Goal: Task Accomplishment & Management: Complete application form

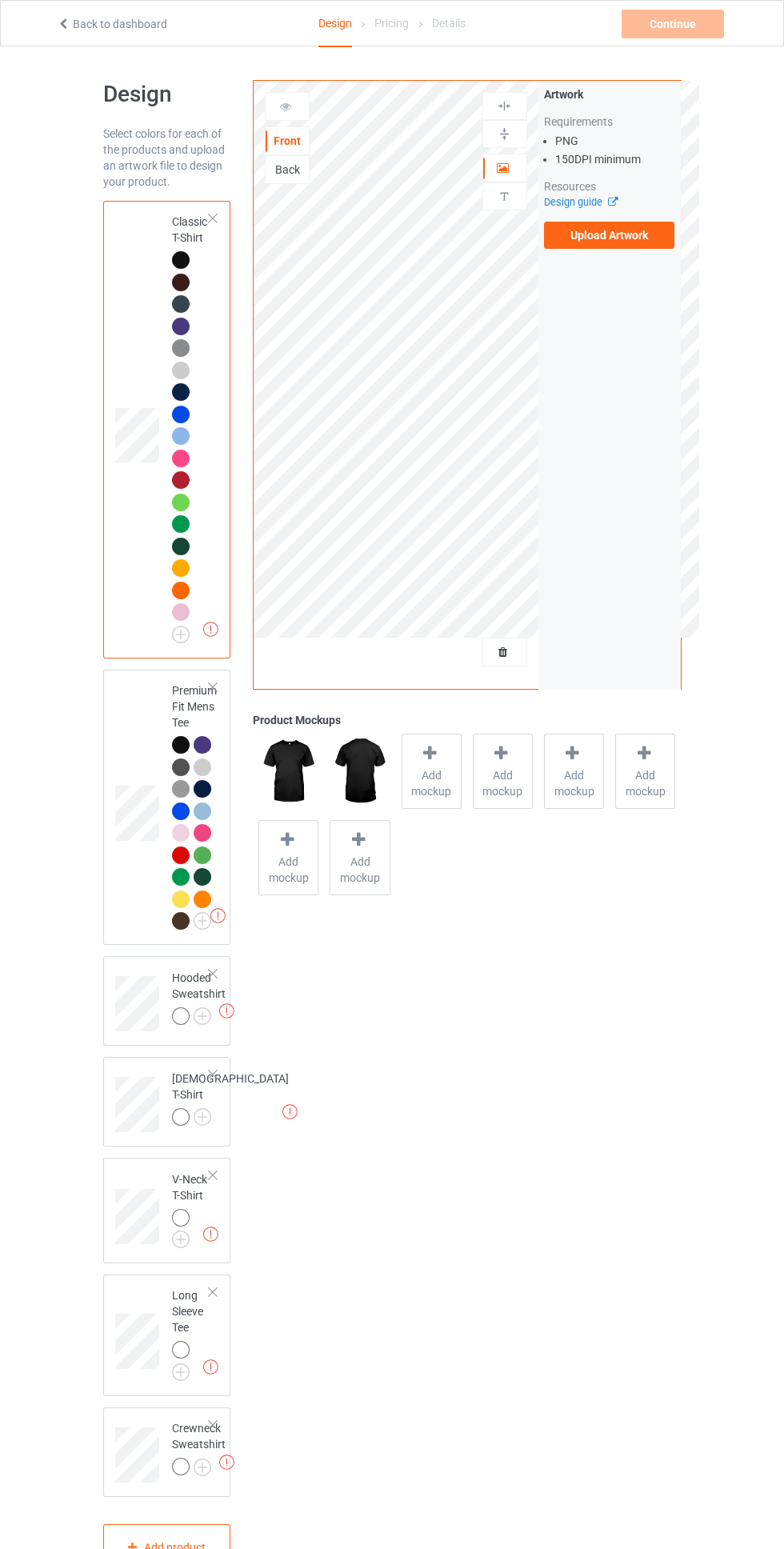
click at [183, 1020] on div at bounding box center [180, 1016] width 18 height 18
click at [213, 218] on div at bounding box center [212, 218] width 11 height 11
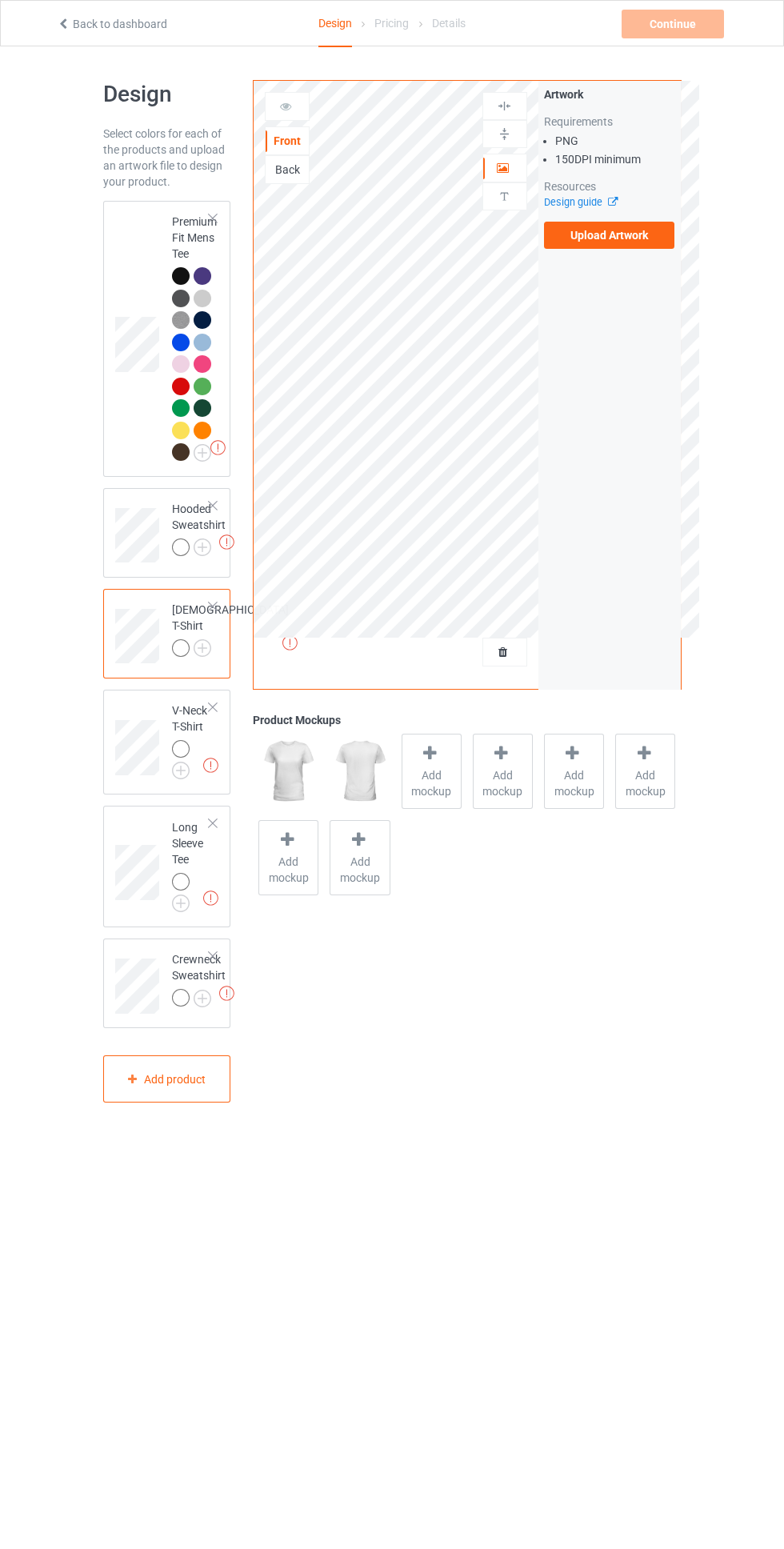
click at [213, 218] on div at bounding box center [212, 218] width 11 height 11
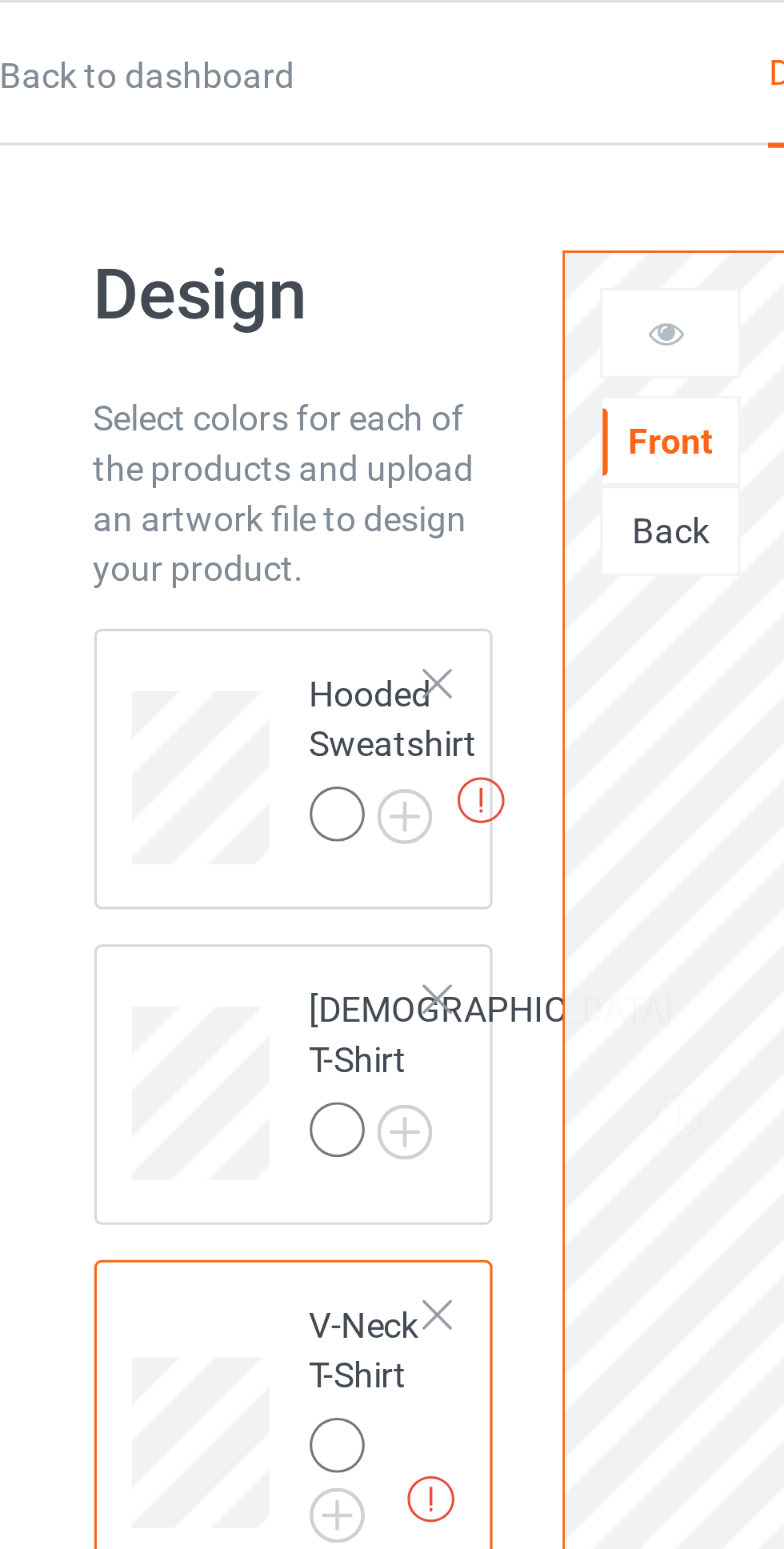
click at [139, 77] on div "Design Select colors for each of the products and upload an artwork file to des…" at bounding box center [167, 490] width 151 height 843
click at [216, 216] on div at bounding box center [212, 218] width 11 height 11
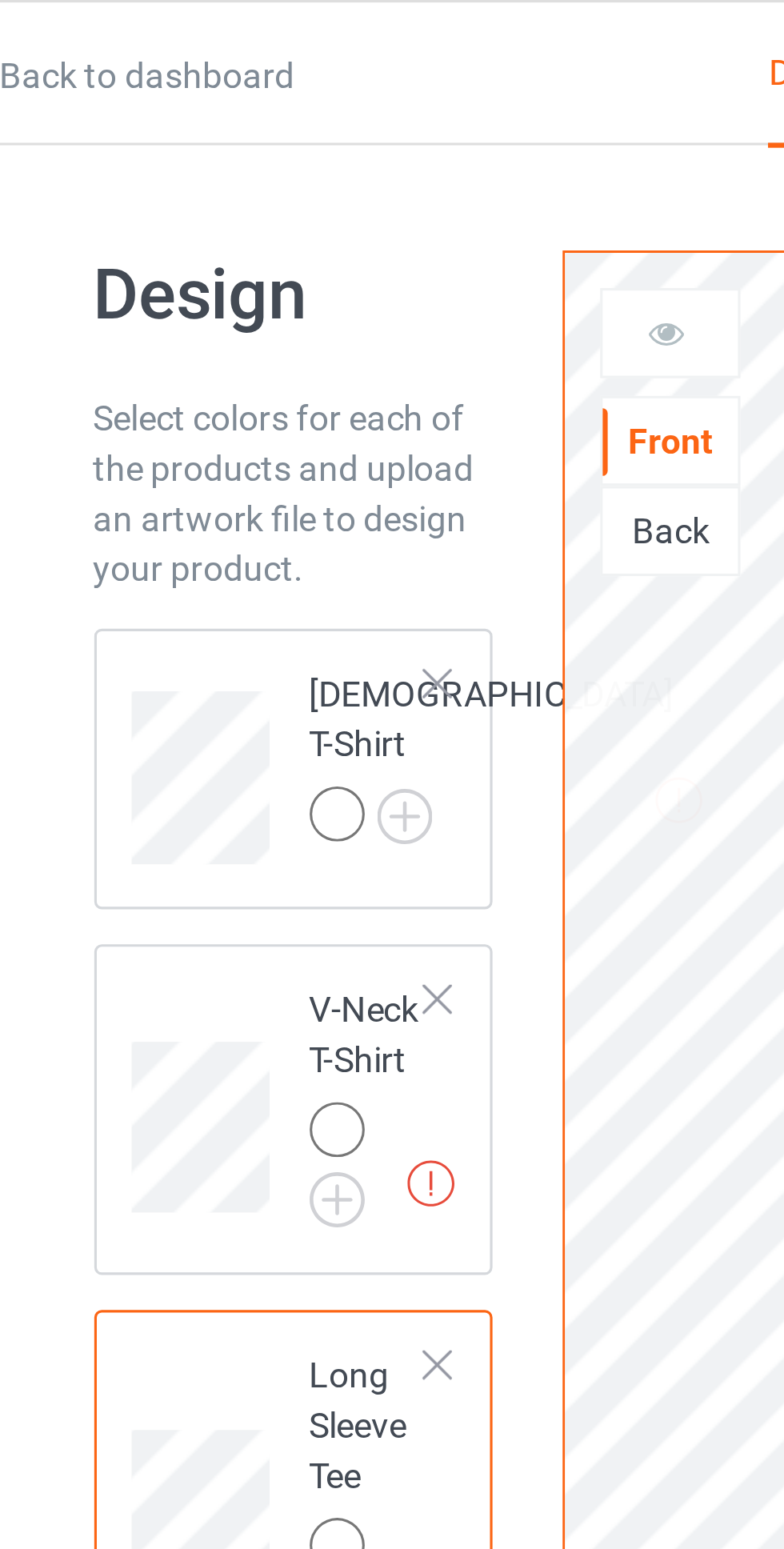
click at [216, 216] on div at bounding box center [212, 218] width 11 height 11
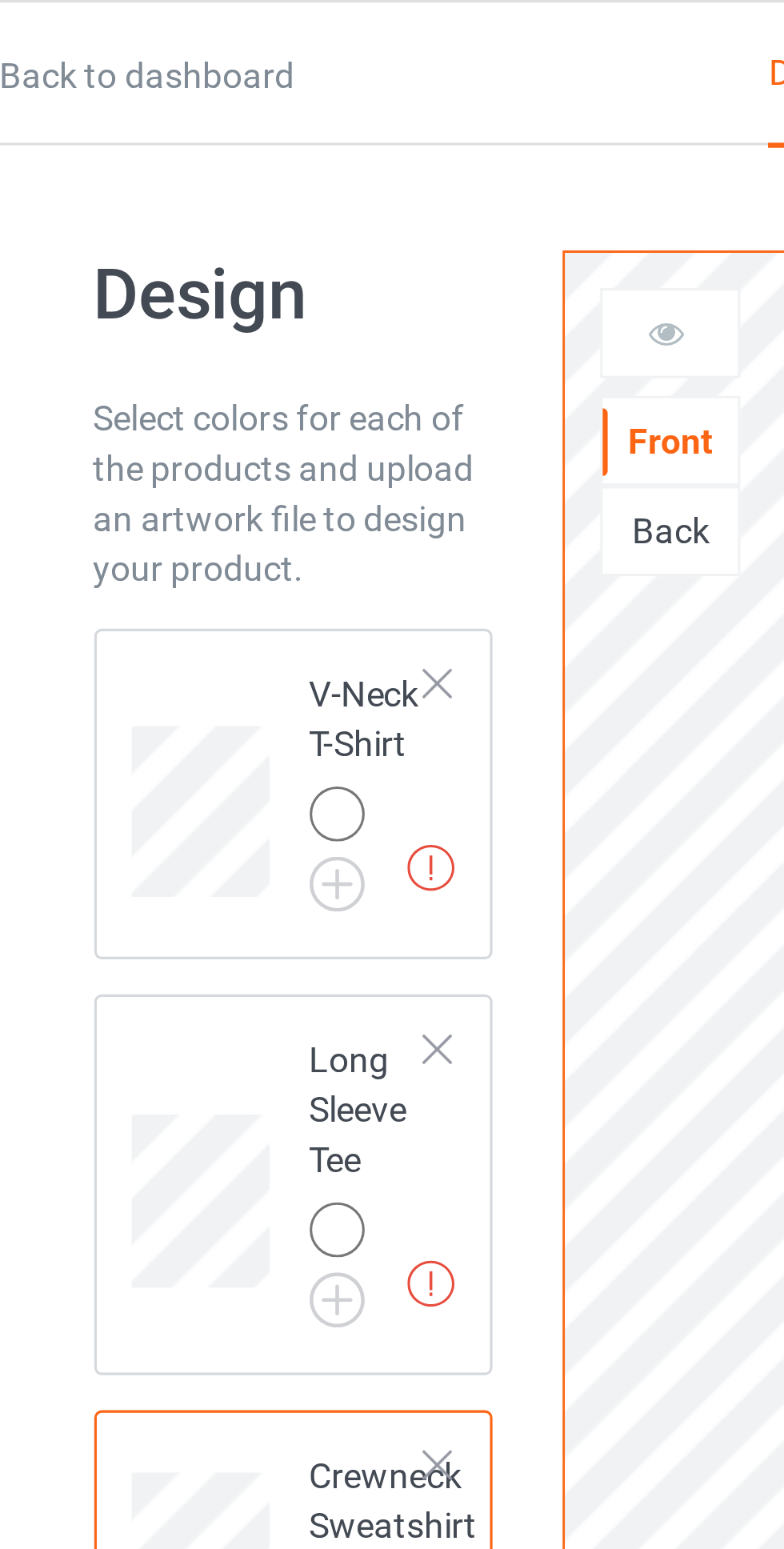
click at [216, 216] on div at bounding box center [212, 218] width 11 height 11
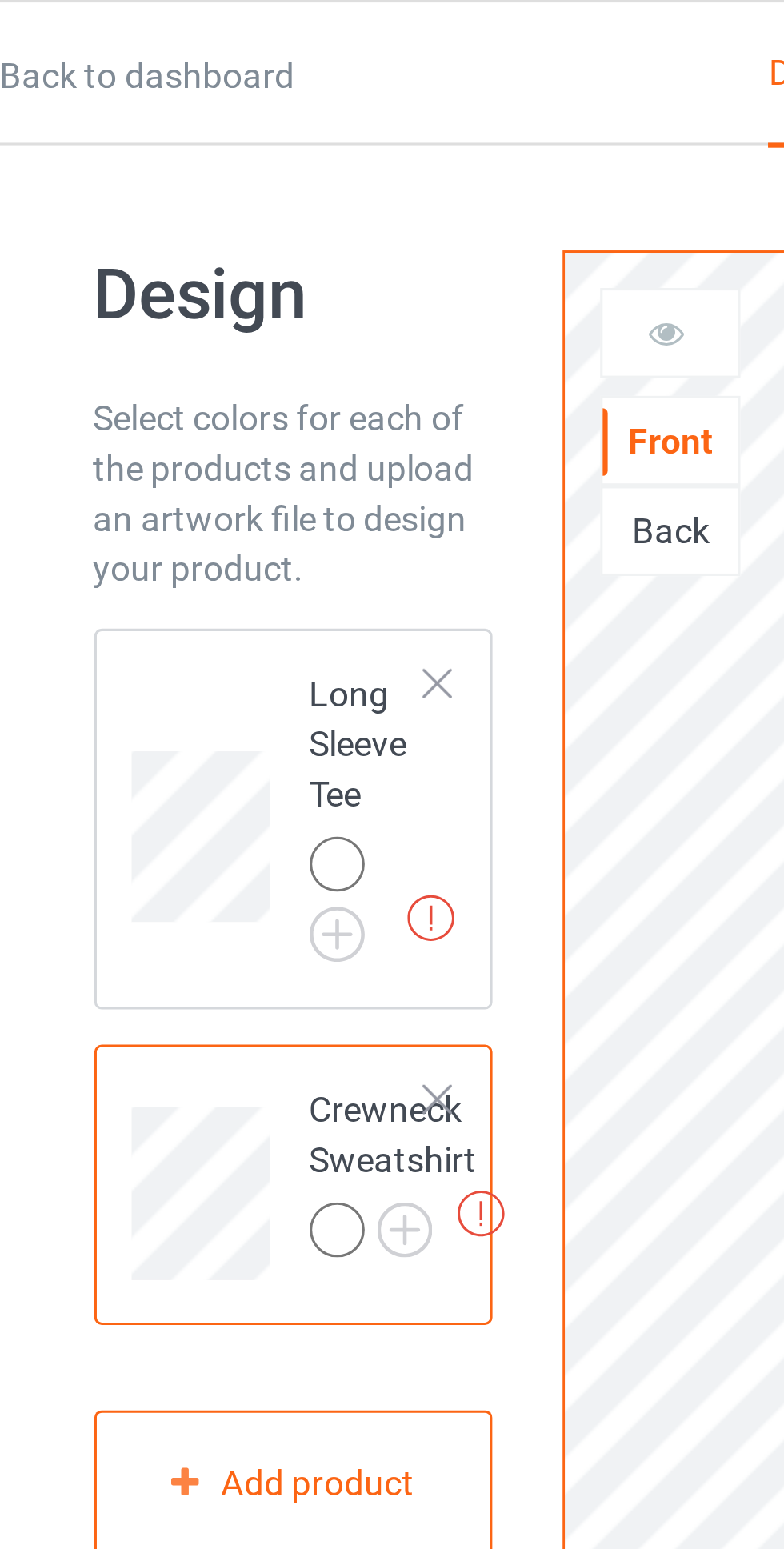
click at [216, 216] on div at bounding box center [212, 218] width 11 height 11
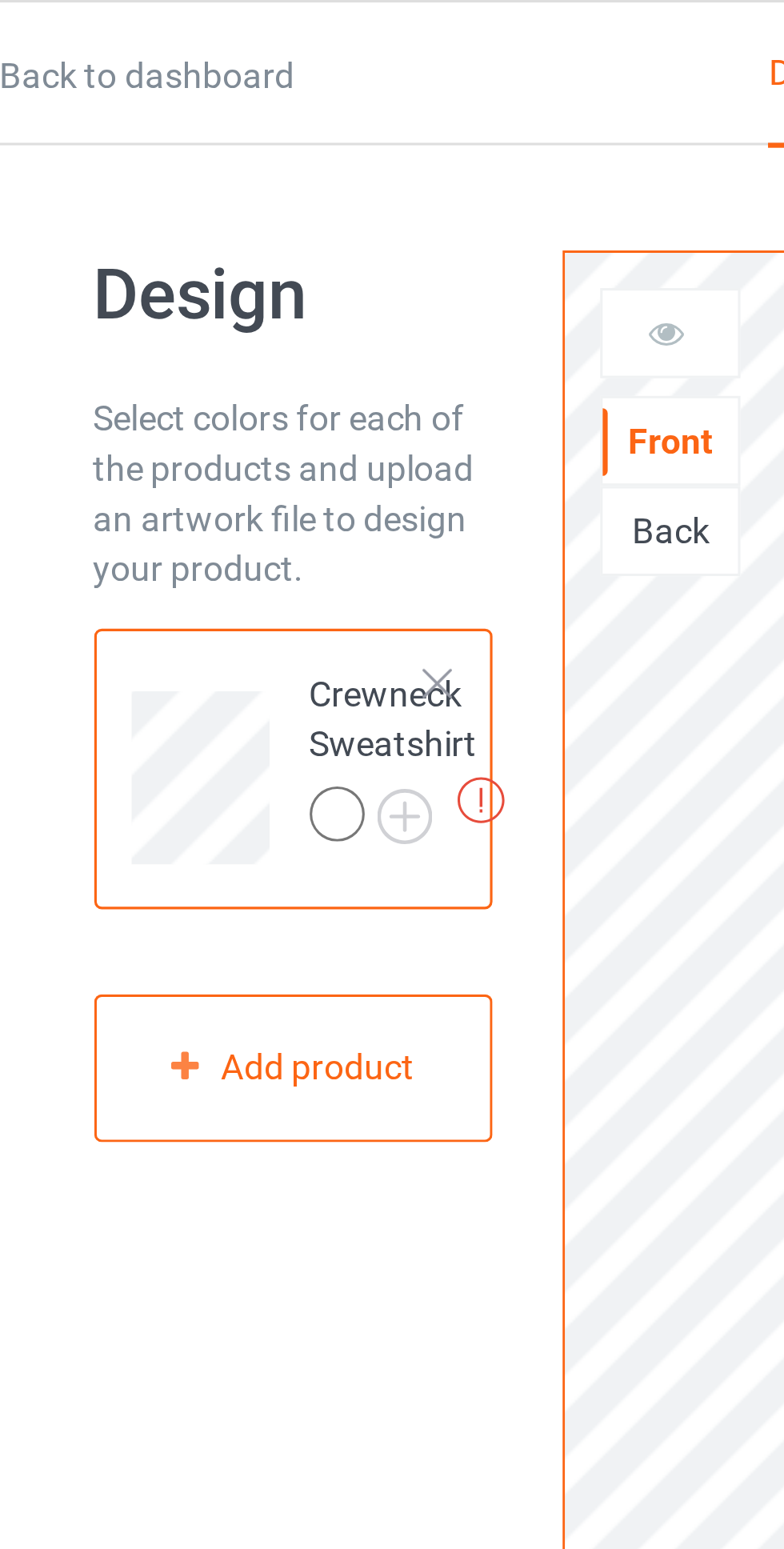
click at [227, 208] on td "Missing artworks Crewneck Sweatshirt" at bounding box center [199, 243] width 72 height 72
click at [216, 215] on div at bounding box center [212, 218] width 11 height 11
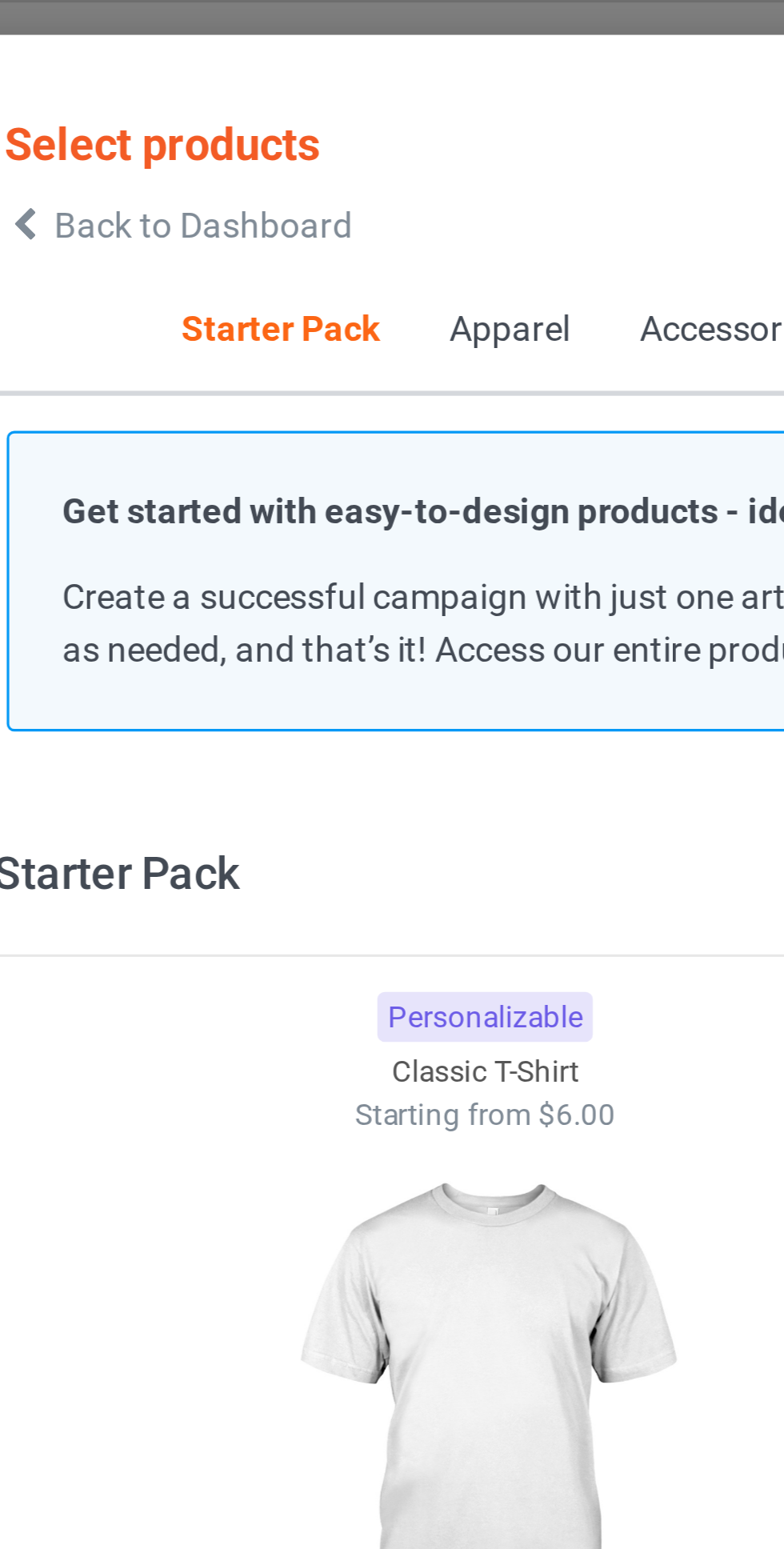
click at [216, 216] on div "Get started with easy-to-design products - ideal for new sellers Create a succe…" at bounding box center [397, 185] width 610 height 61
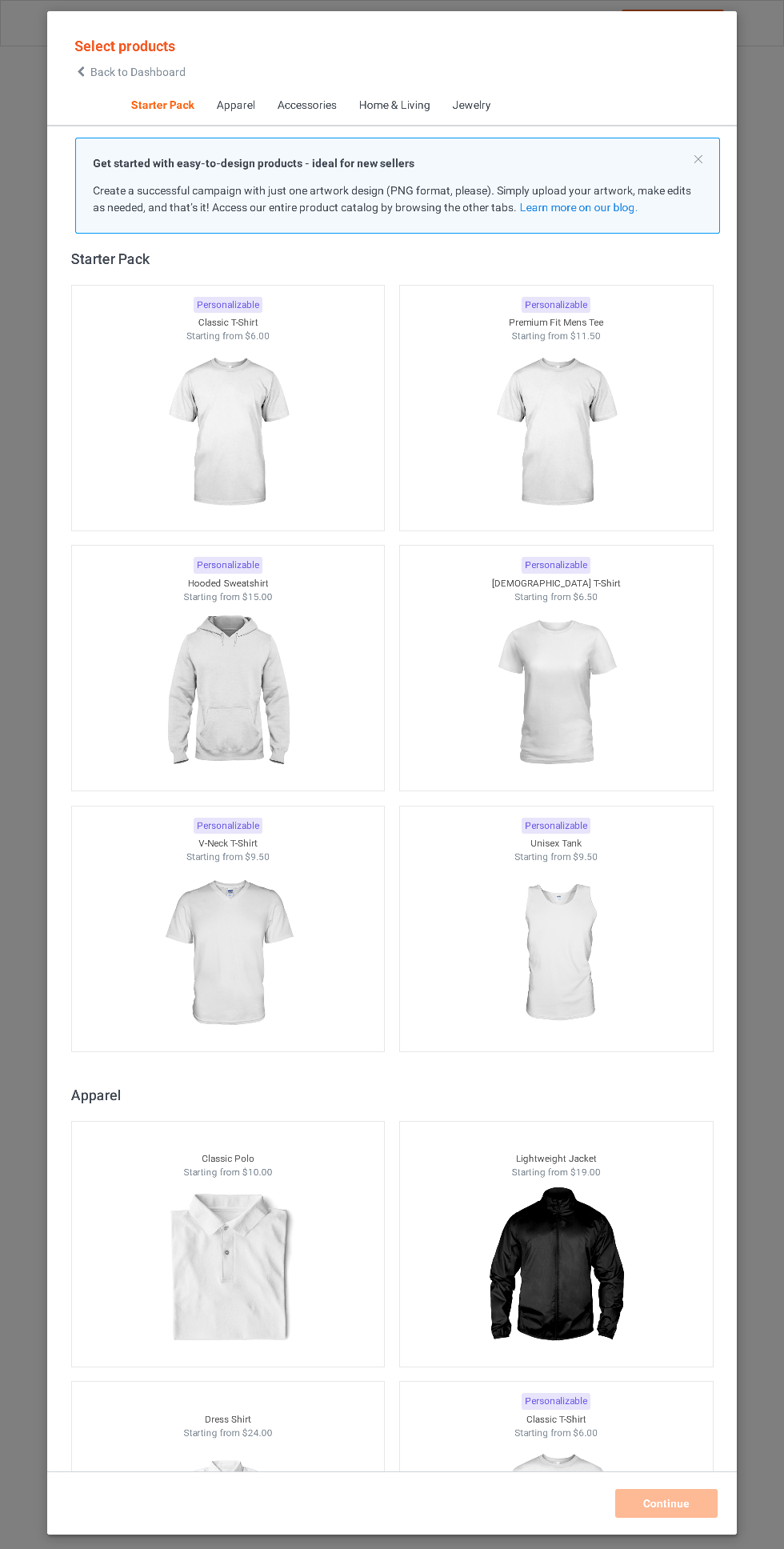
click at [106, 72] on span "Back to Dashboard" at bounding box center [137, 72] width 95 height 13
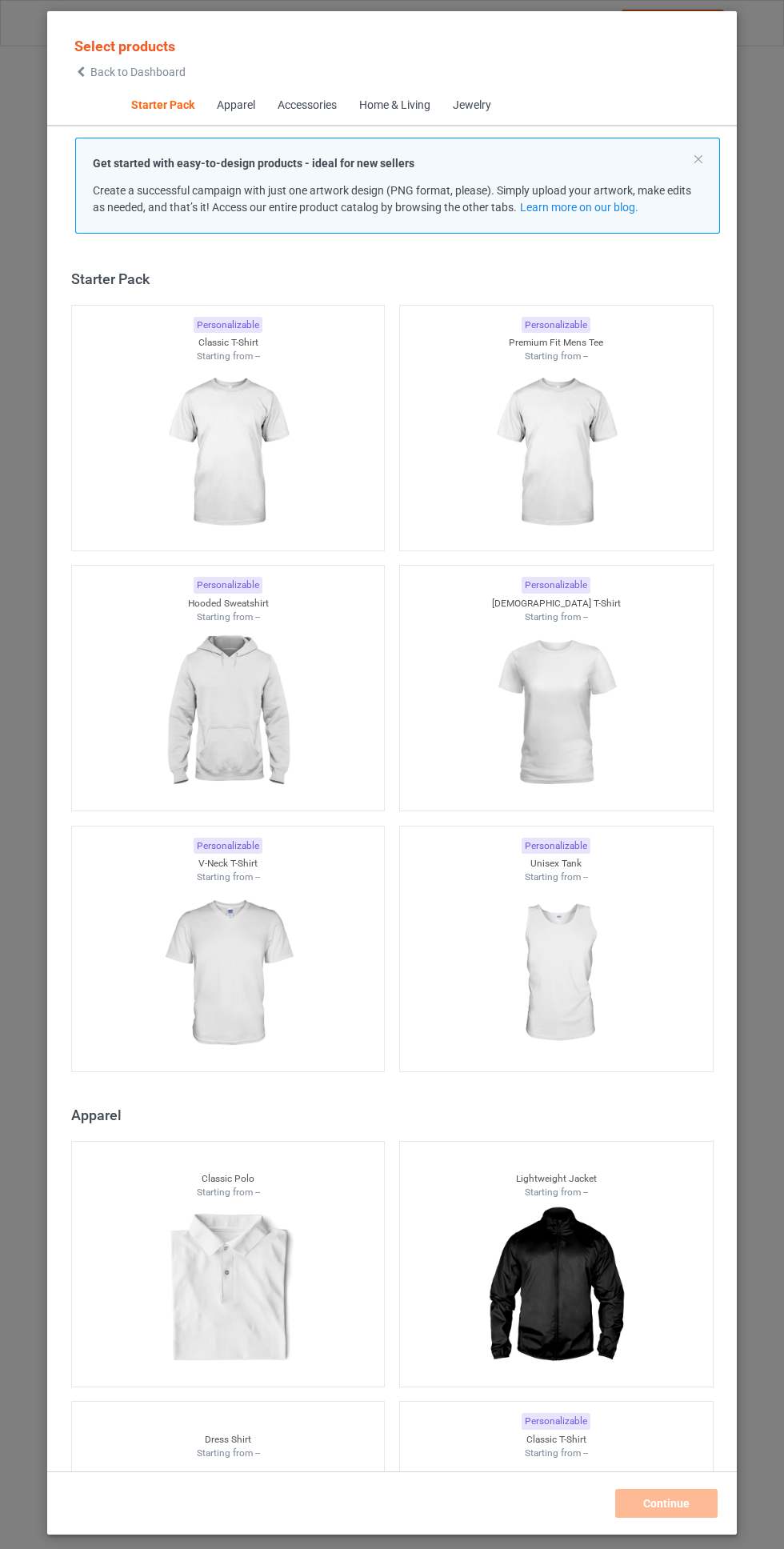
scroll to position [20, 0]
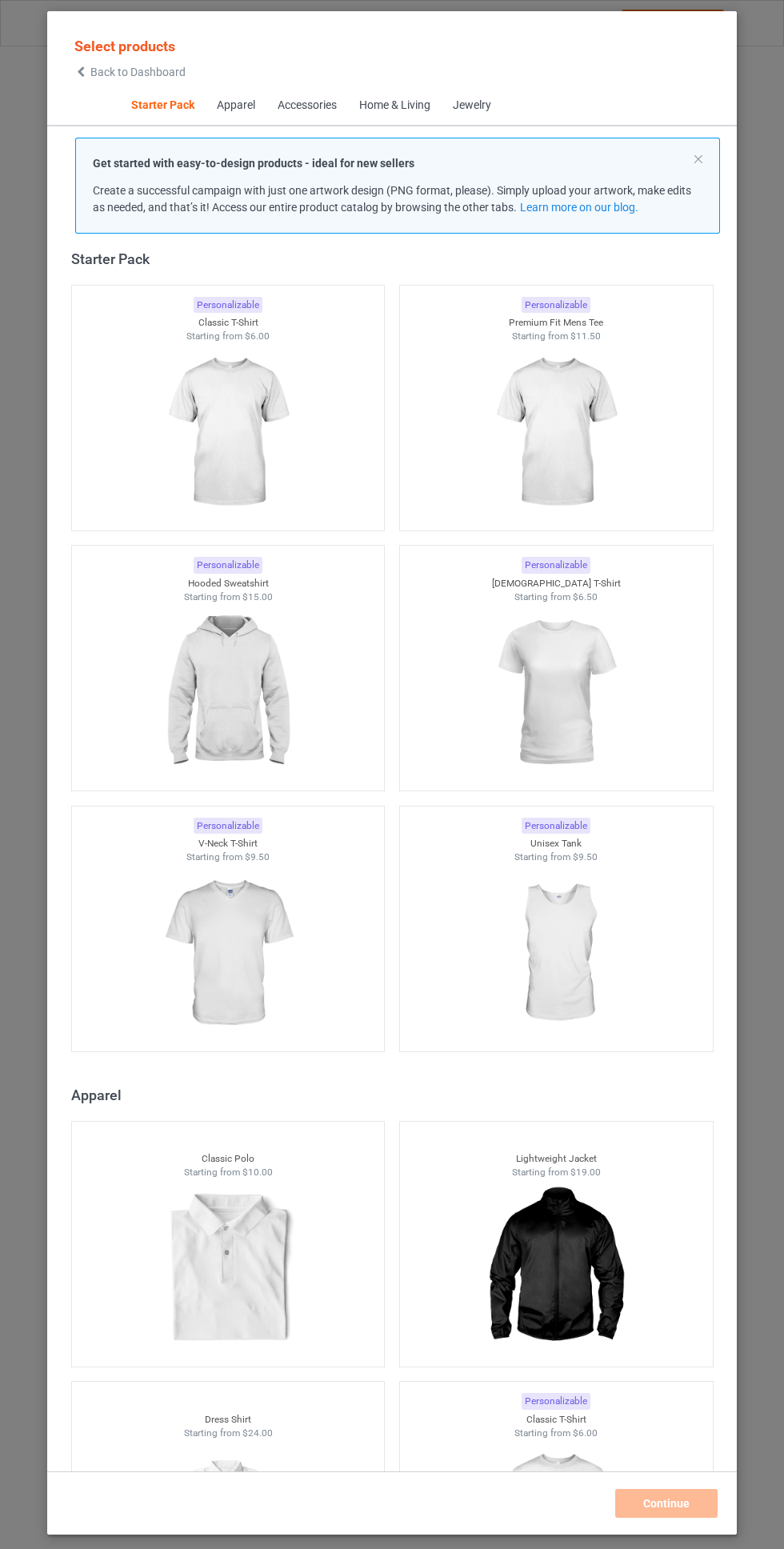
click at [208, 408] on img at bounding box center [227, 433] width 143 height 179
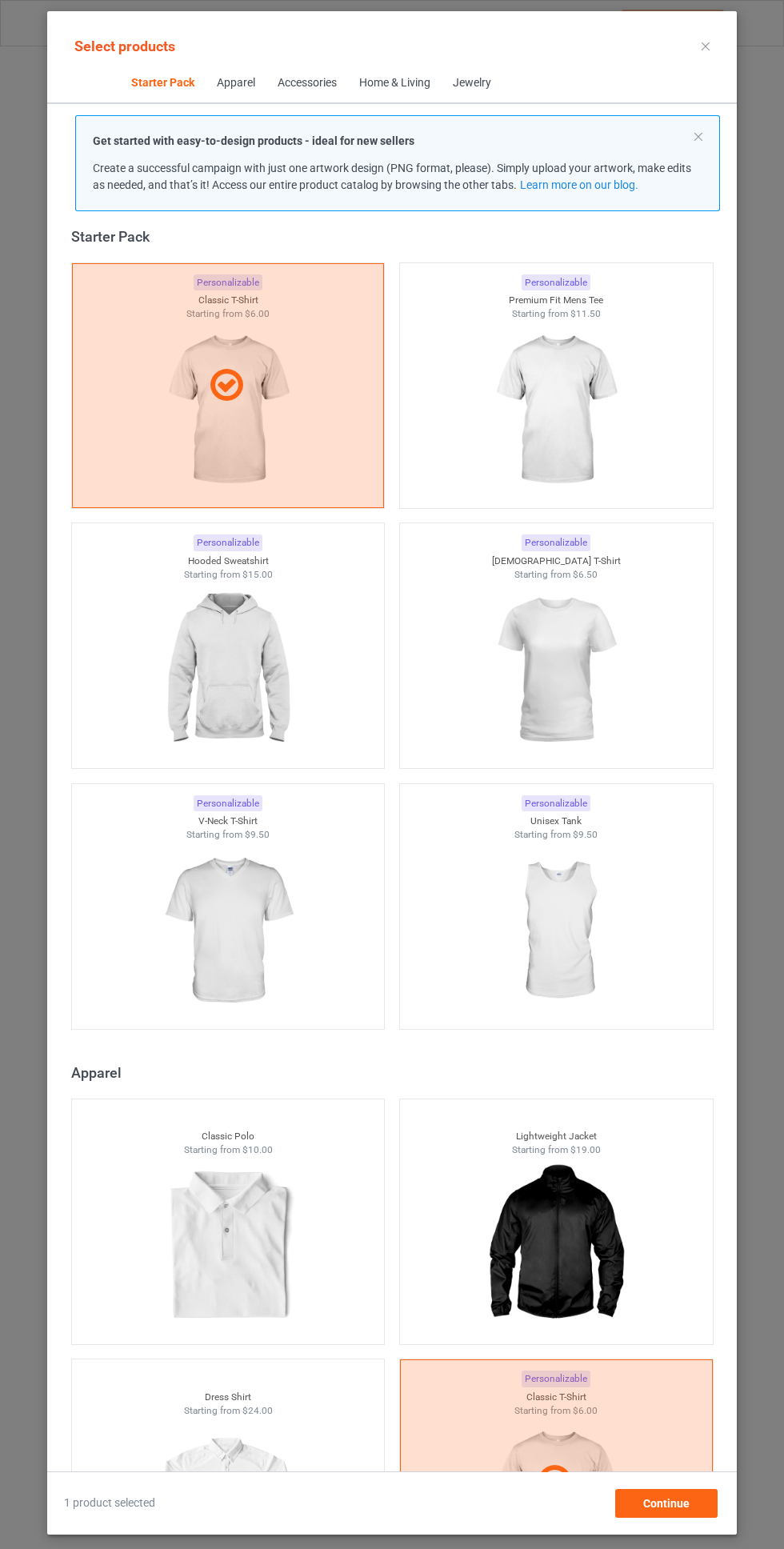
click at [228, 672] on img at bounding box center [227, 670] width 143 height 179
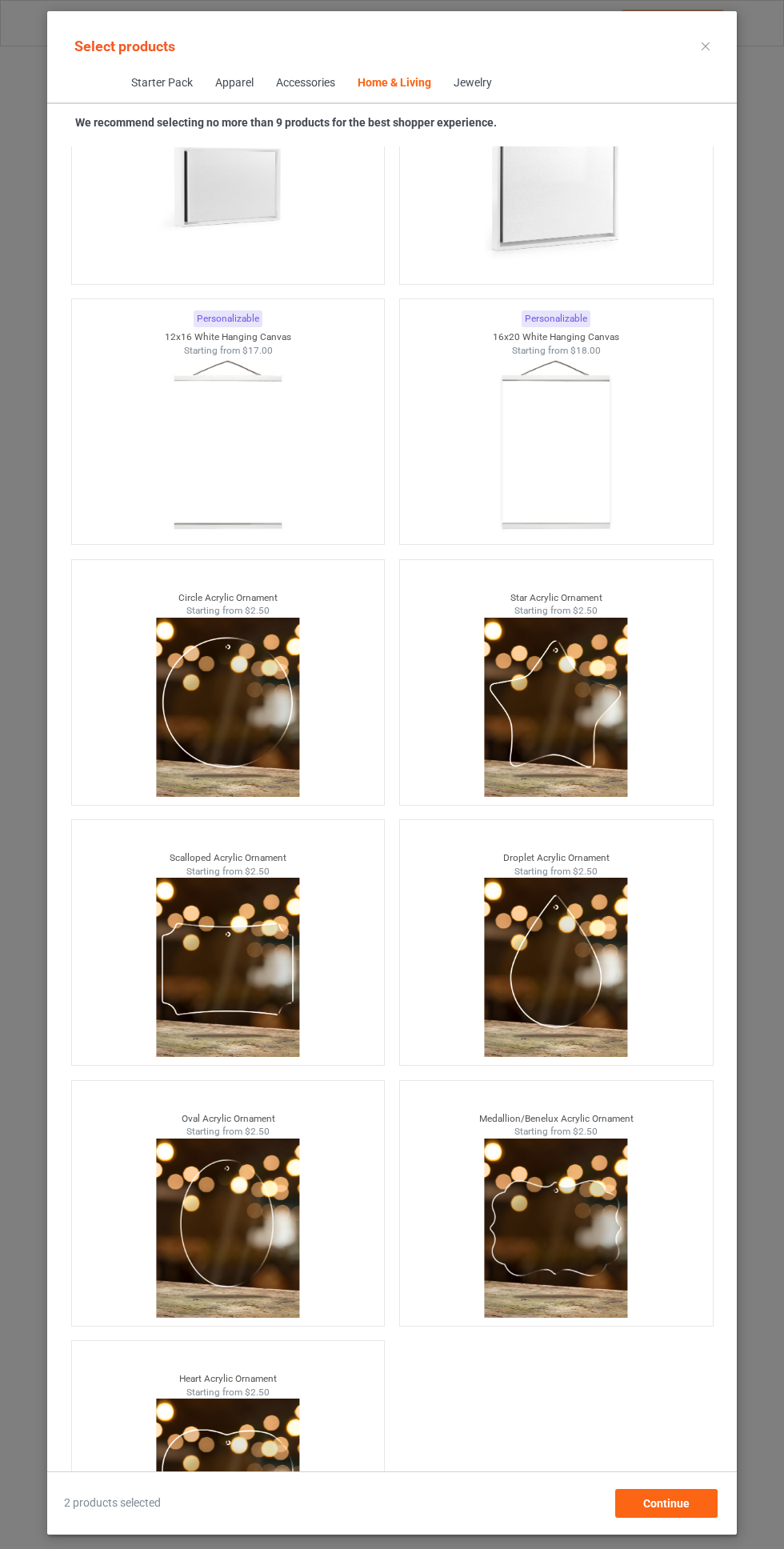
scroll to position [119, 0]
click at [696, 1495] on div "Continue" at bounding box center [666, 1504] width 103 height 29
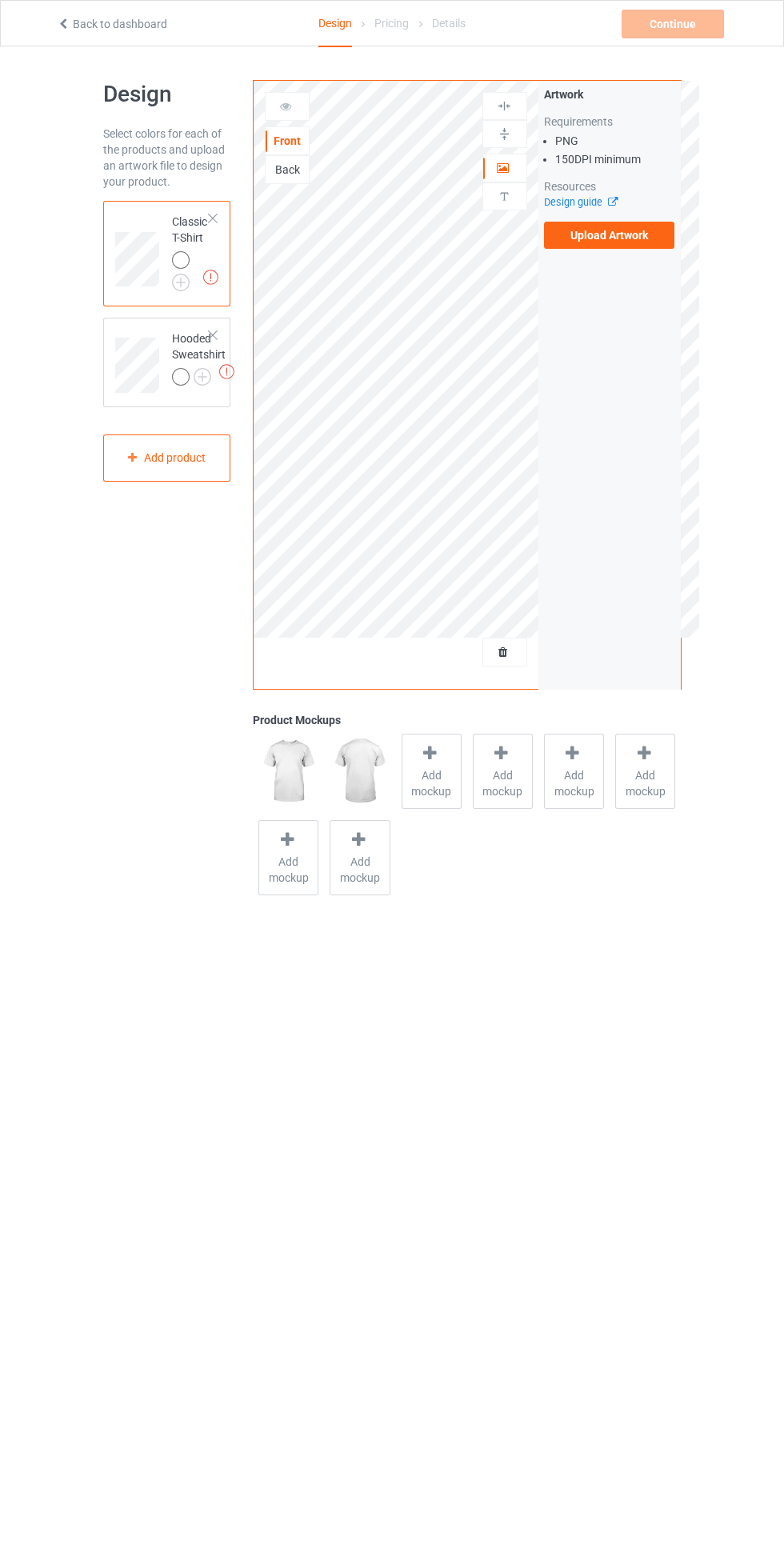
click at [638, 245] on label "Upload Artwork" at bounding box center [610, 235] width 131 height 27
click at [0, 0] on input "Upload Artwork" at bounding box center [0, 0] width 0 height 0
click at [179, 377] on div at bounding box center [180, 377] width 18 height 18
click at [642, 238] on label "Upload Artwork" at bounding box center [610, 235] width 131 height 27
click at [0, 0] on input "Upload Artwork" at bounding box center [0, 0] width 0 height 0
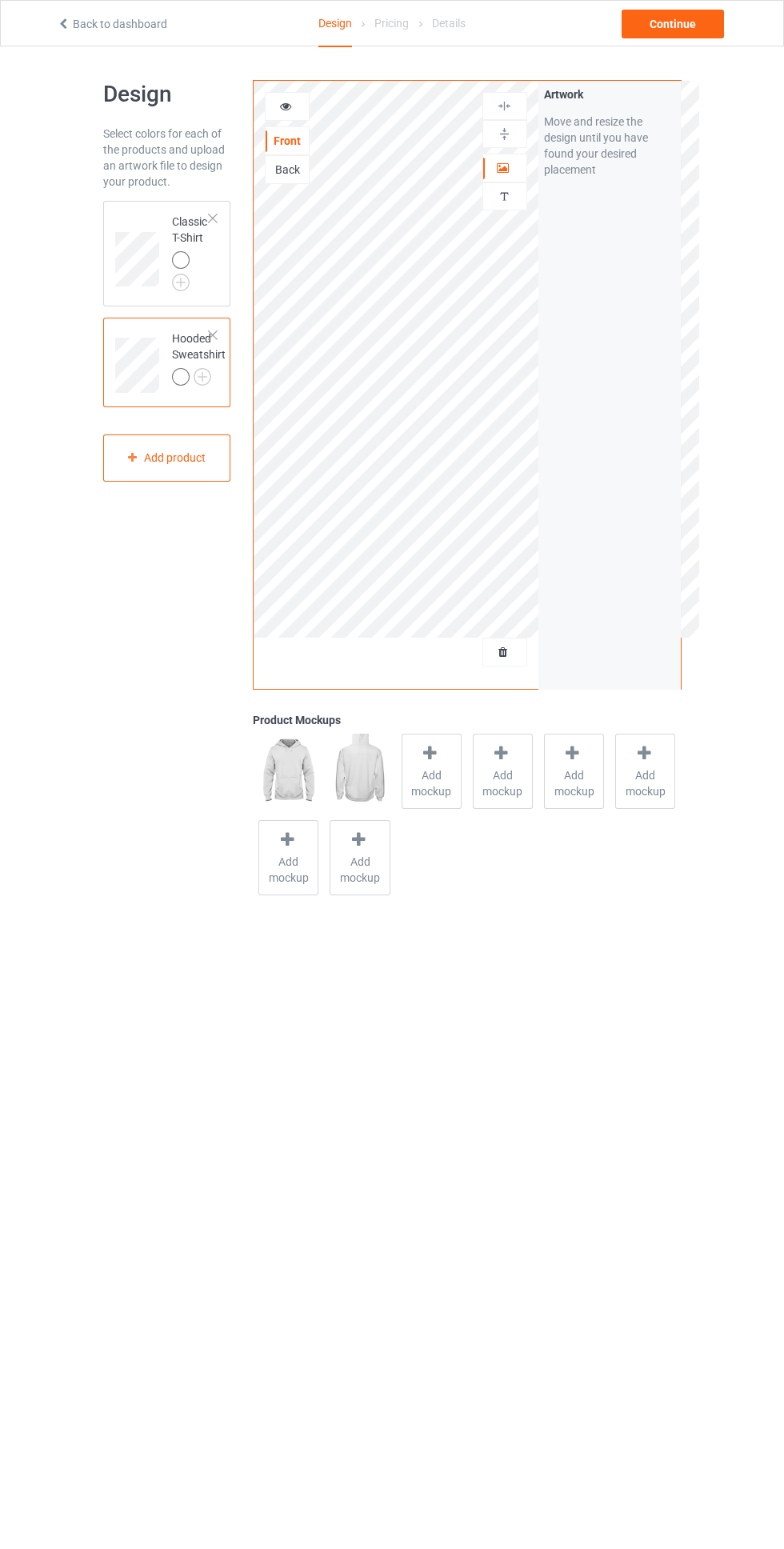
click at [497, 179] on div "Artwork" at bounding box center [504, 168] width 45 height 29
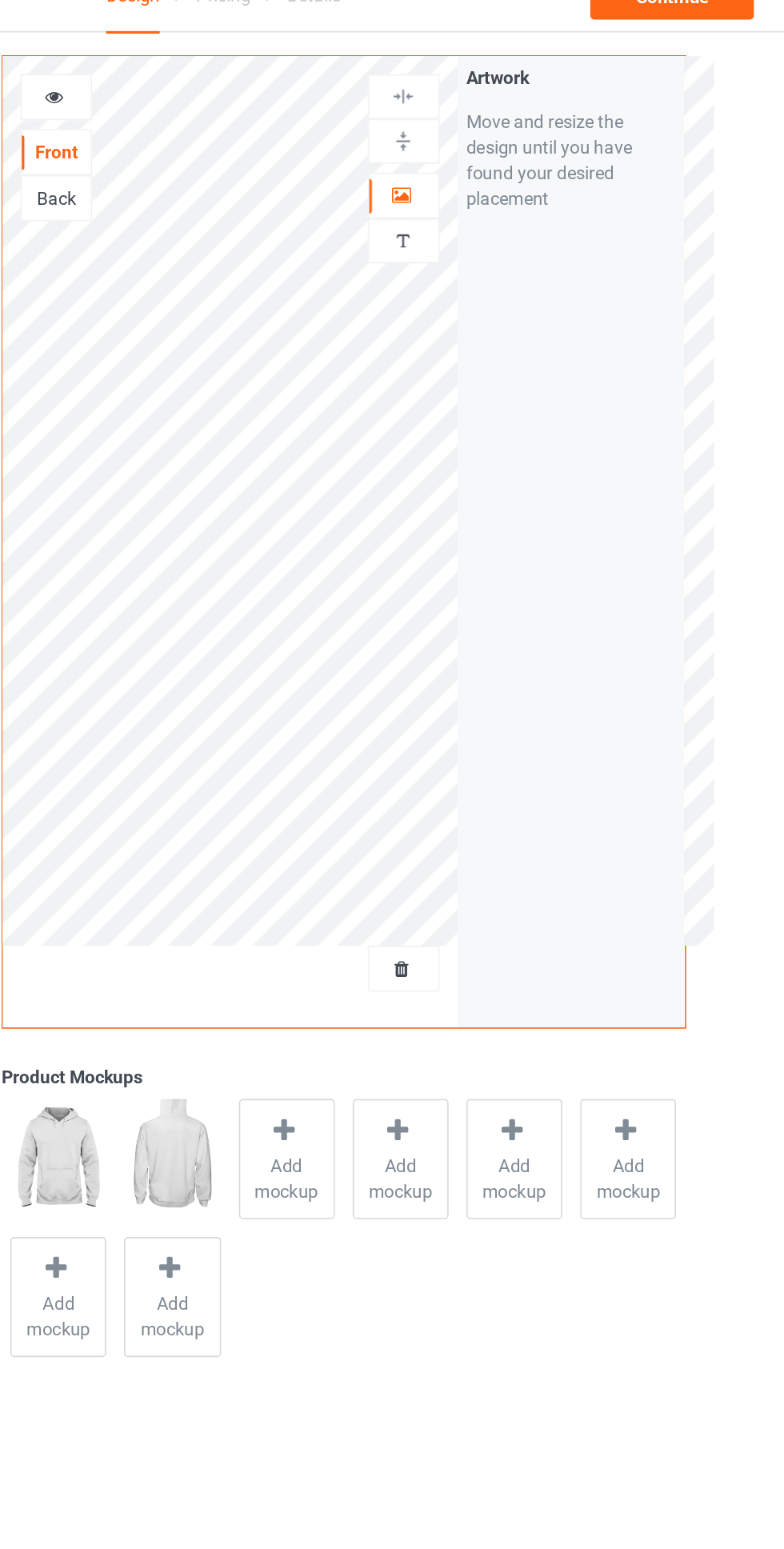
scroll to position [19, 0]
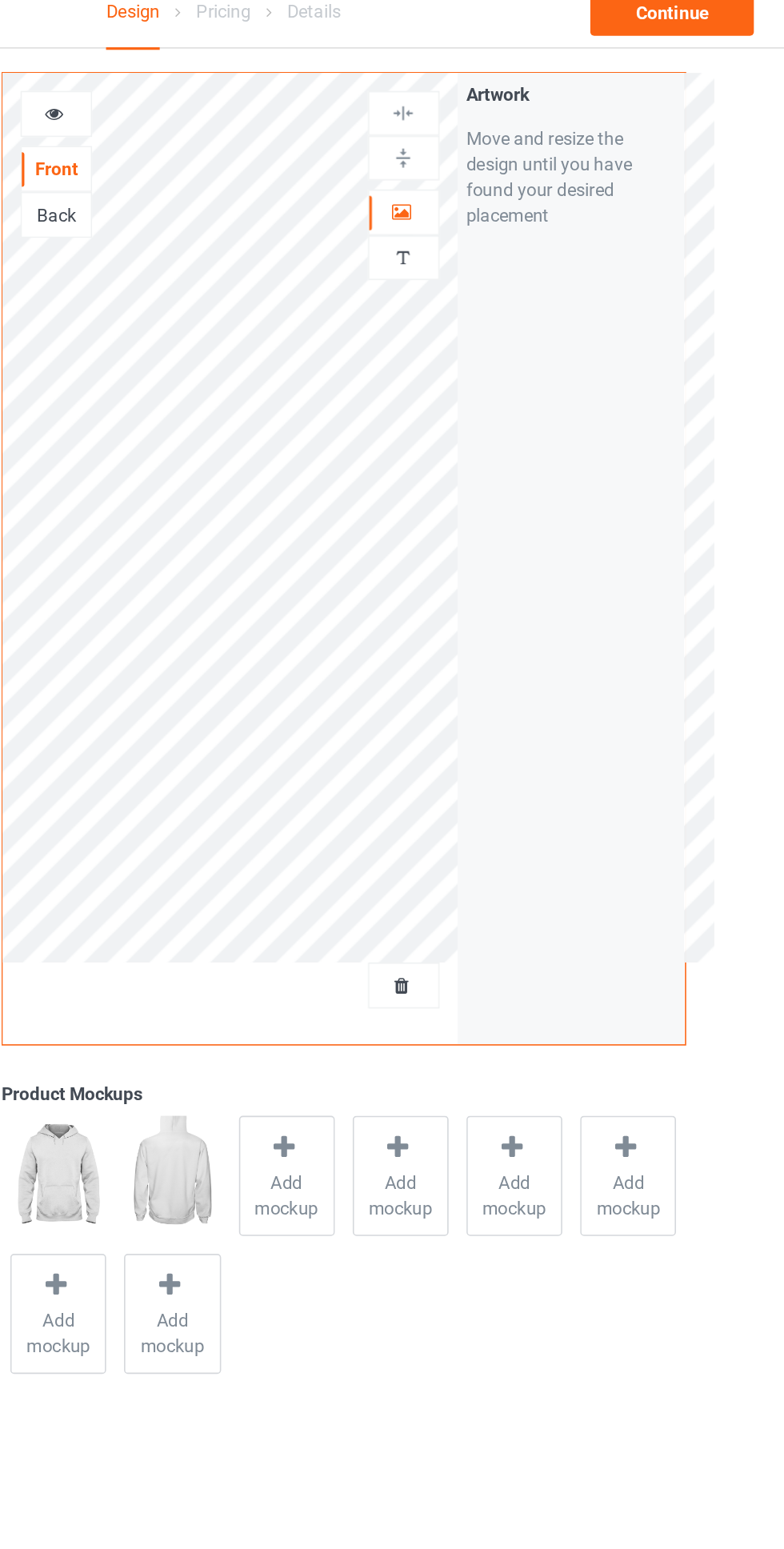
click at [491, 145] on div at bounding box center [504, 148] width 43 height 16
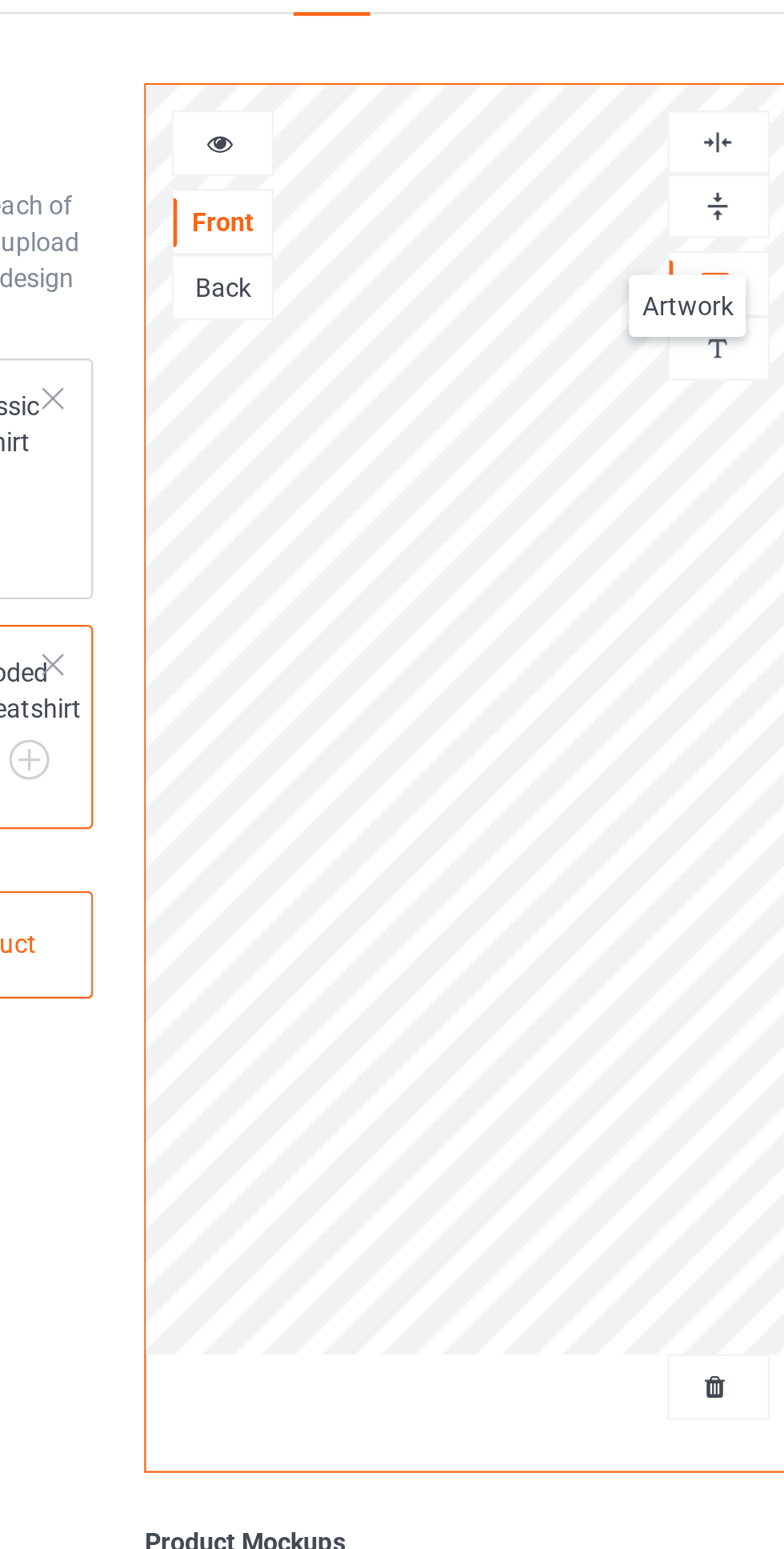
scroll to position [0, 0]
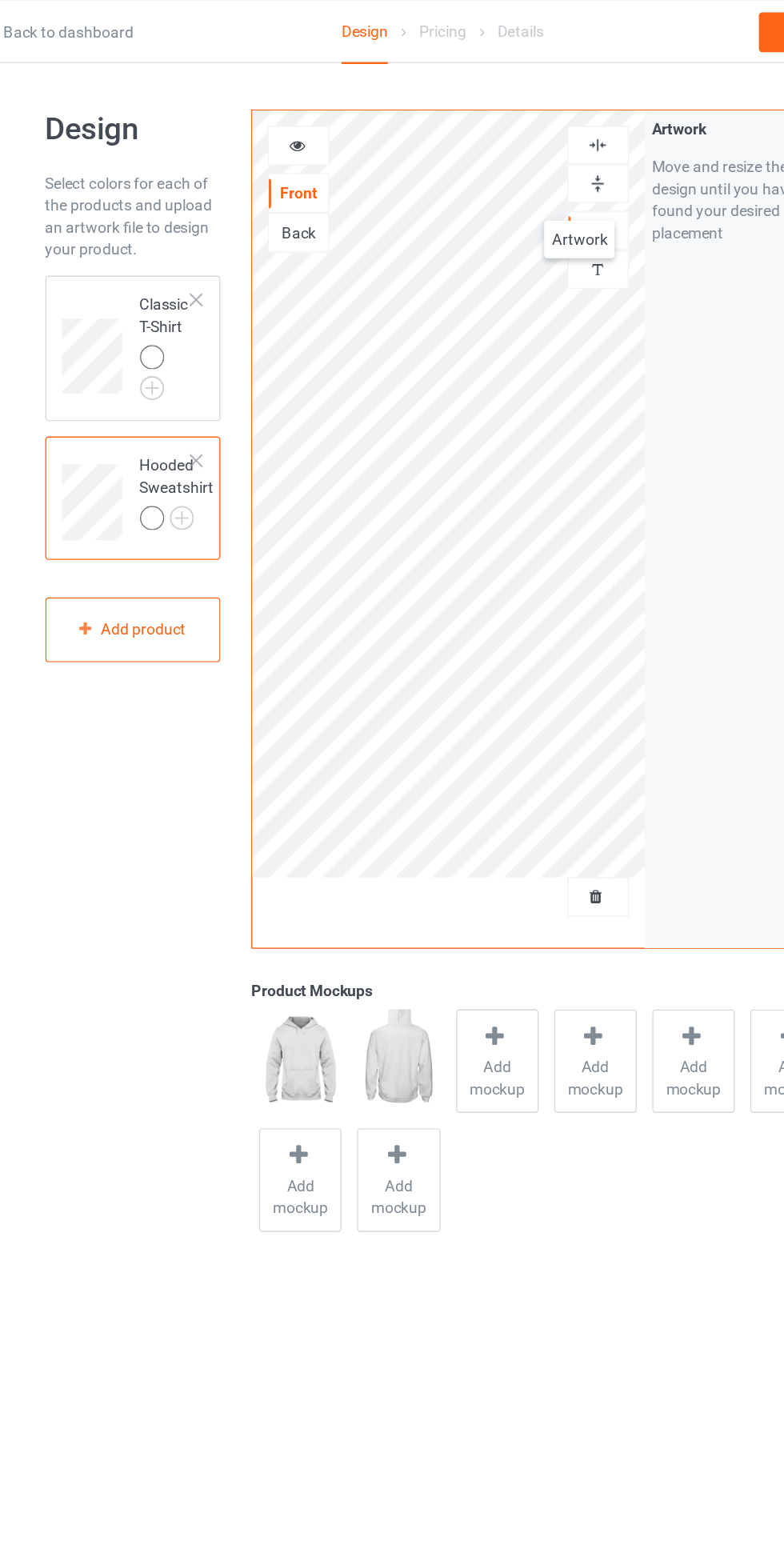
click at [505, 100] on img at bounding box center [504, 106] width 15 height 15
click at [502, 135] on img at bounding box center [504, 134] width 15 height 15
click at [520, 101] on div at bounding box center [504, 106] width 43 height 15
click at [505, 137] on img at bounding box center [504, 134] width 15 height 15
click at [179, 263] on div at bounding box center [180, 259] width 18 height 18
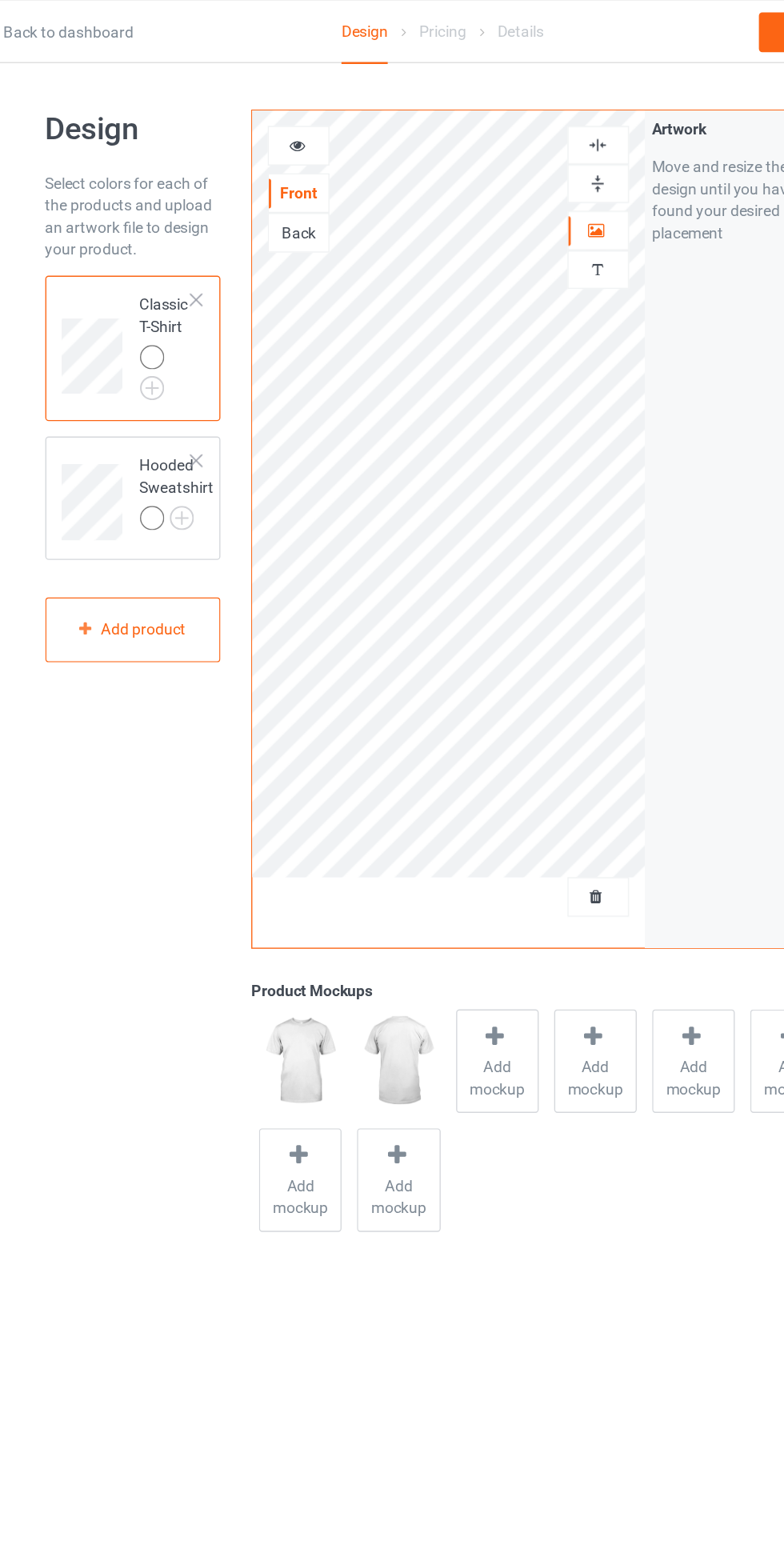
click at [296, 103] on div at bounding box center [286, 106] width 43 height 16
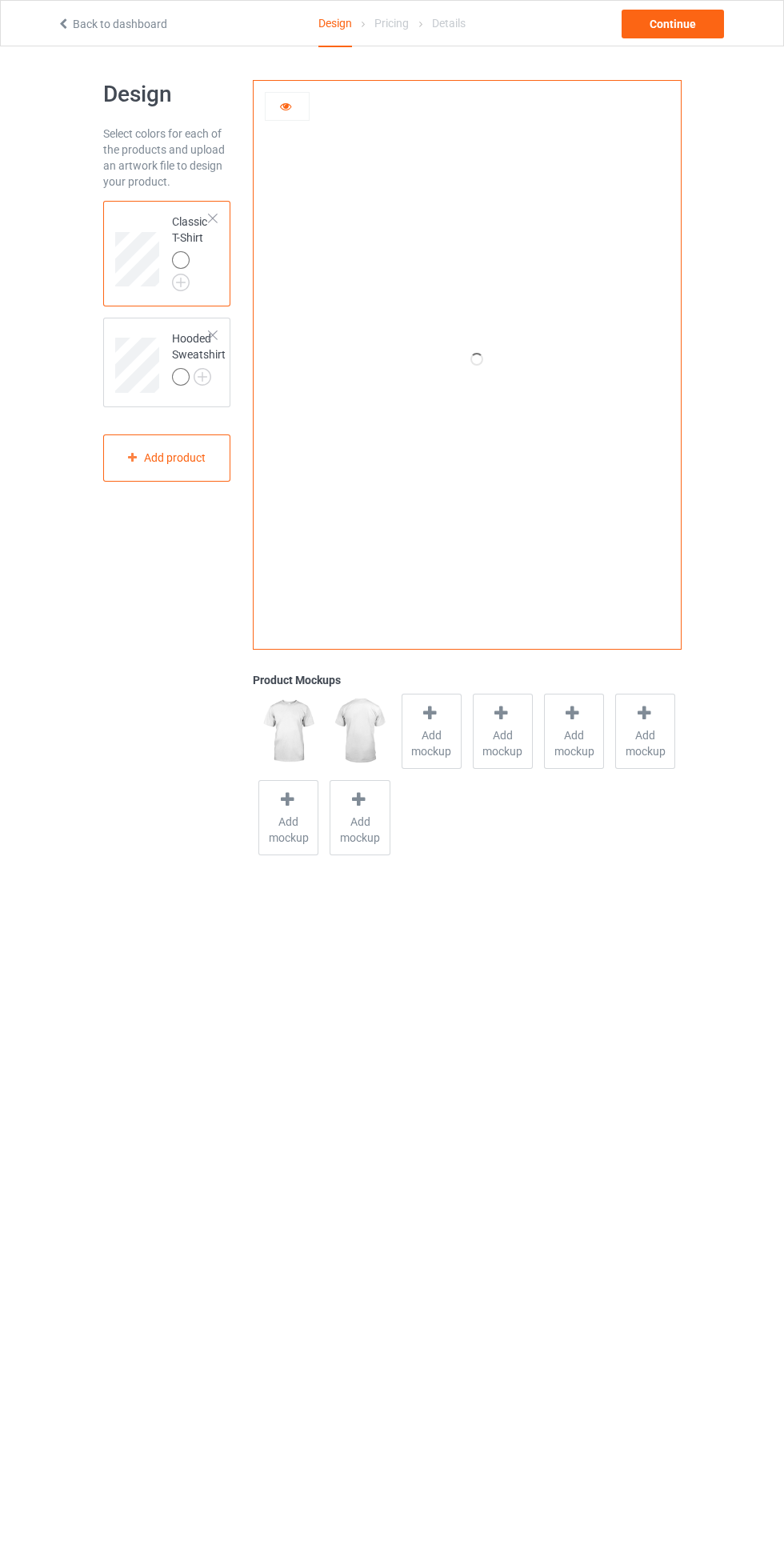
click at [285, 106] on icon at bounding box center [286, 104] width 13 height 11
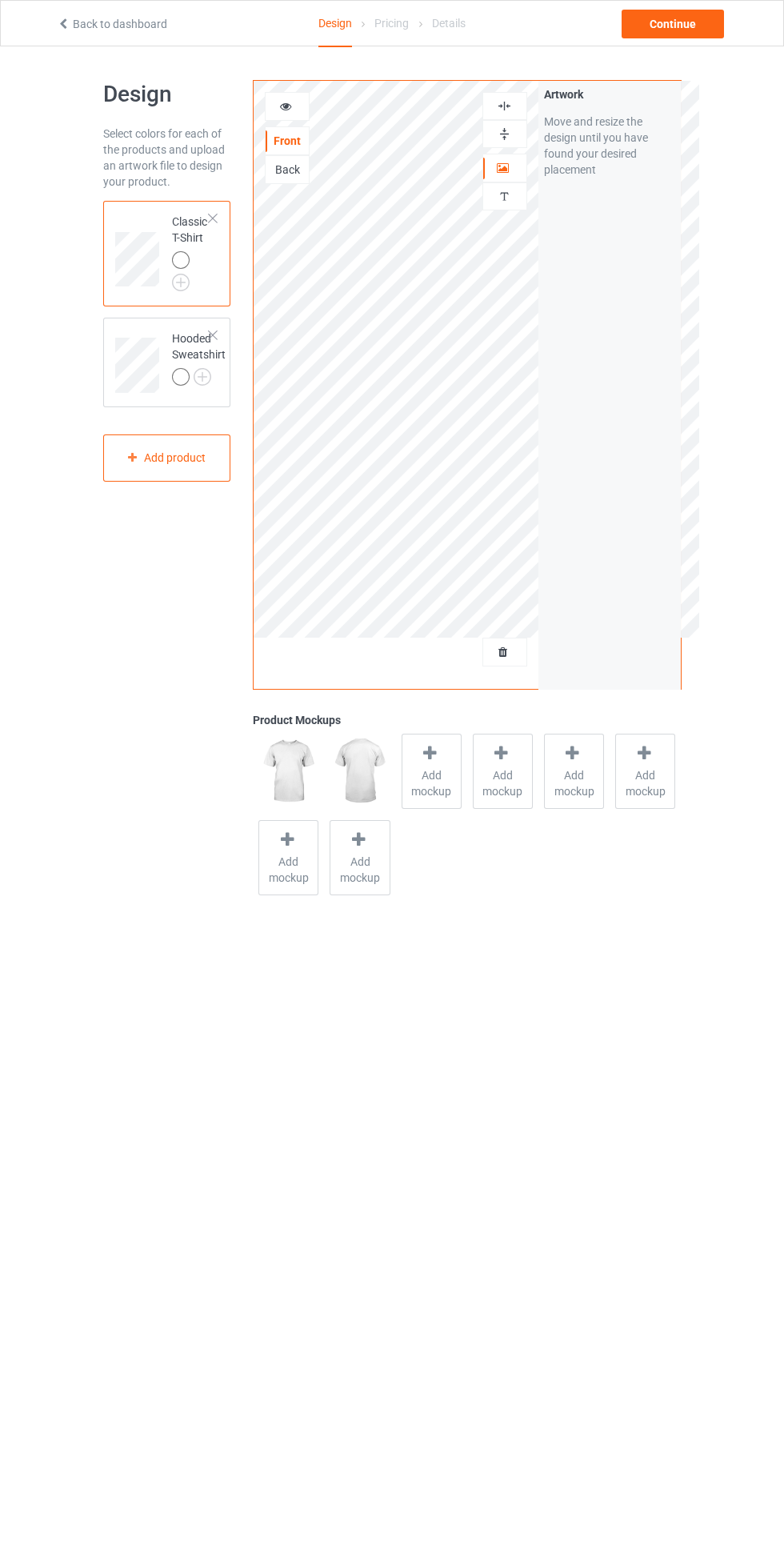
click at [0, 0] on img at bounding box center [0, 0] width 0 height 0
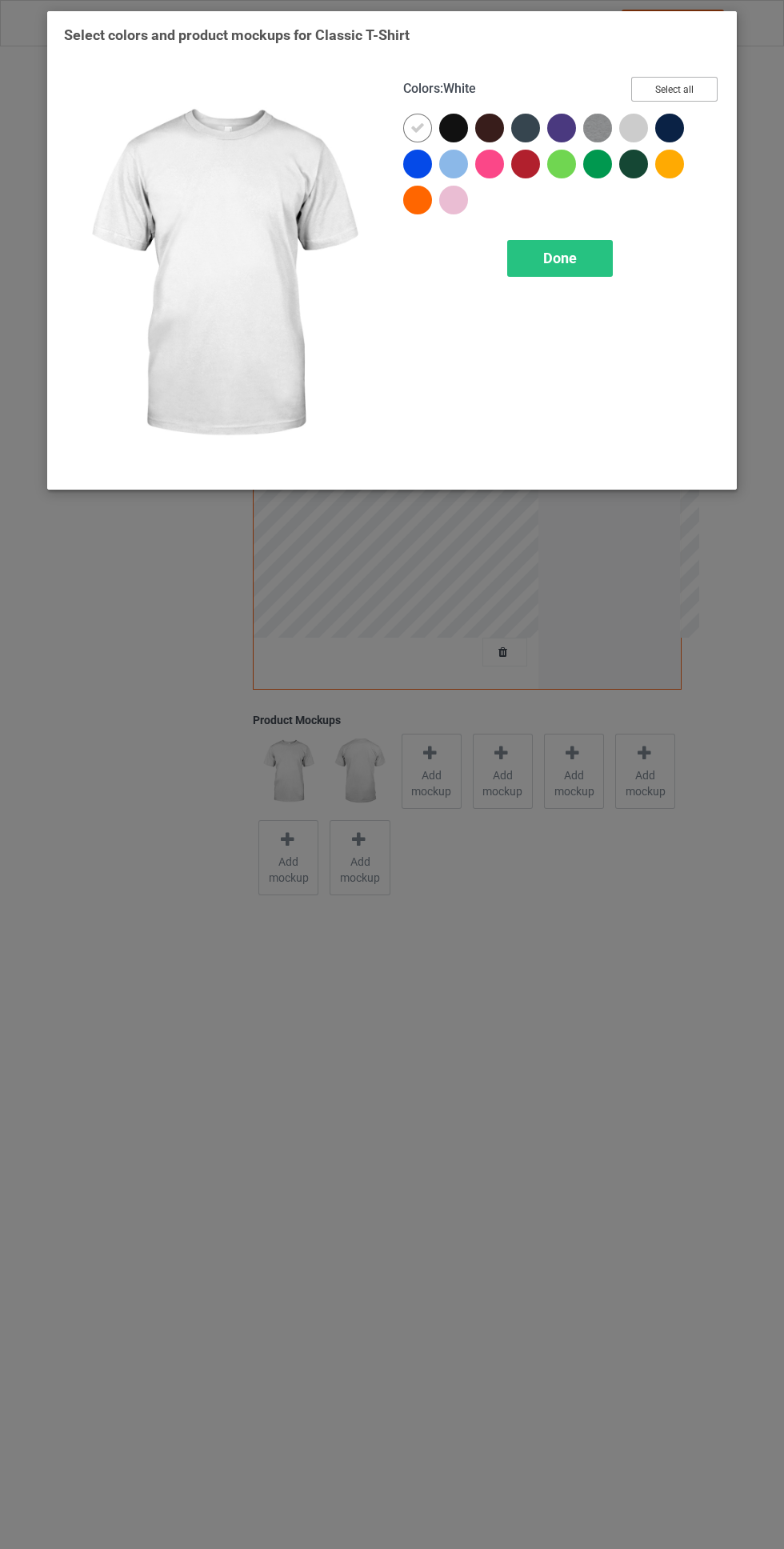
click at [694, 87] on button "Select all" at bounding box center [674, 88] width 87 height 24
click at [418, 127] on icon at bounding box center [417, 127] width 14 height 14
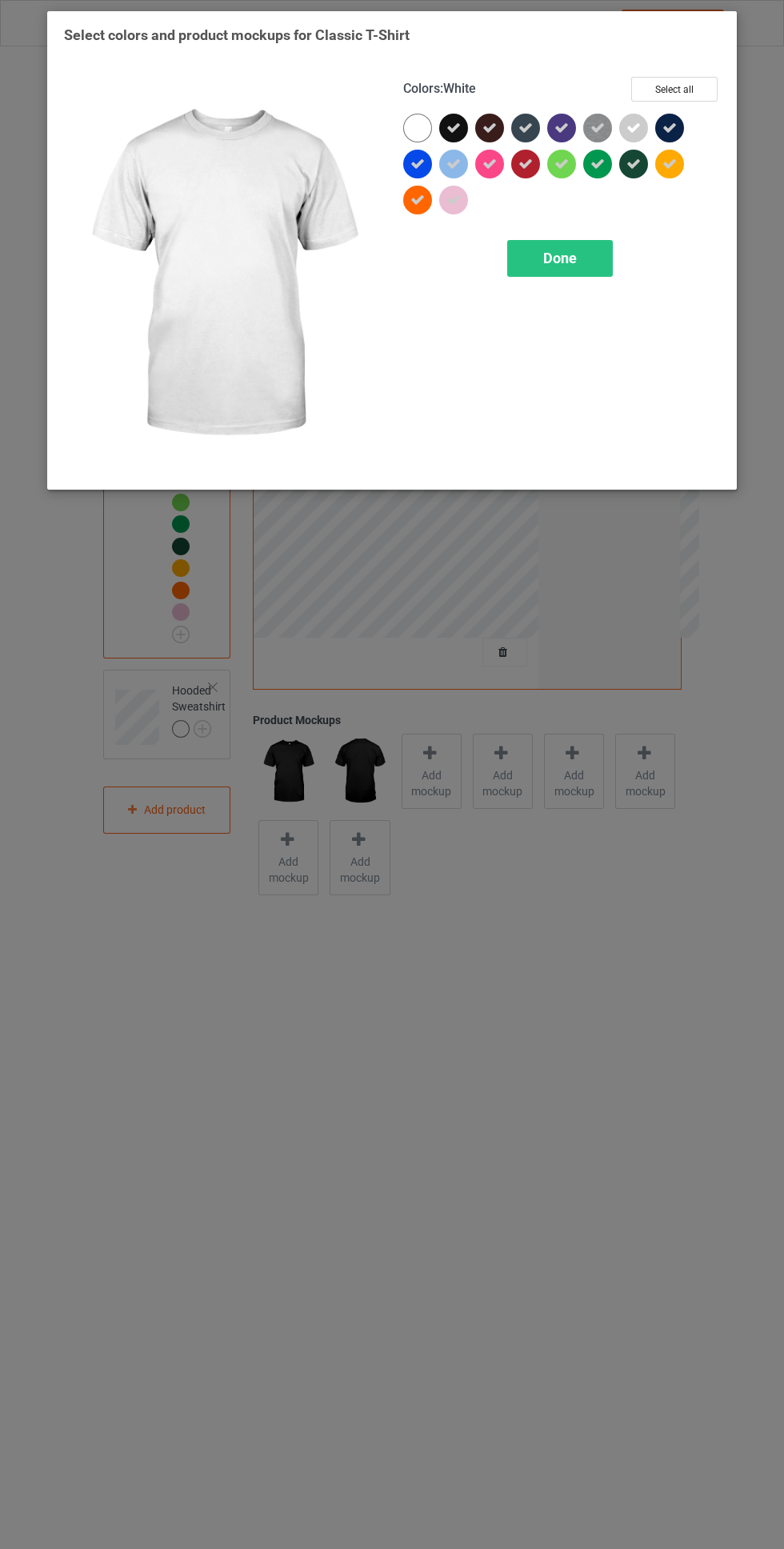
click at [680, 168] on div at bounding box center [669, 164] width 29 height 29
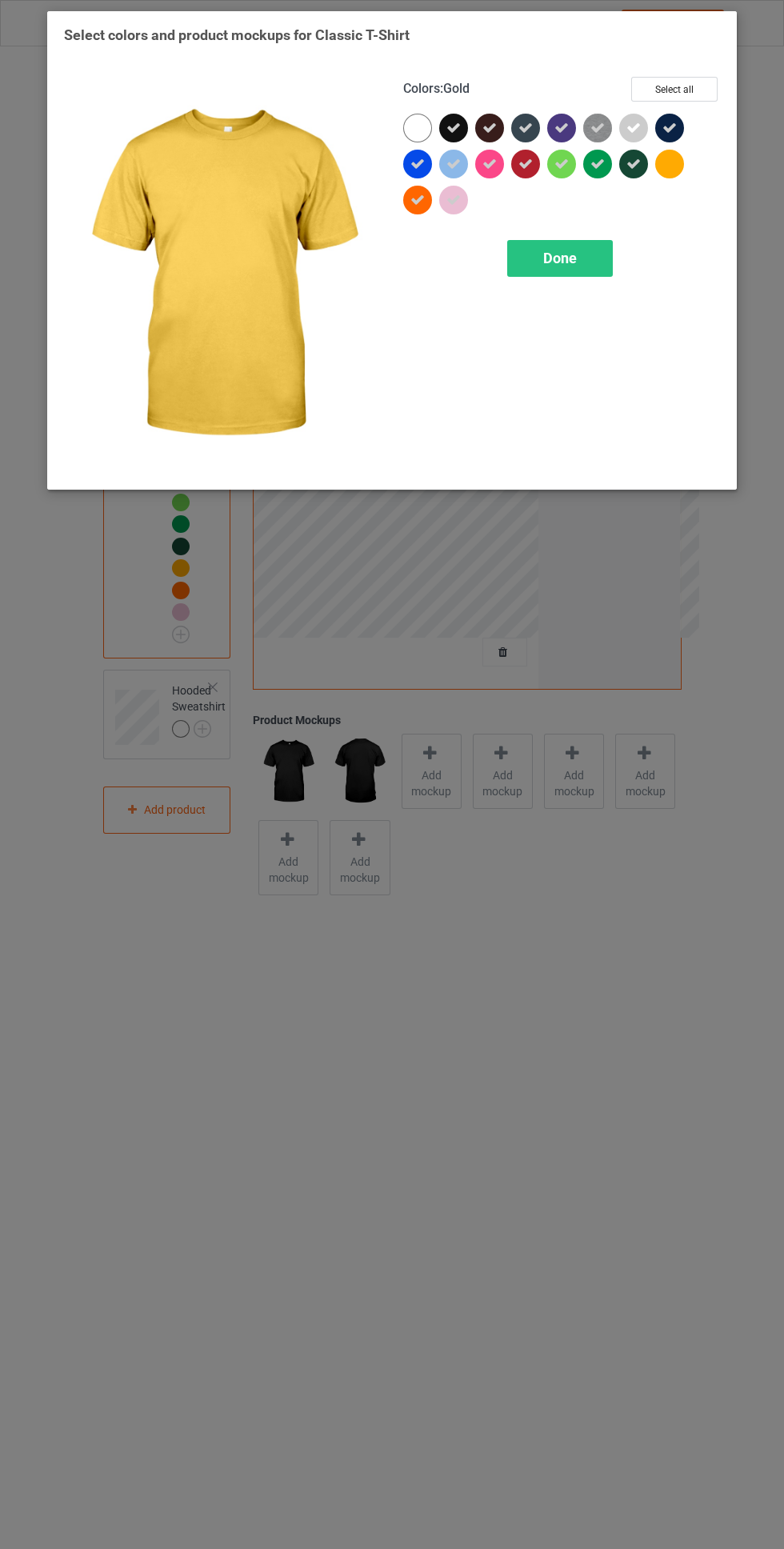
click at [565, 276] on div "Done" at bounding box center [559, 259] width 105 height 37
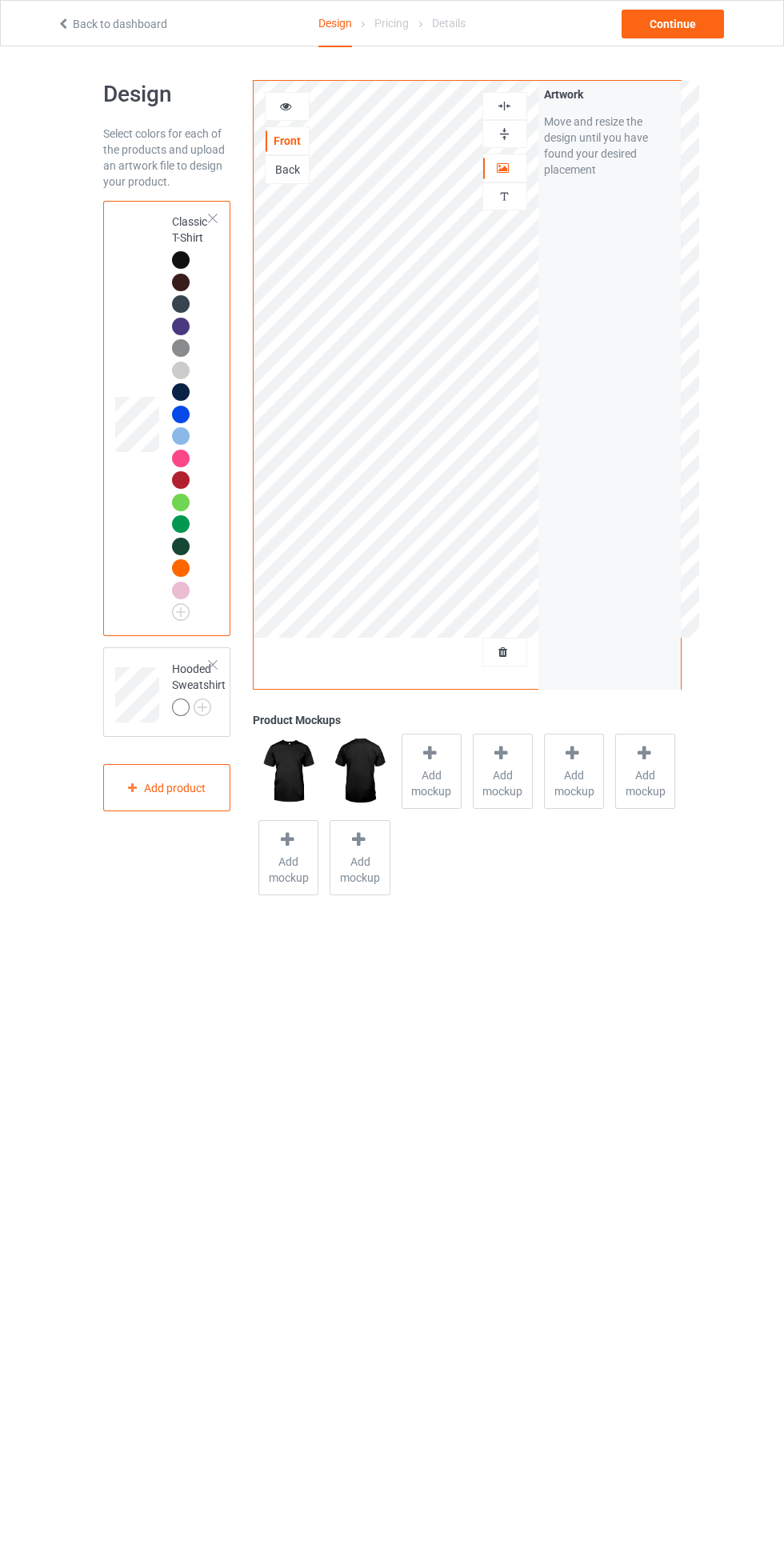
click at [522, 94] on div at bounding box center [504, 105] width 45 height 28
click at [521, 124] on div at bounding box center [504, 133] width 45 height 28
click at [0, 0] on img at bounding box center [0, 0] width 0 height 0
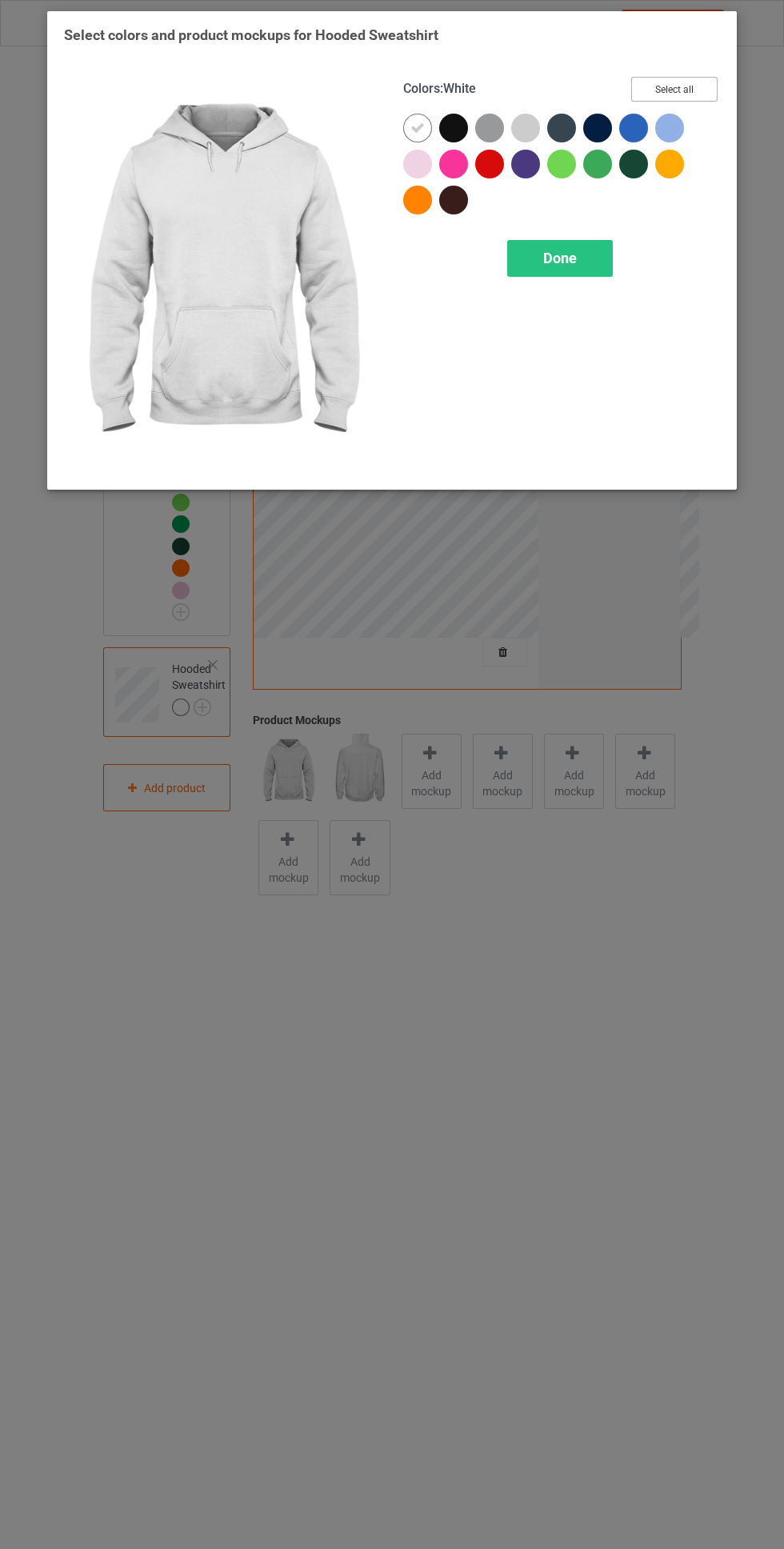
click at [691, 80] on button "Select all" at bounding box center [674, 88] width 87 height 24
click at [418, 127] on icon at bounding box center [417, 127] width 14 height 14
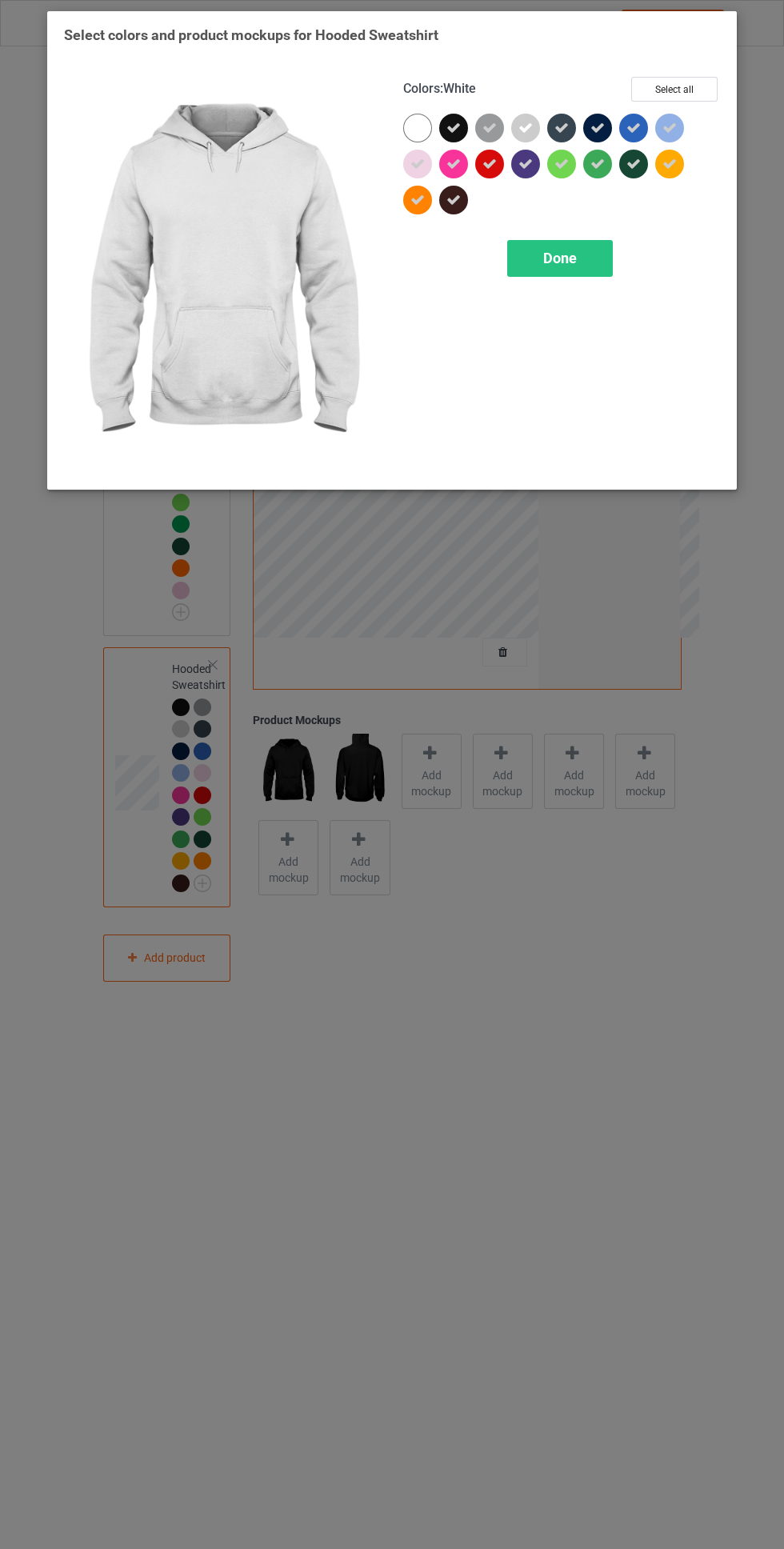
click at [669, 163] on icon at bounding box center [669, 163] width 14 height 14
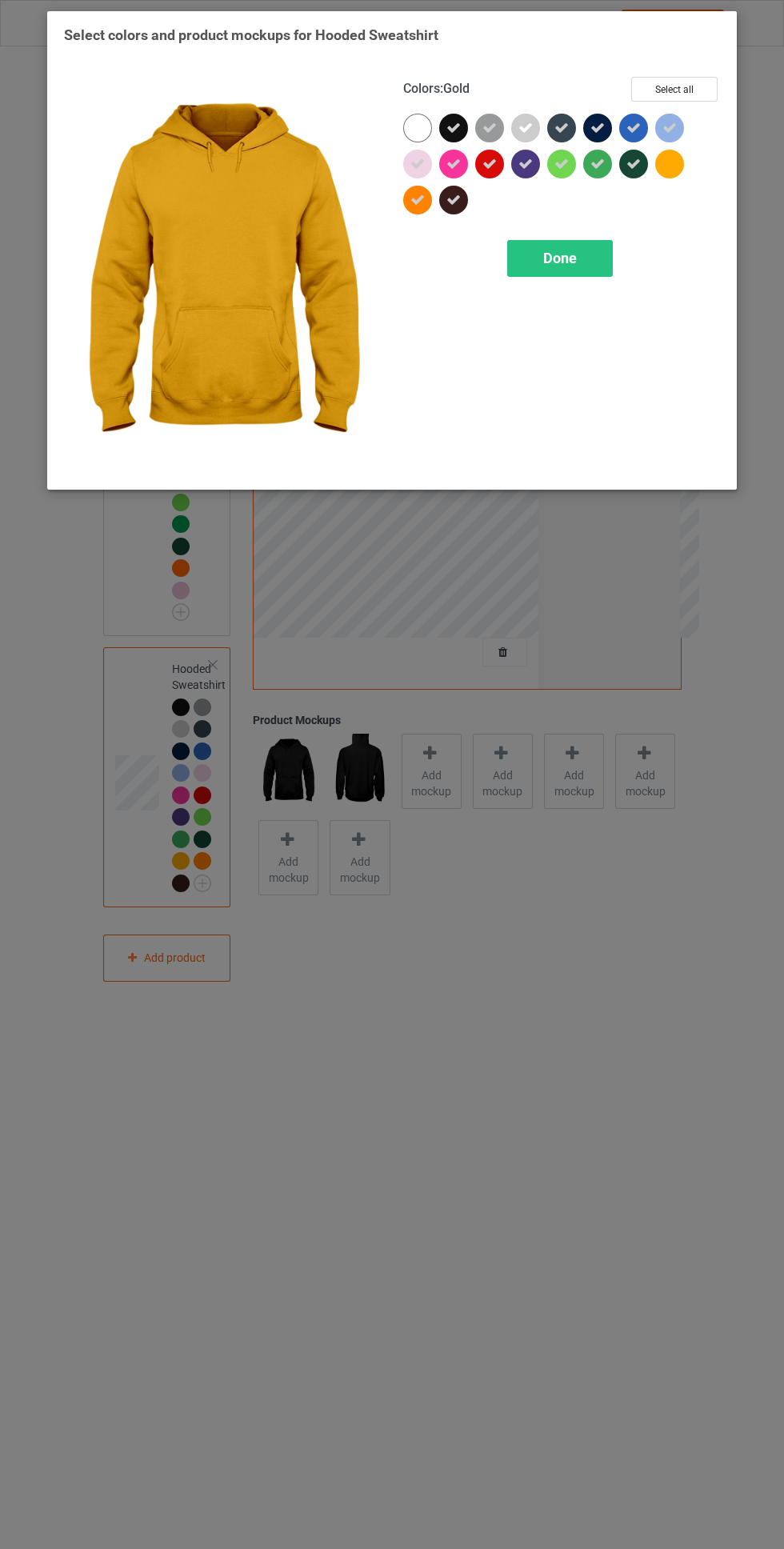
click at [579, 254] on div "Done" at bounding box center [559, 259] width 105 height 37
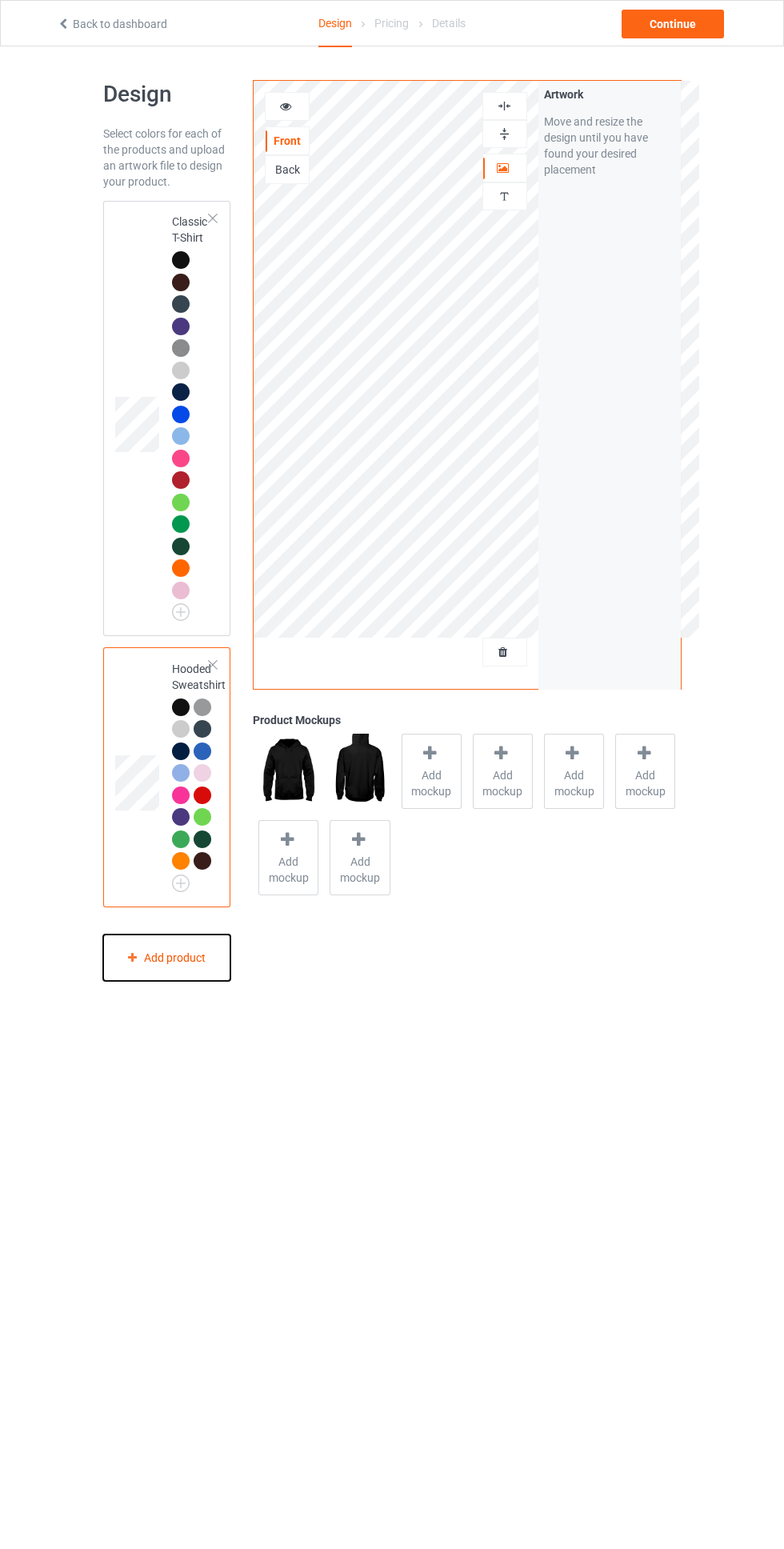
click at [175, 956] on div "Add product" at bounding box center [168, 959] width 128 height 47
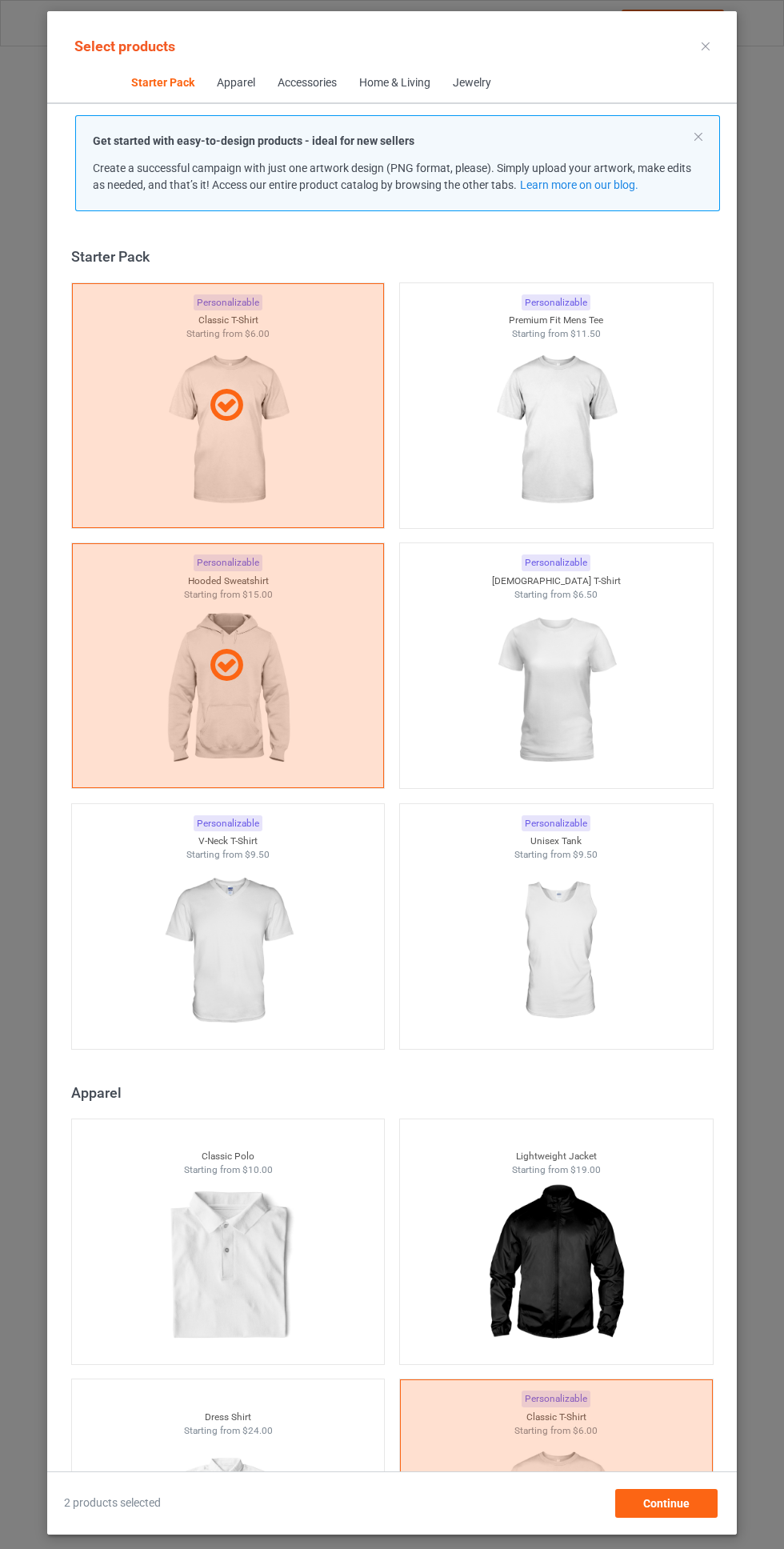
scroll to position [21, 0]
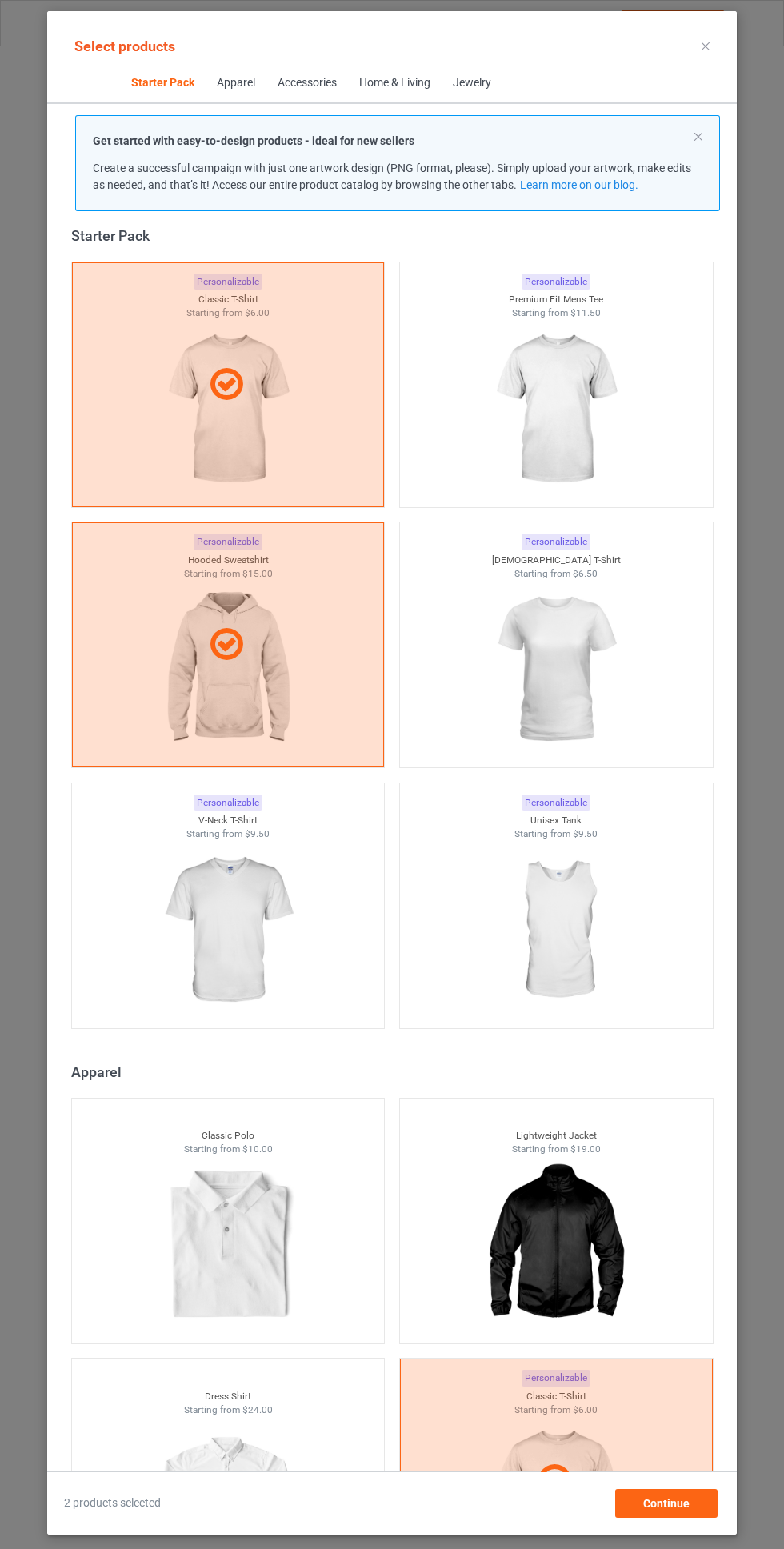
click at [574, 332] on img at bounding box center [556, 409] width 143 height 179
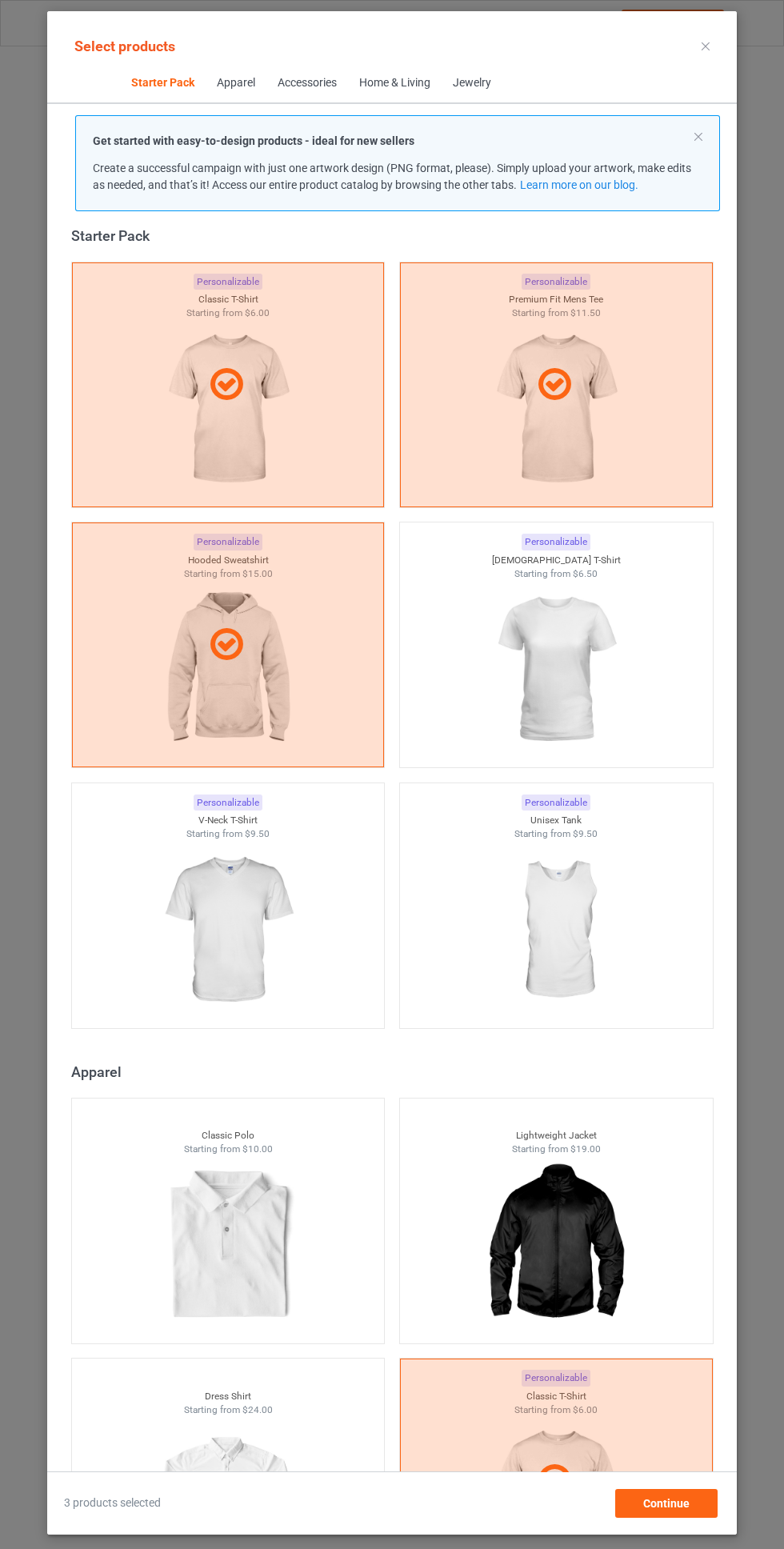
click at [552, 596] on img at bounding box center [556, 670] width 143 height 179
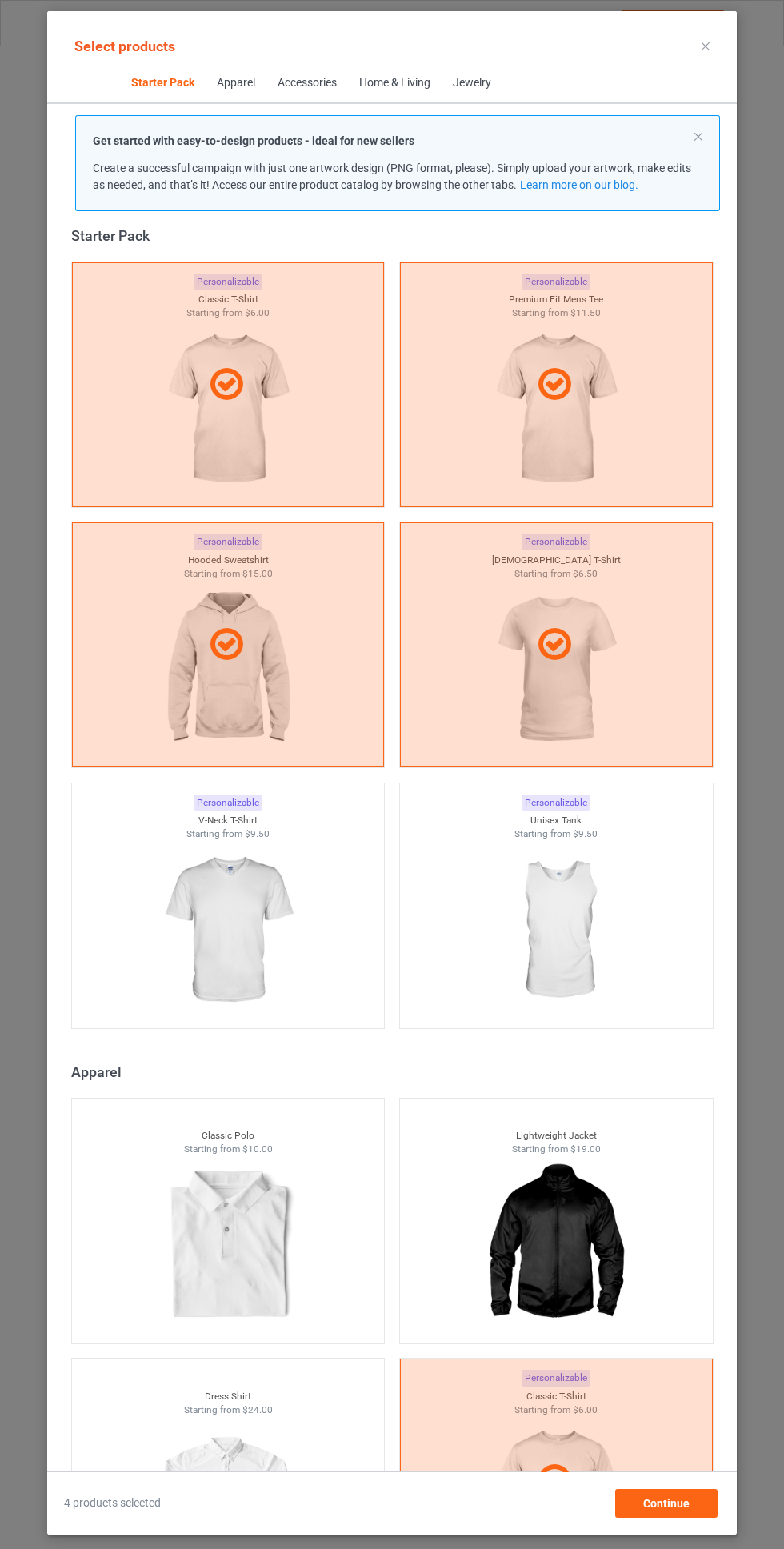
click at [253, 882] on img at bounding box center [227, 930] width 143 height 179
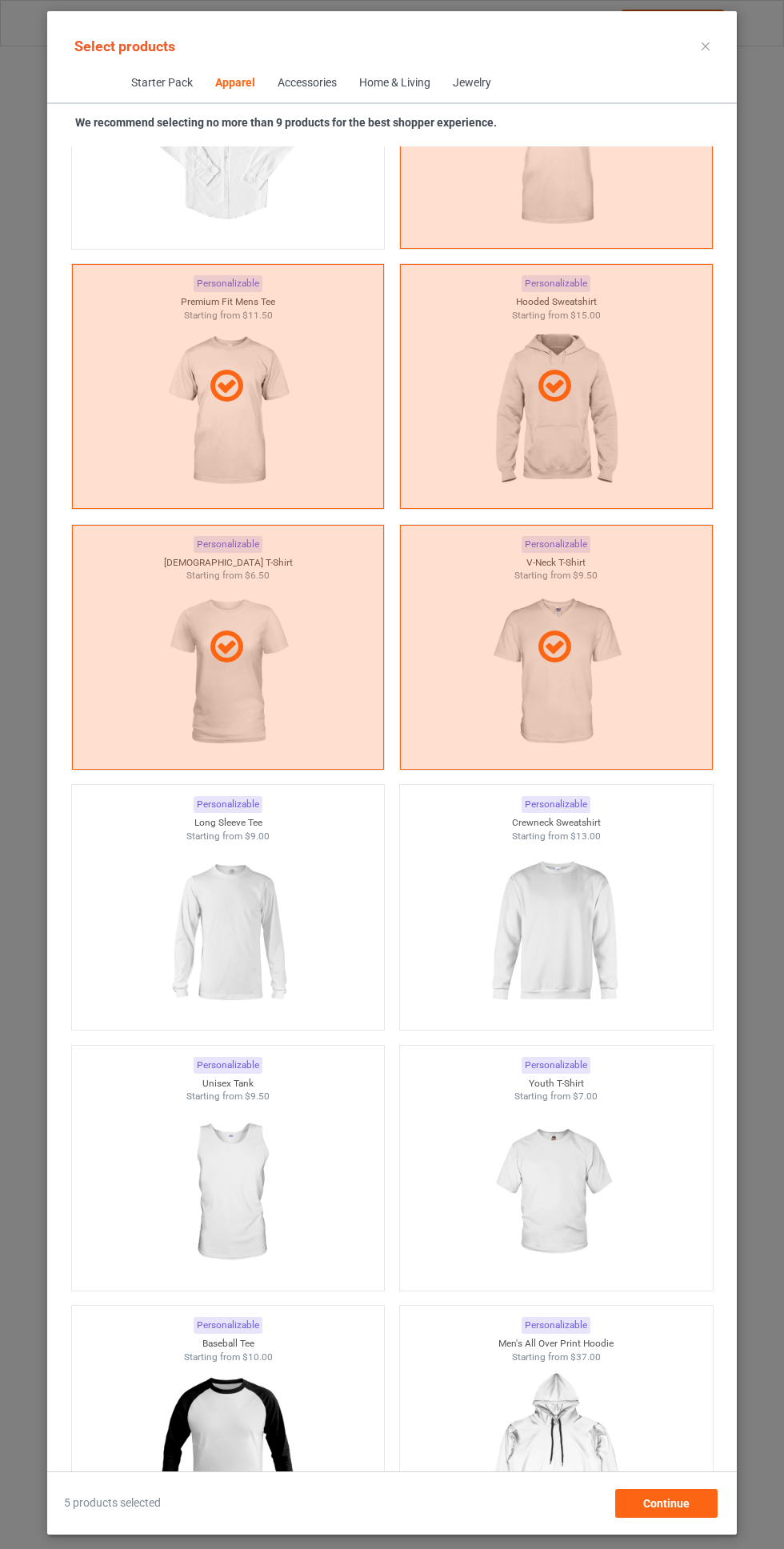
scroll to position [1296, 0]
click at [255, 922] on img at bounding box center [227, 931] width 143 height 179
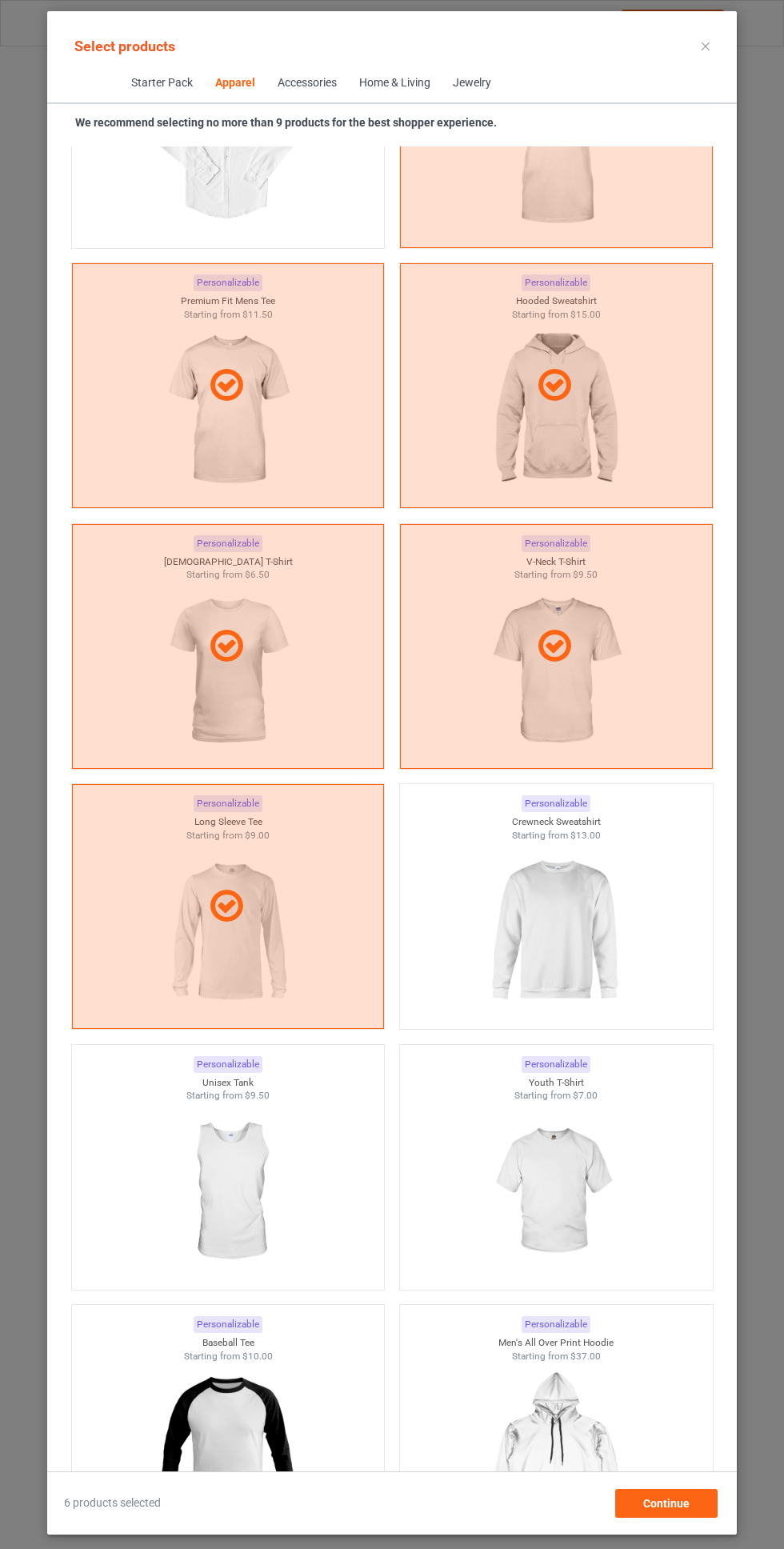
click at [536, 936] on img at bounding box center [556, 931] width 143 height 179
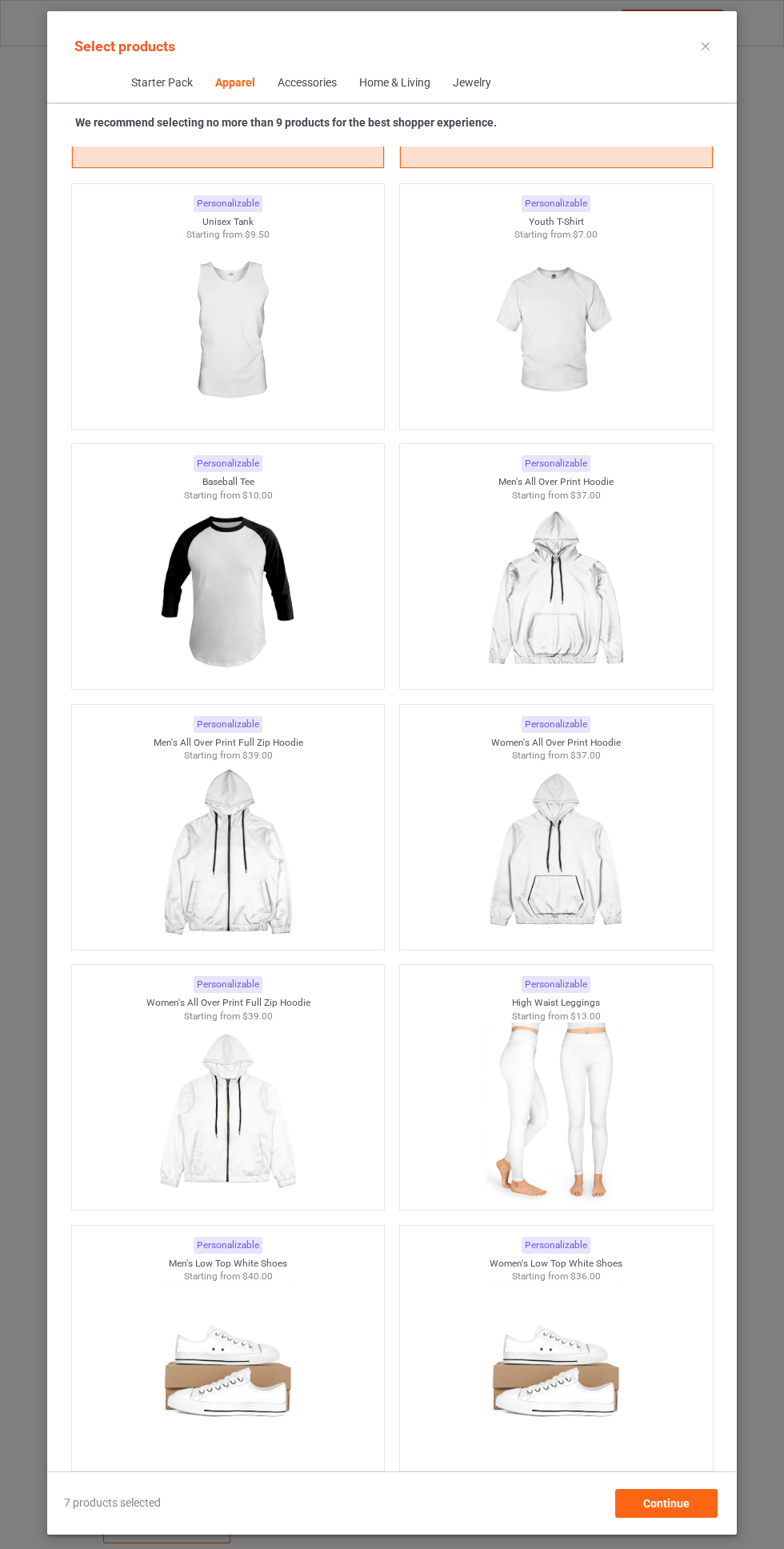
scroll to position [5255, 0]
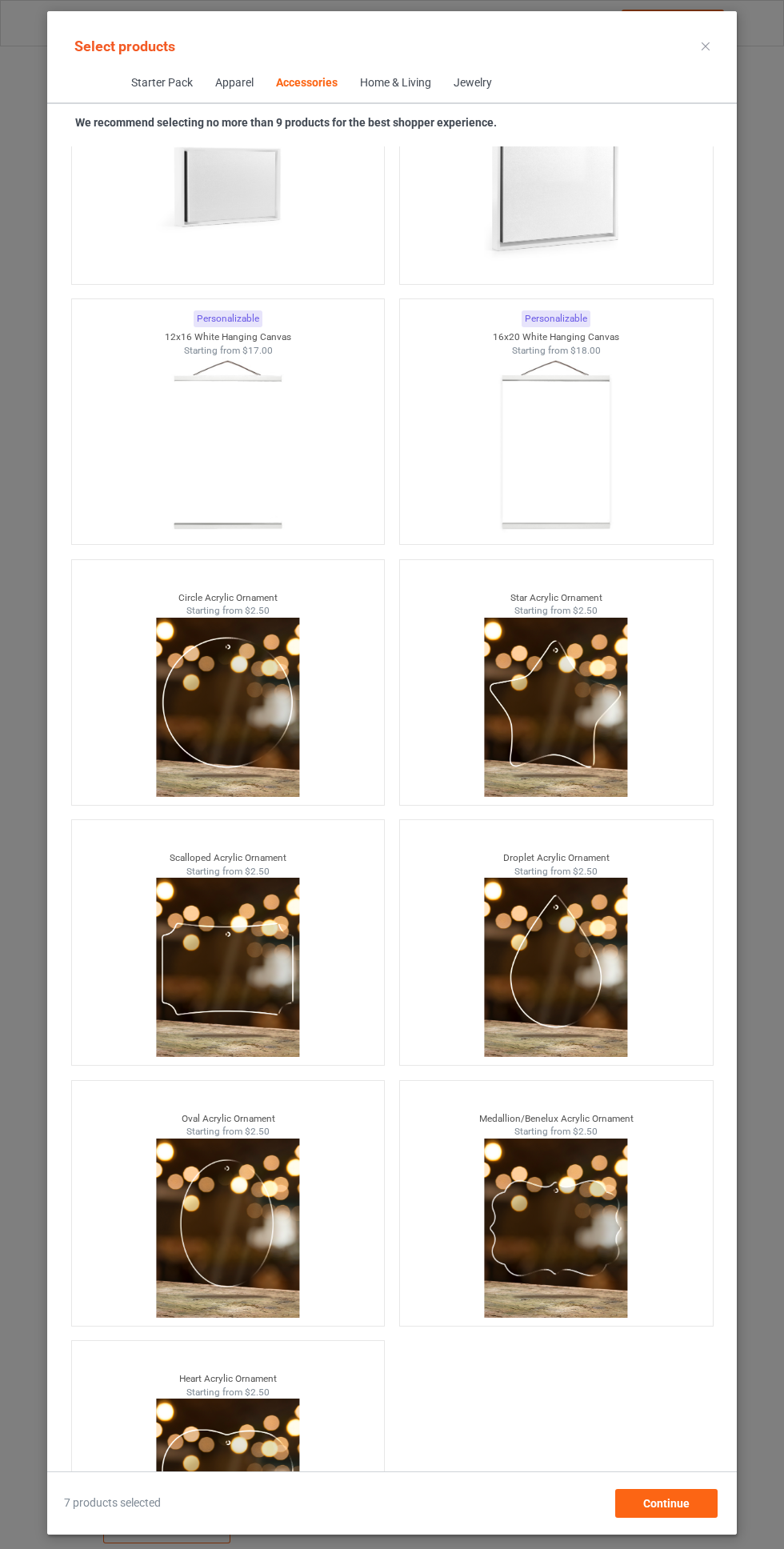
scroll to position [119, 0]
click at [679, 1515] on div "Continue" at bounding box center [666, 1504] width 103 height 29
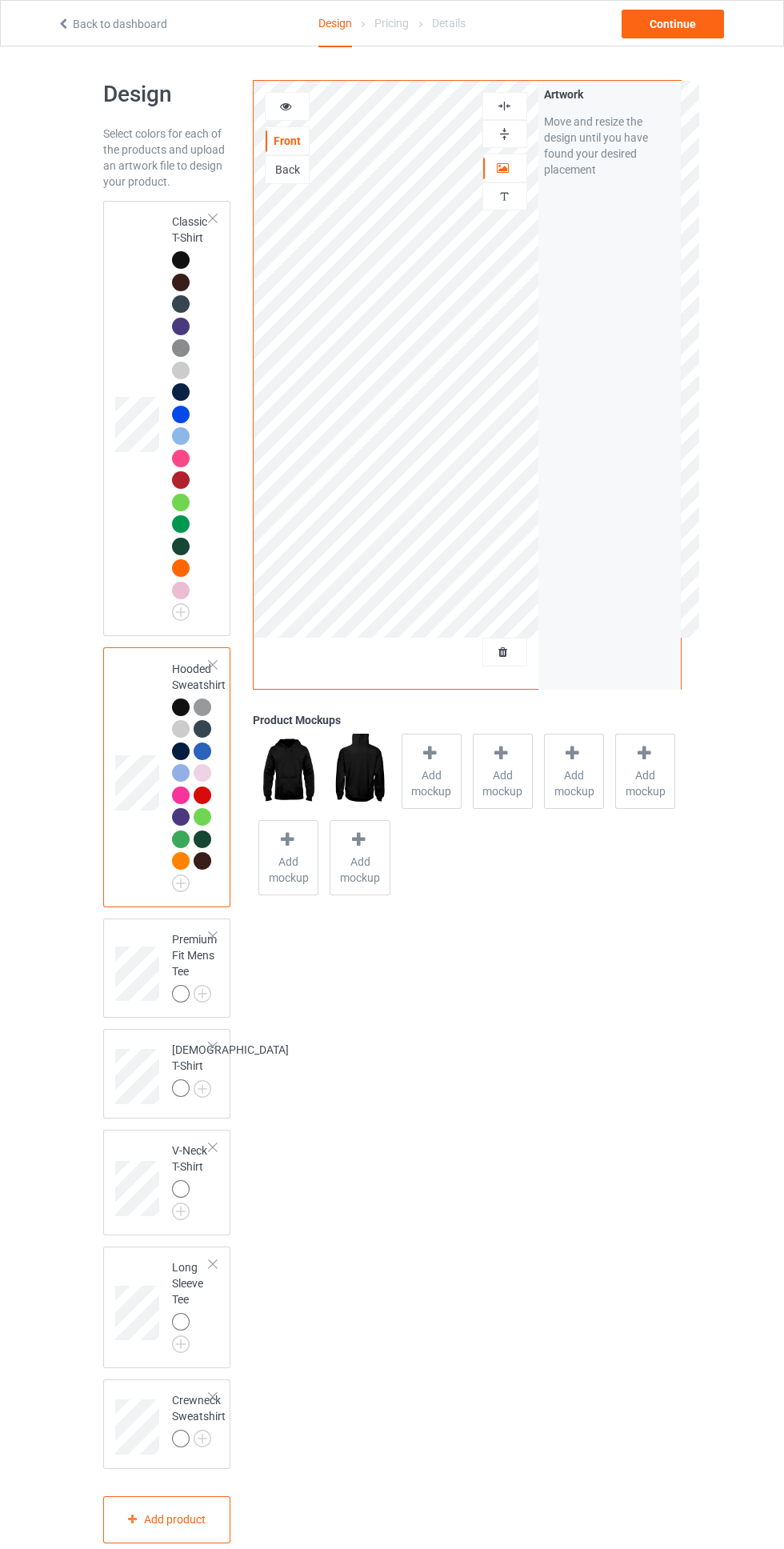
click at [0, 0] on img at bounding box center [0, 0] width 0 height 0
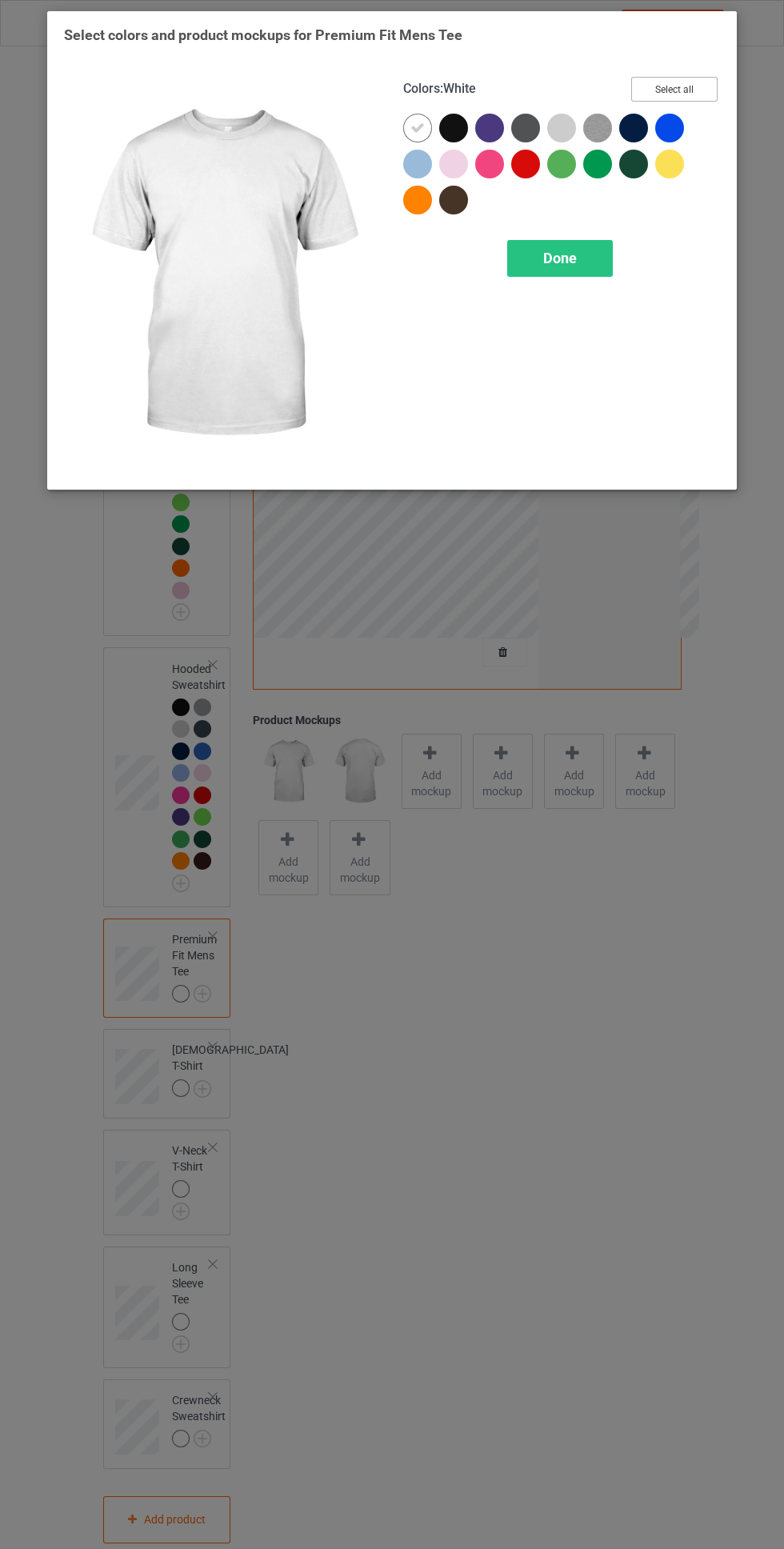
click at [689, 90] on button "Select all" at bounding box center [674, 88] width 87 height 24
click at [418, 127] on icon at bounding box center [417, 127] width 14 height 14
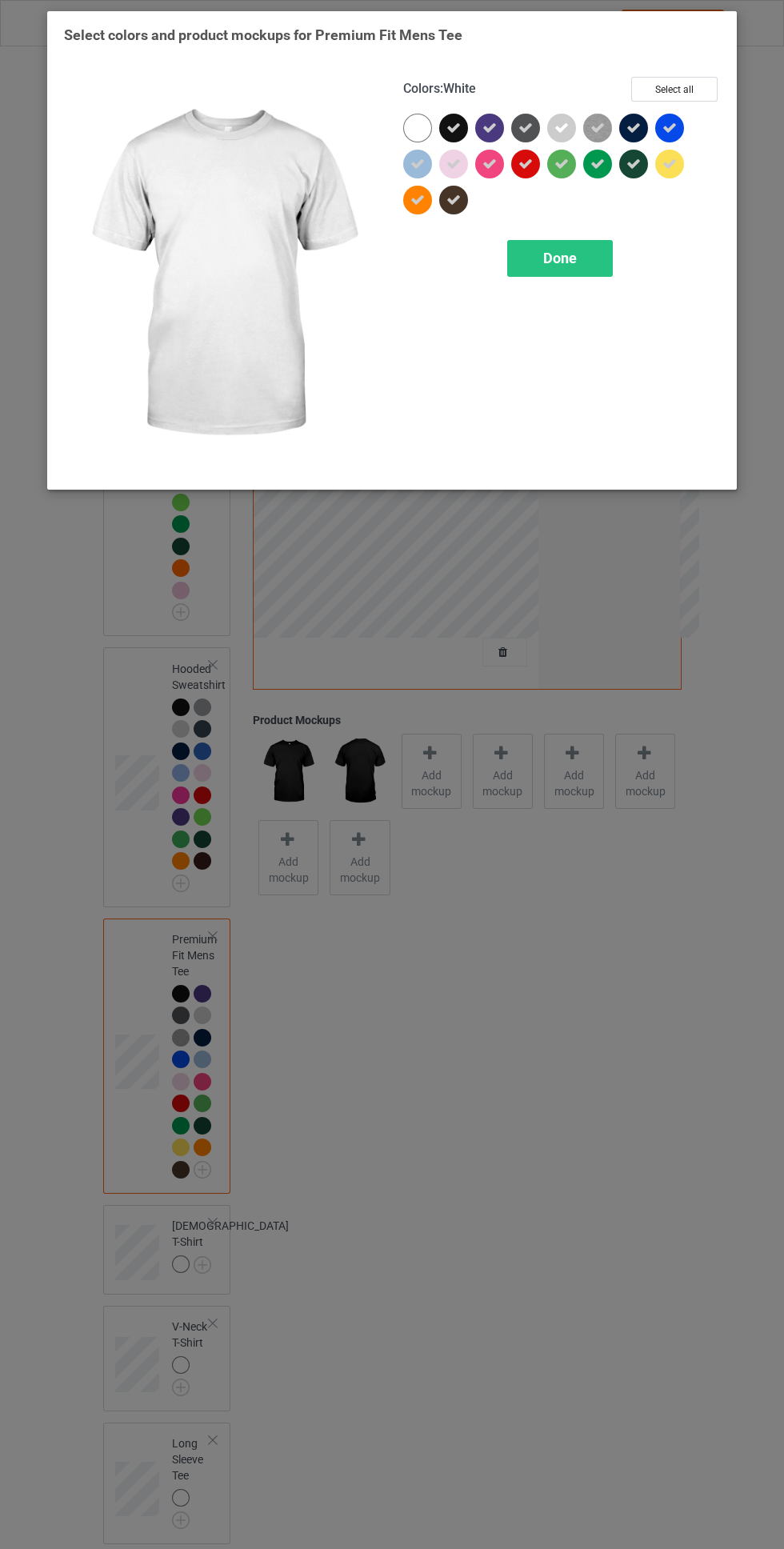
click at [669, 163] on icon at bounding box center [669, 163] width 14 height 14
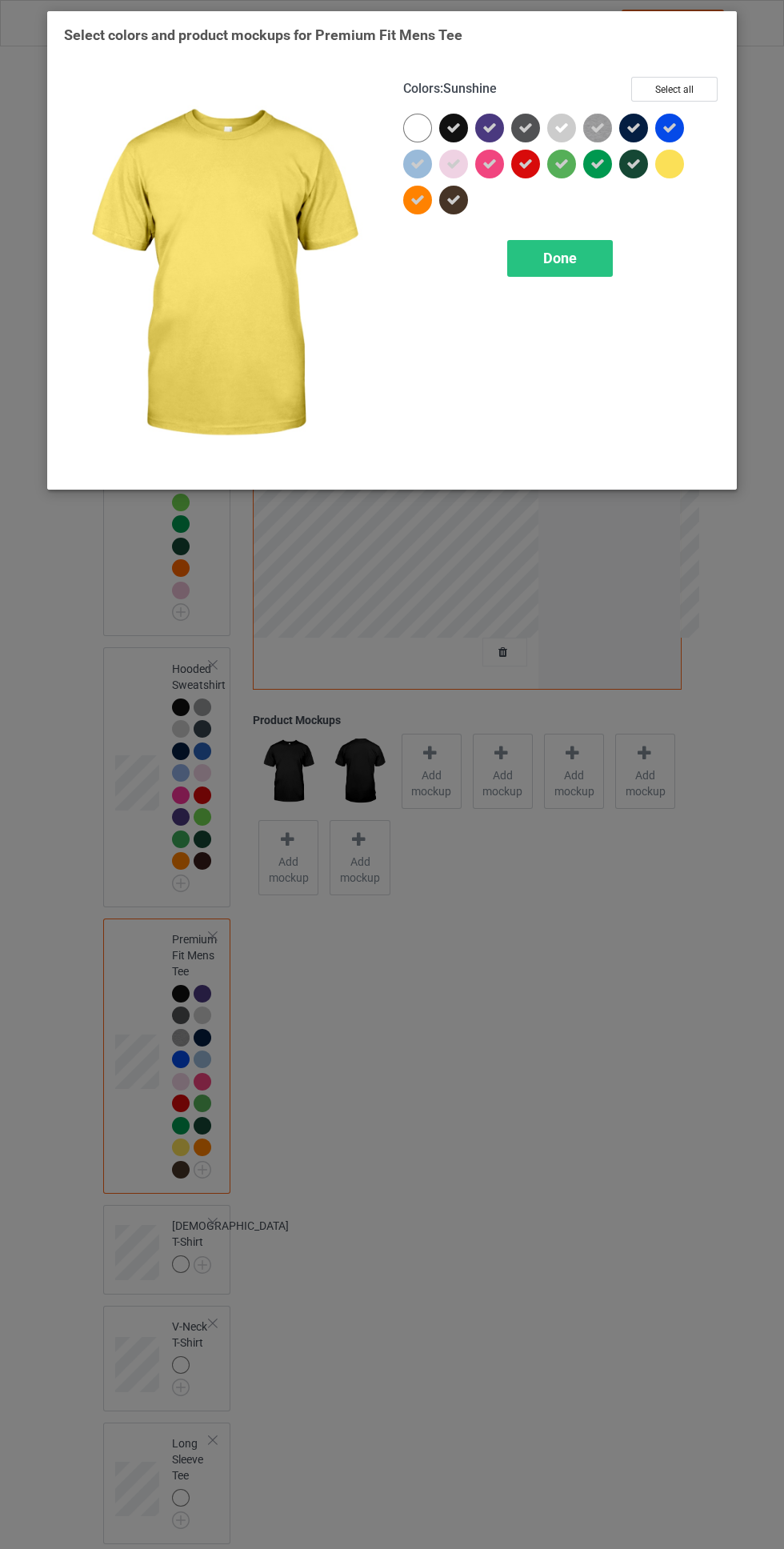
click at [583, 262] on div "Done" at bounding box center [559, 259] width 105 height 37
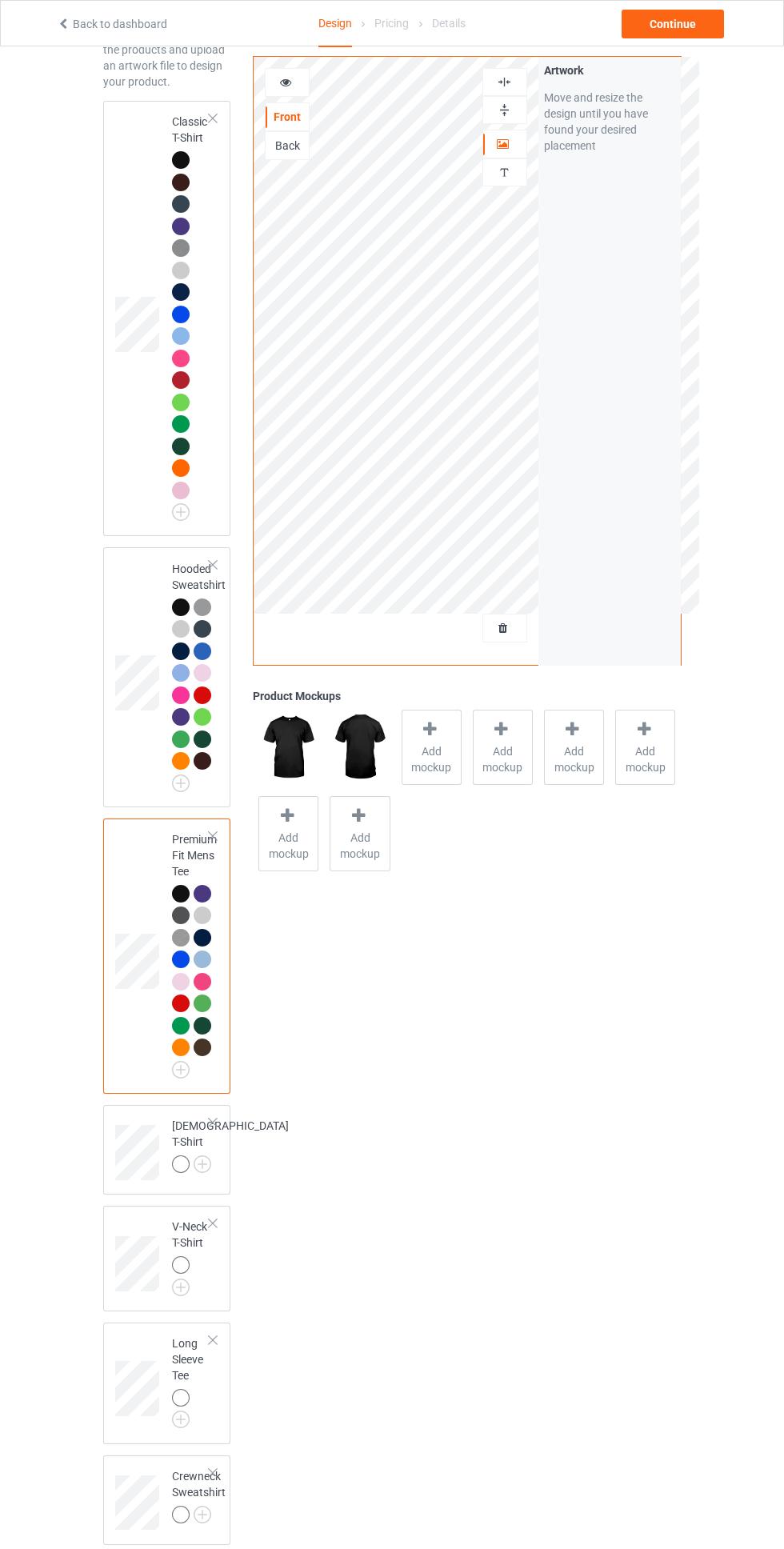
scroll to position [100, 0]
click at [0, 0] on img at bounding box center [0, 0] width 0 height 0
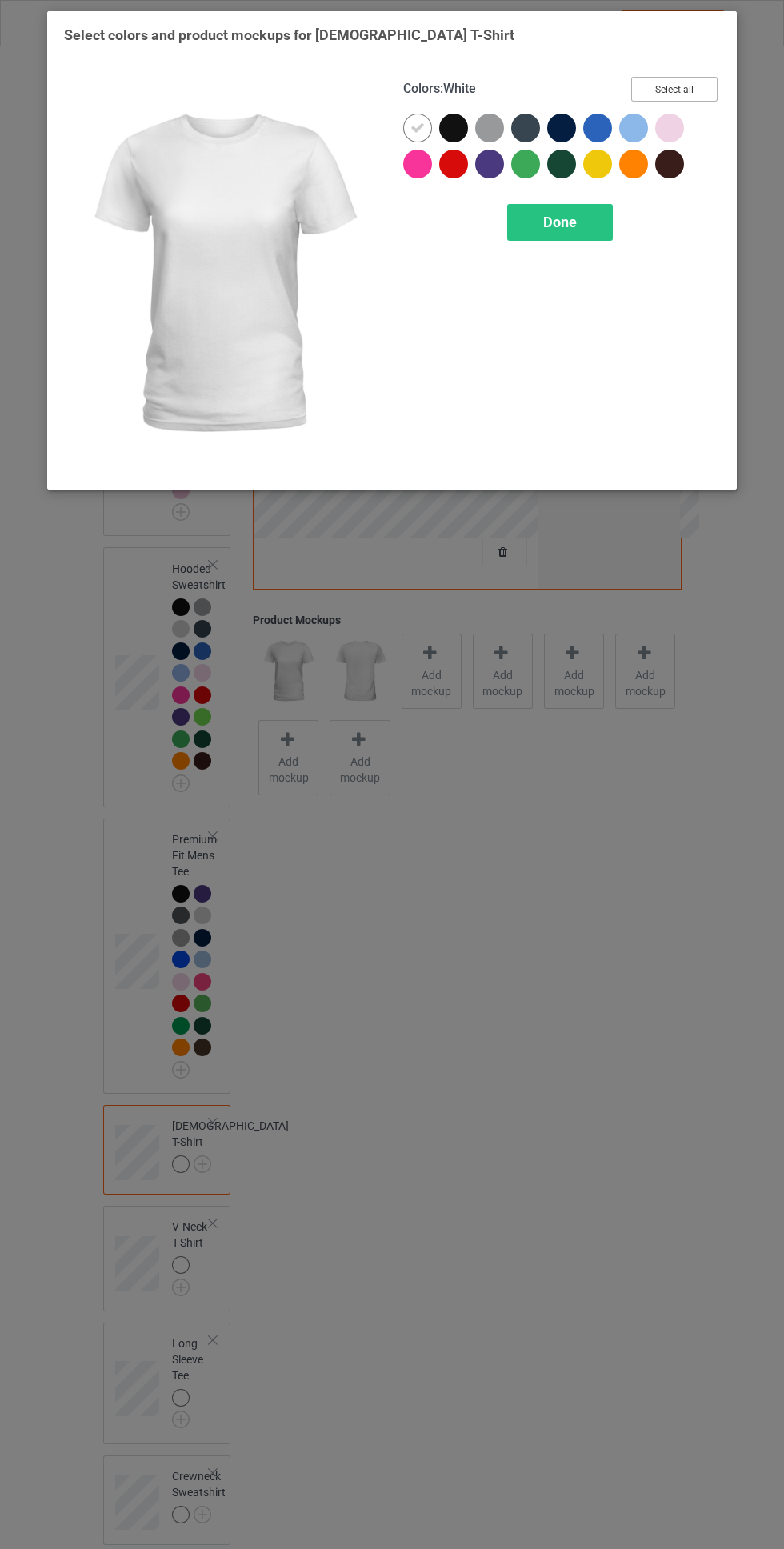
click at [696, 83] on button "Select all" at bounding box center [674, 88] width 87 height 24
click at [418, 127] on icon at bounding box center [417, 127] width 14 height 14
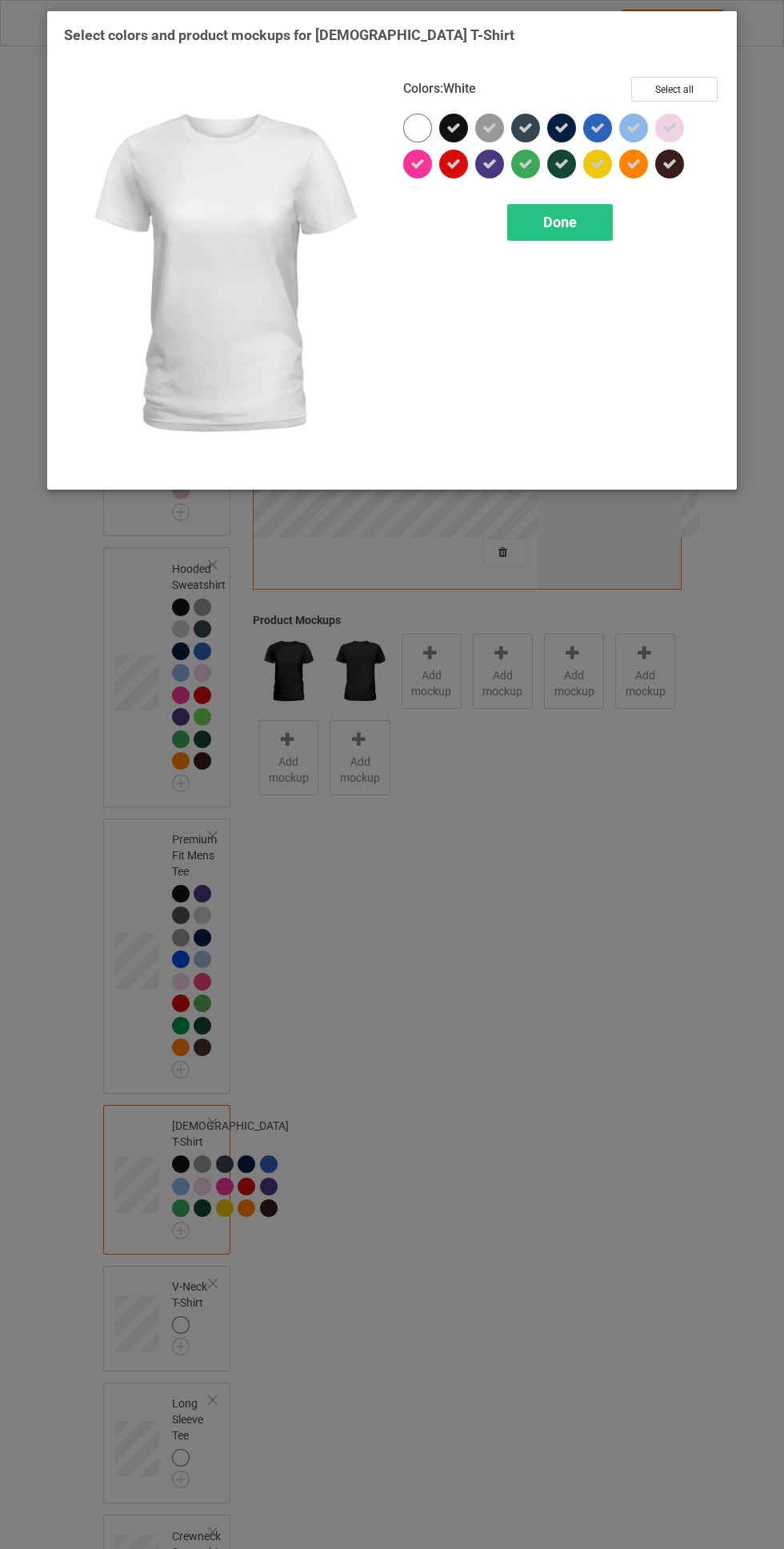
click at [595, 168] on icon at bounding box center [597, 163] width 14 height 14
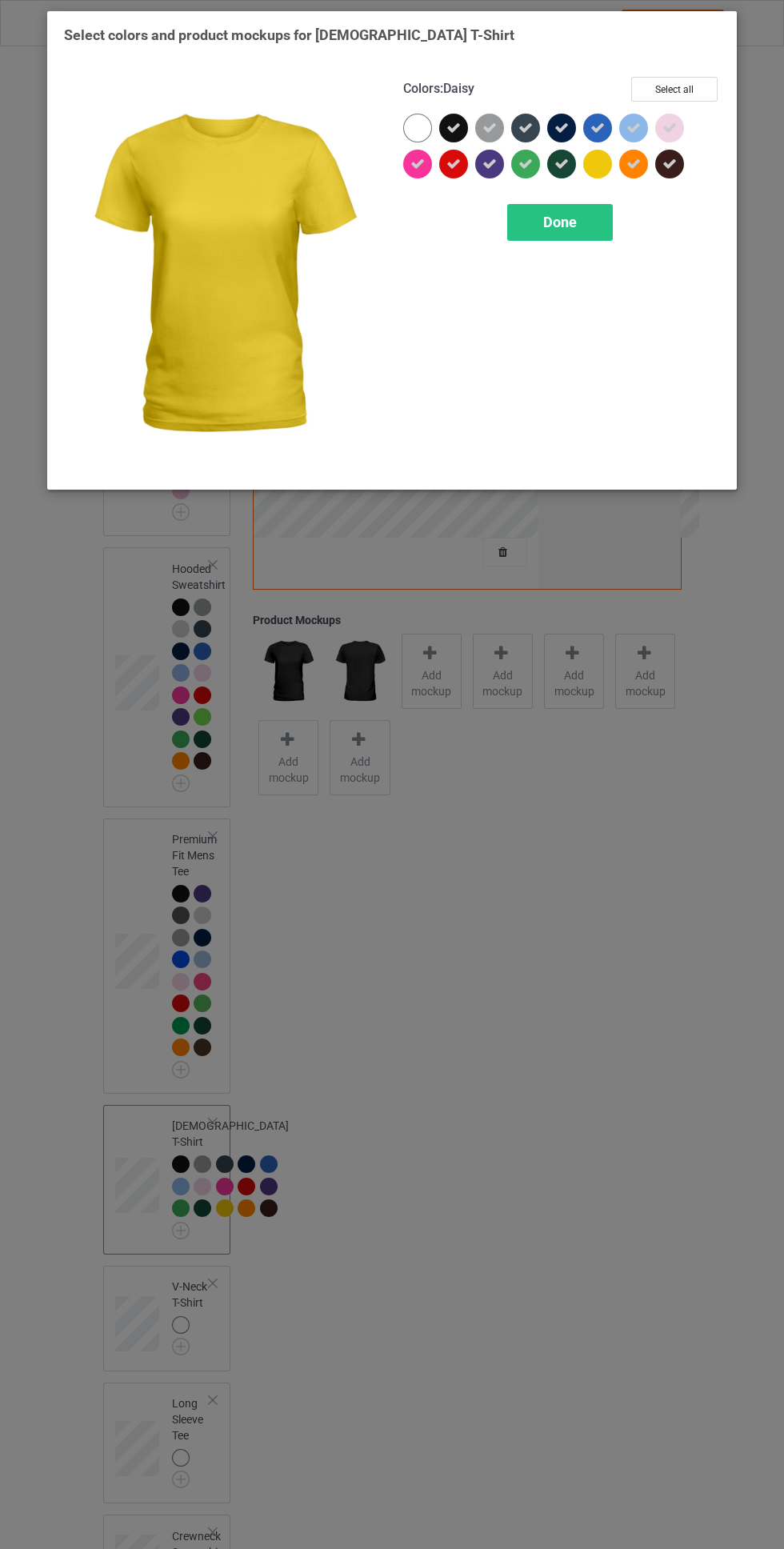
click at [572, 231] on div "Done" at bounding box center [559, 222] width 105 height 37
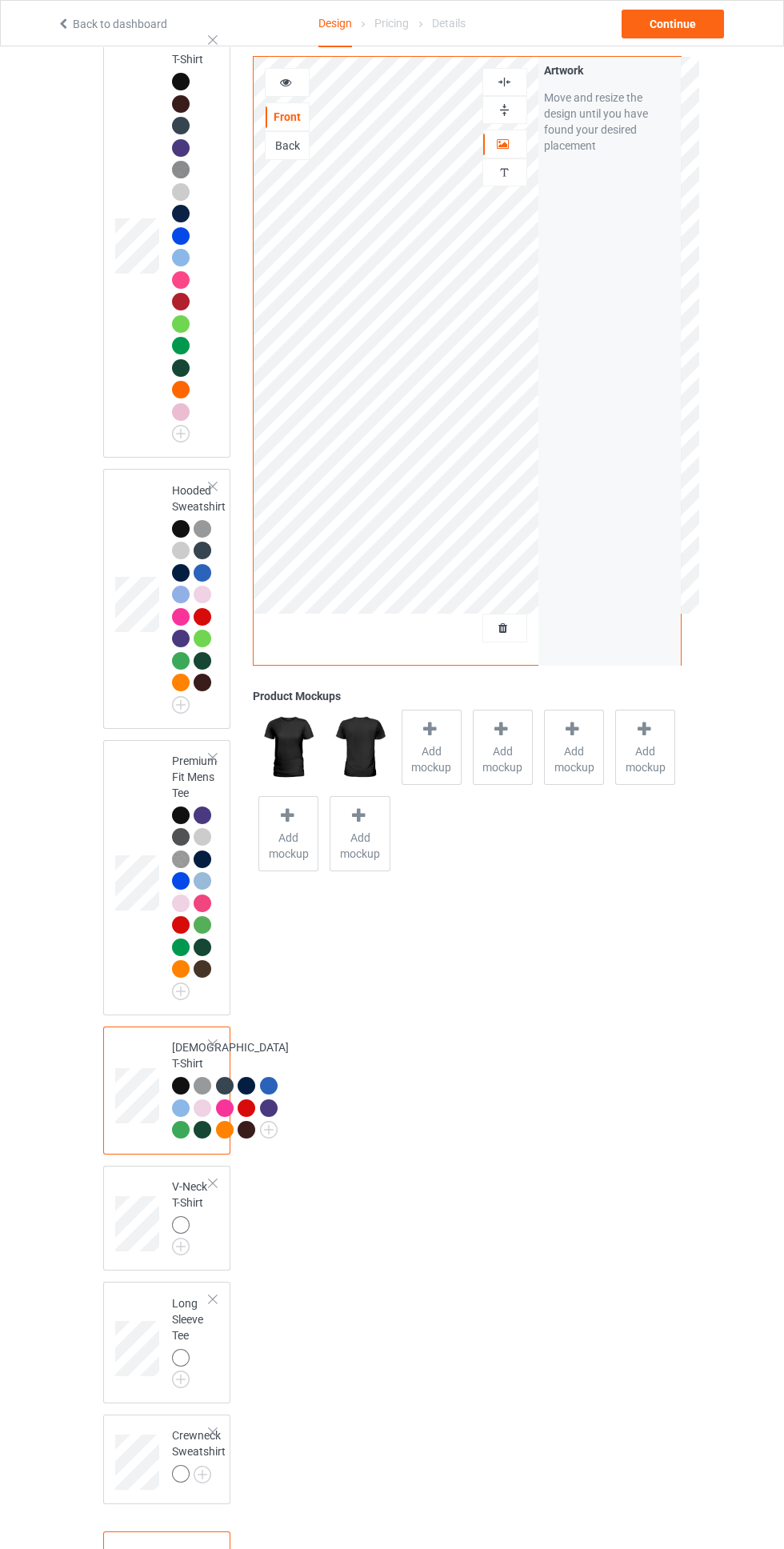
scroll to position [387, 0]
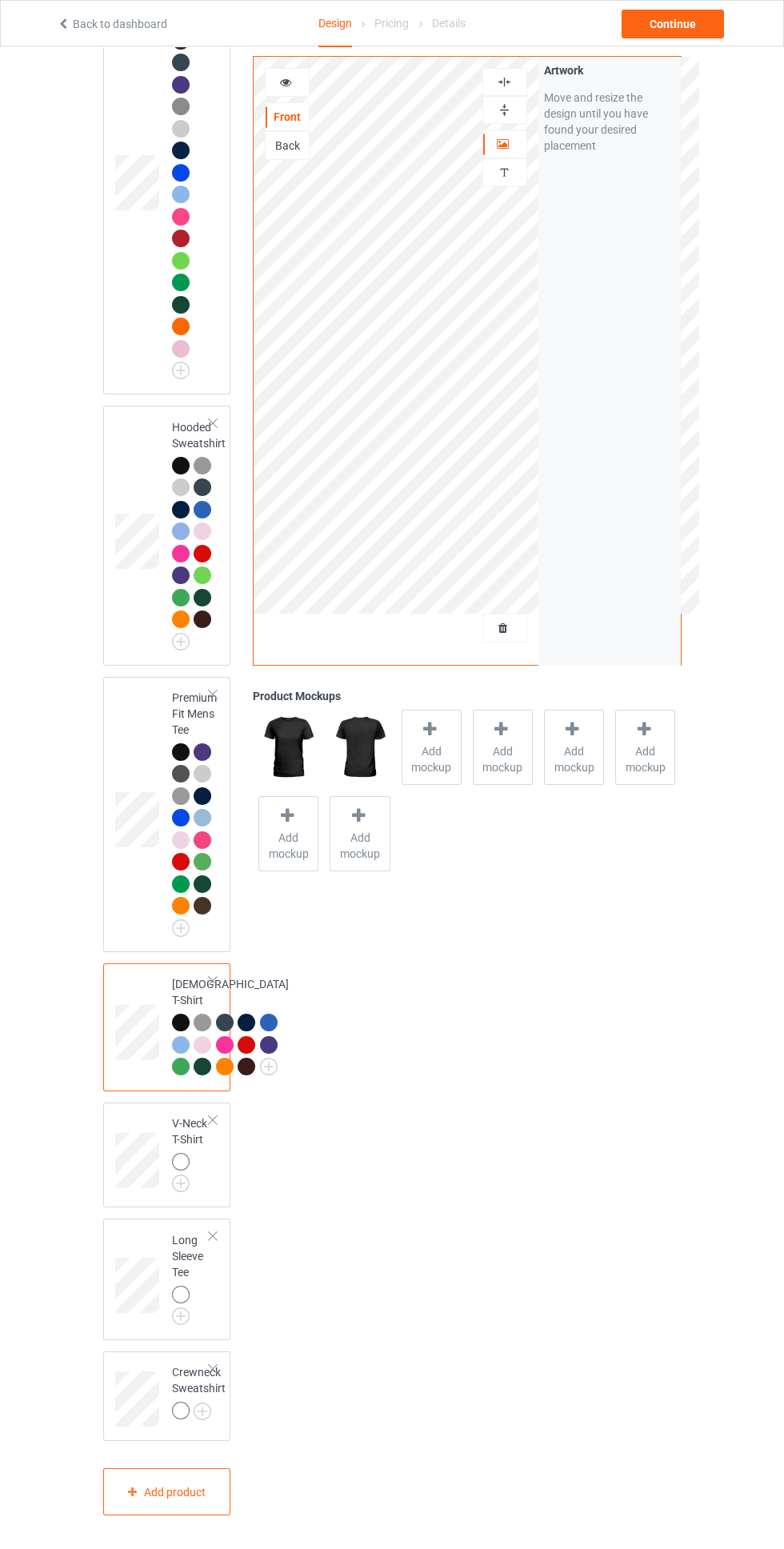
click at [0, 0] on img at bounding box center [0, 0] width 0 height 0
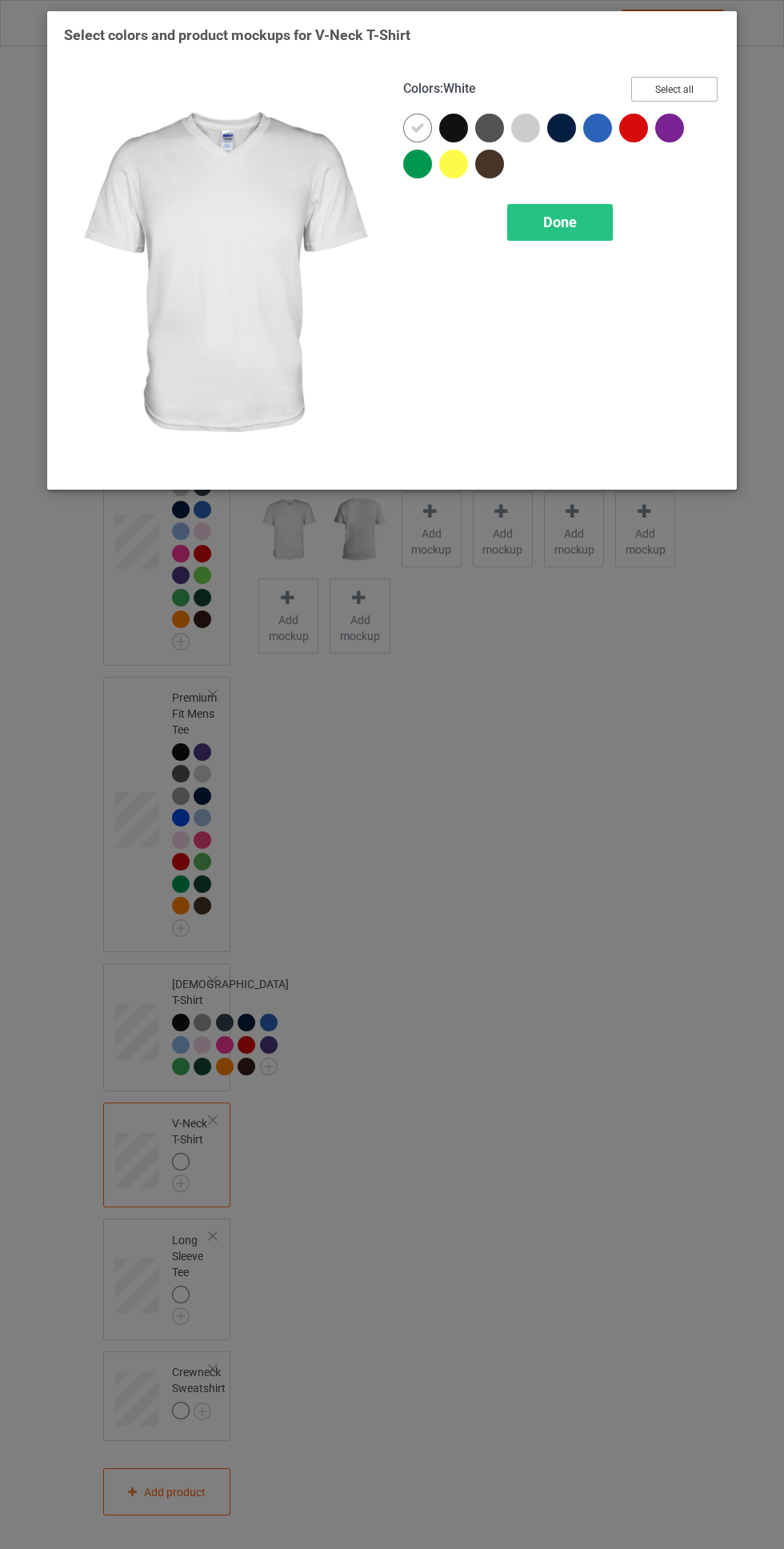
click at [697, 77] on button "Select all" at bounding box center [674, 88] width 87 height 24
click at [418, 127] on icon at bounding box center [417, 127] width 14 height 14
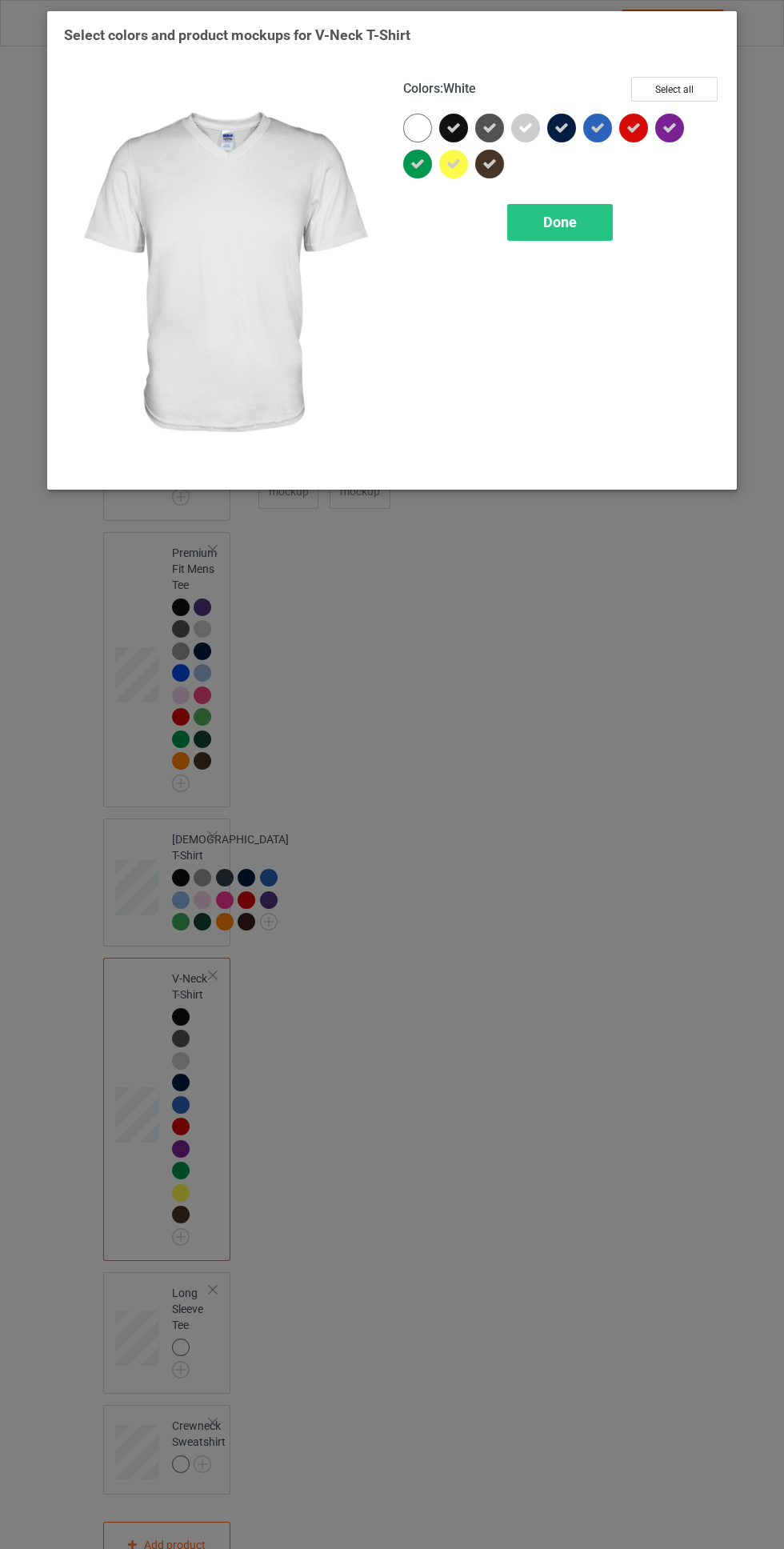
click at [454, 163] on icon at bounding box center [453, 163] width 14 height 14
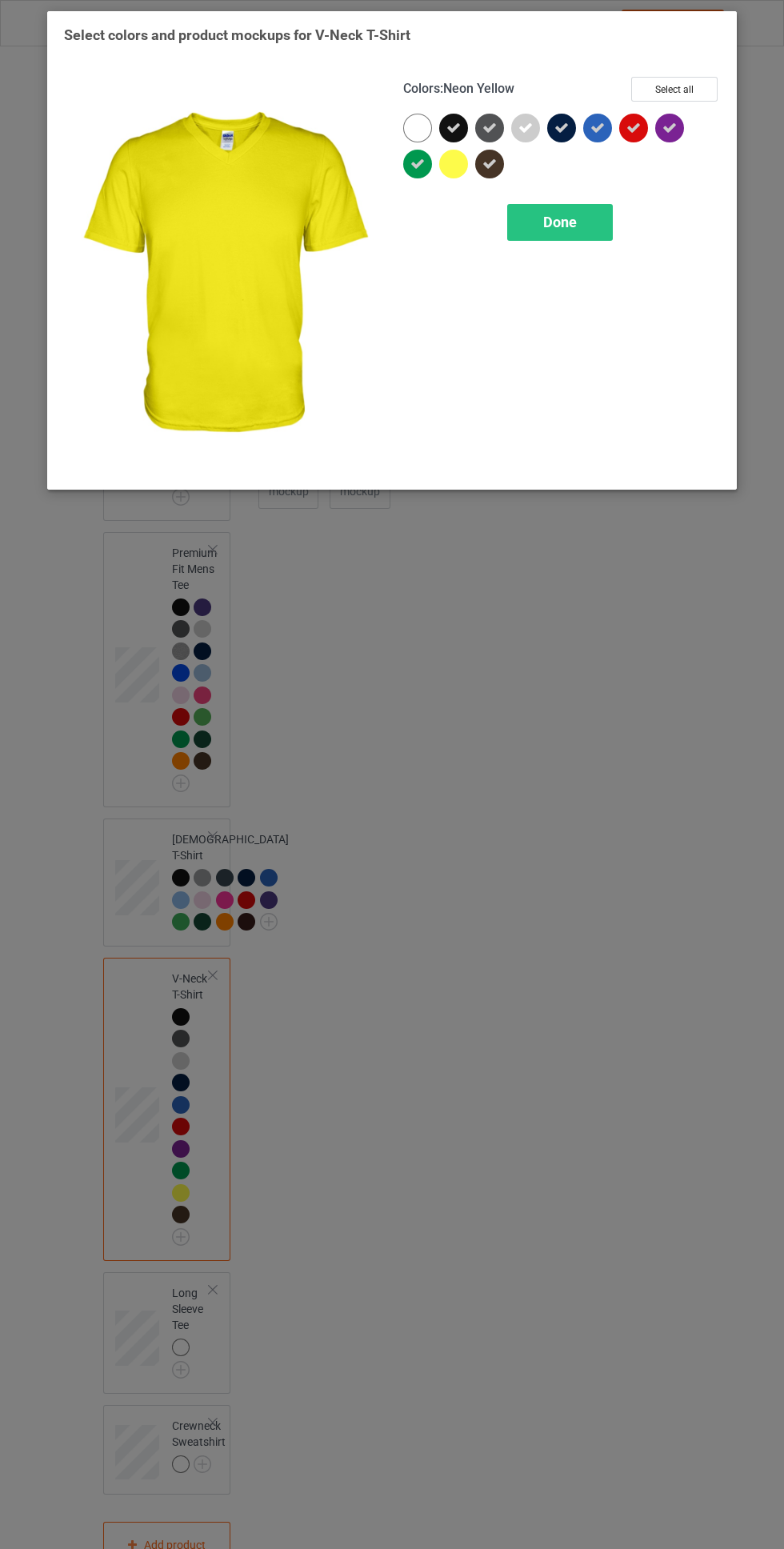
click at [558, 224] on span "Done" at bounding box center [560, 222] width 34 height 17
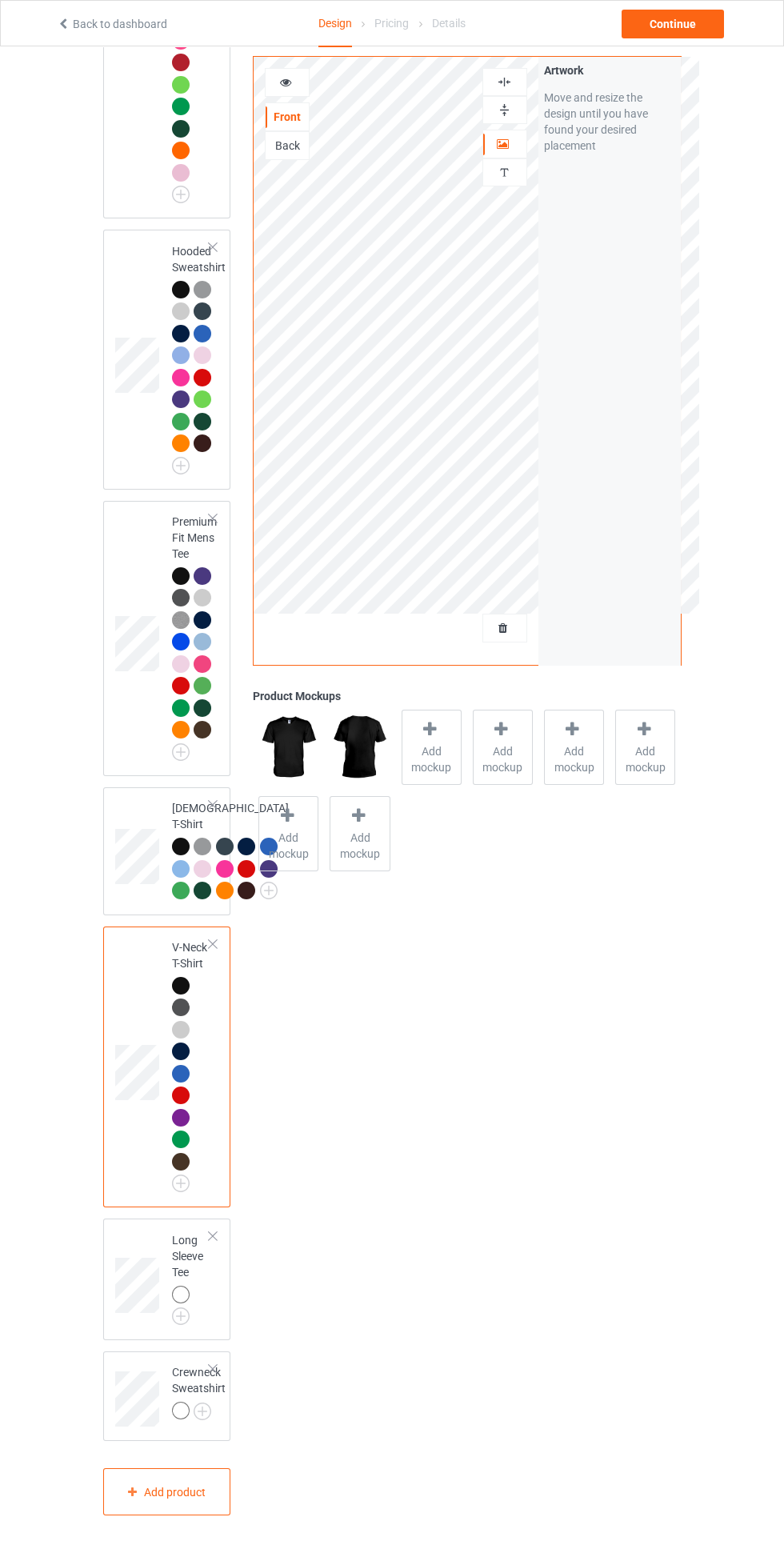
scroll to position [563, 0]
click at [200, 1441] on div "Crewneck Sweatshirt" at bounding box center [168, 1396] width 128 height 89
click at [0, 0] on img at bounding box center [0, 0] width 0 height 0
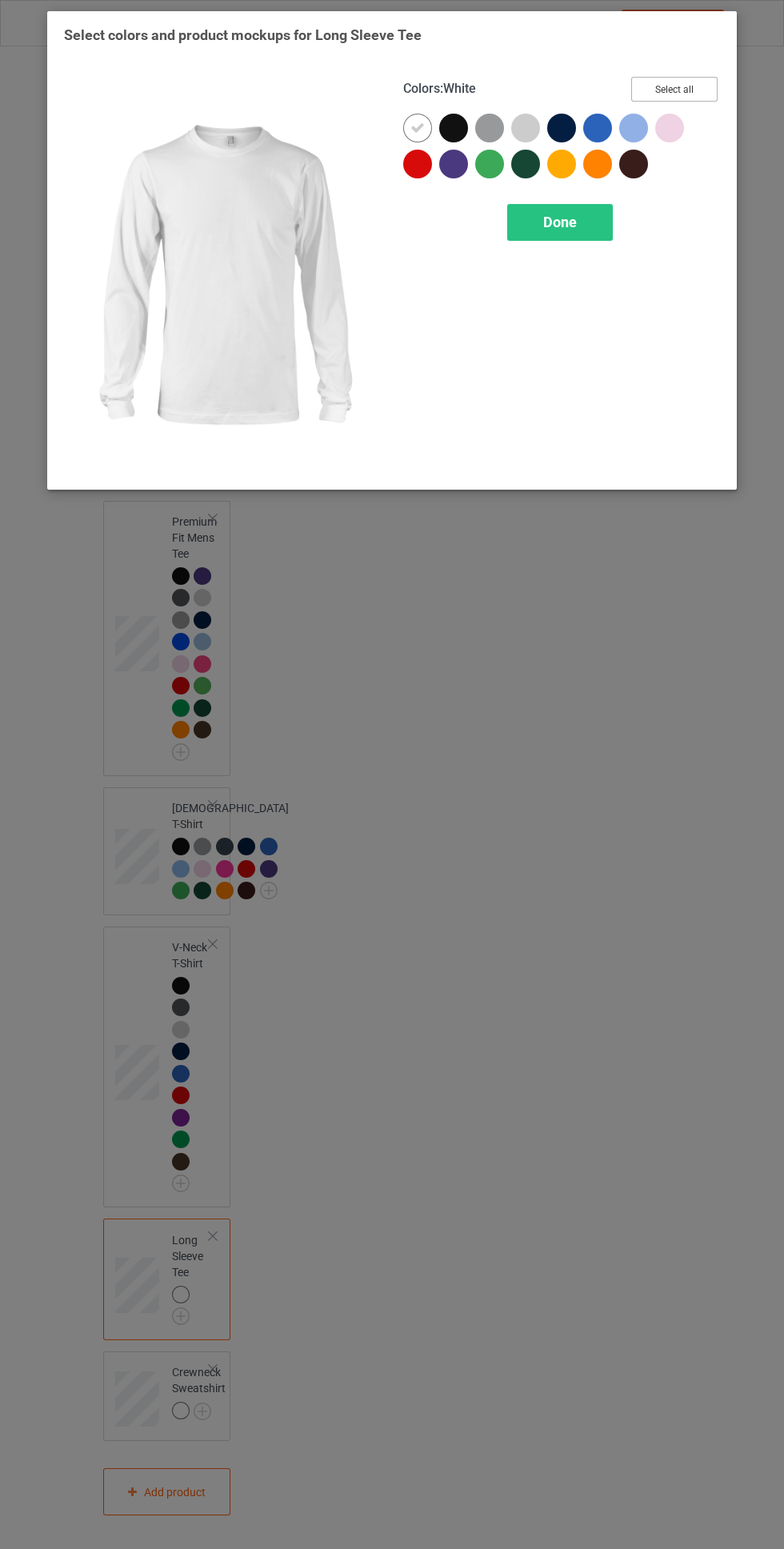
click at [699, 88] on button "Select all" at bounding box center [674, 88] width 87 height 24
click at [418, 121] on icon at bounding box center [417, 127] width 14 height 14
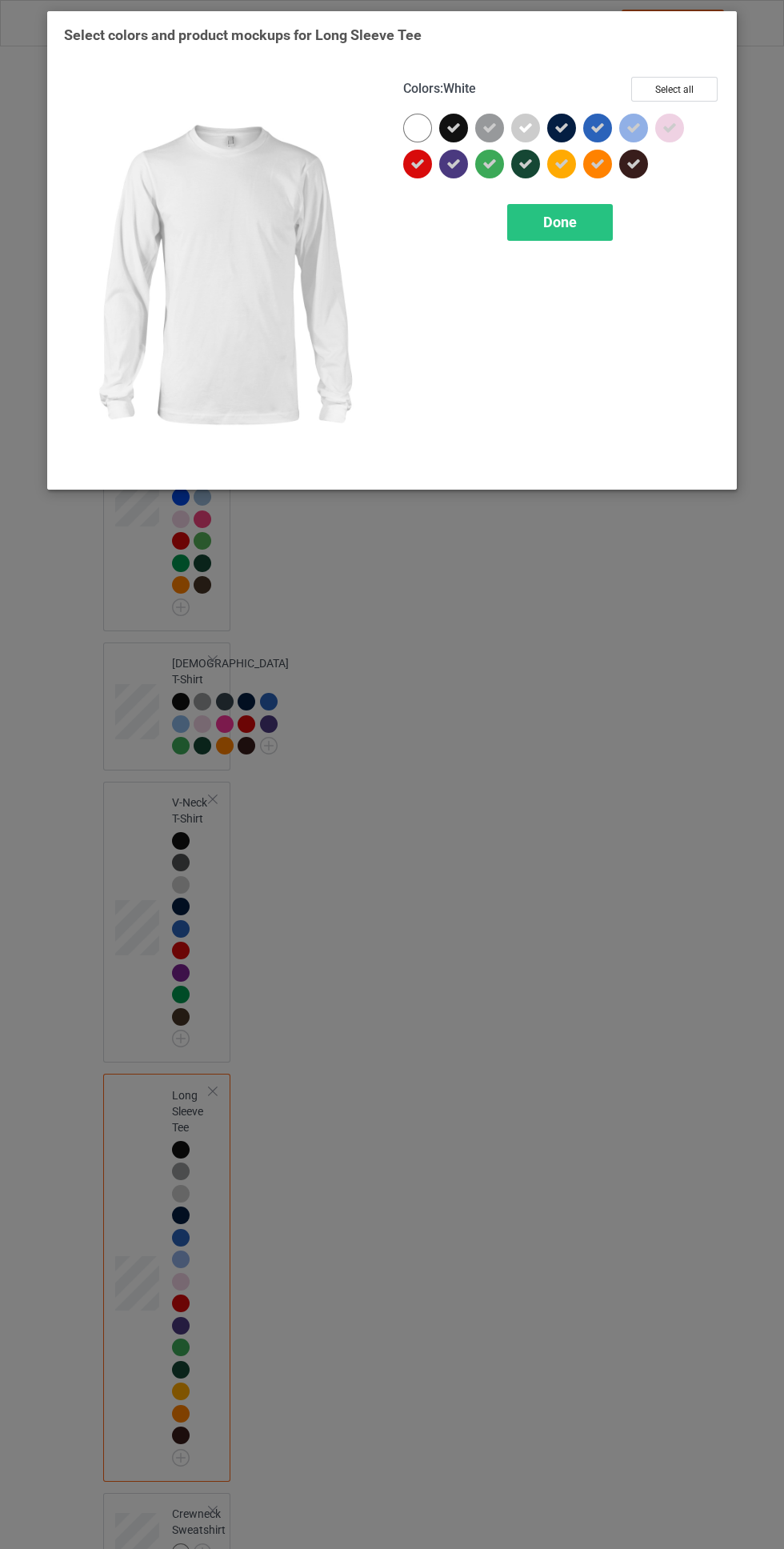
click at [567, 168] on icon at bounding box center [561, 163] width 14 height 14
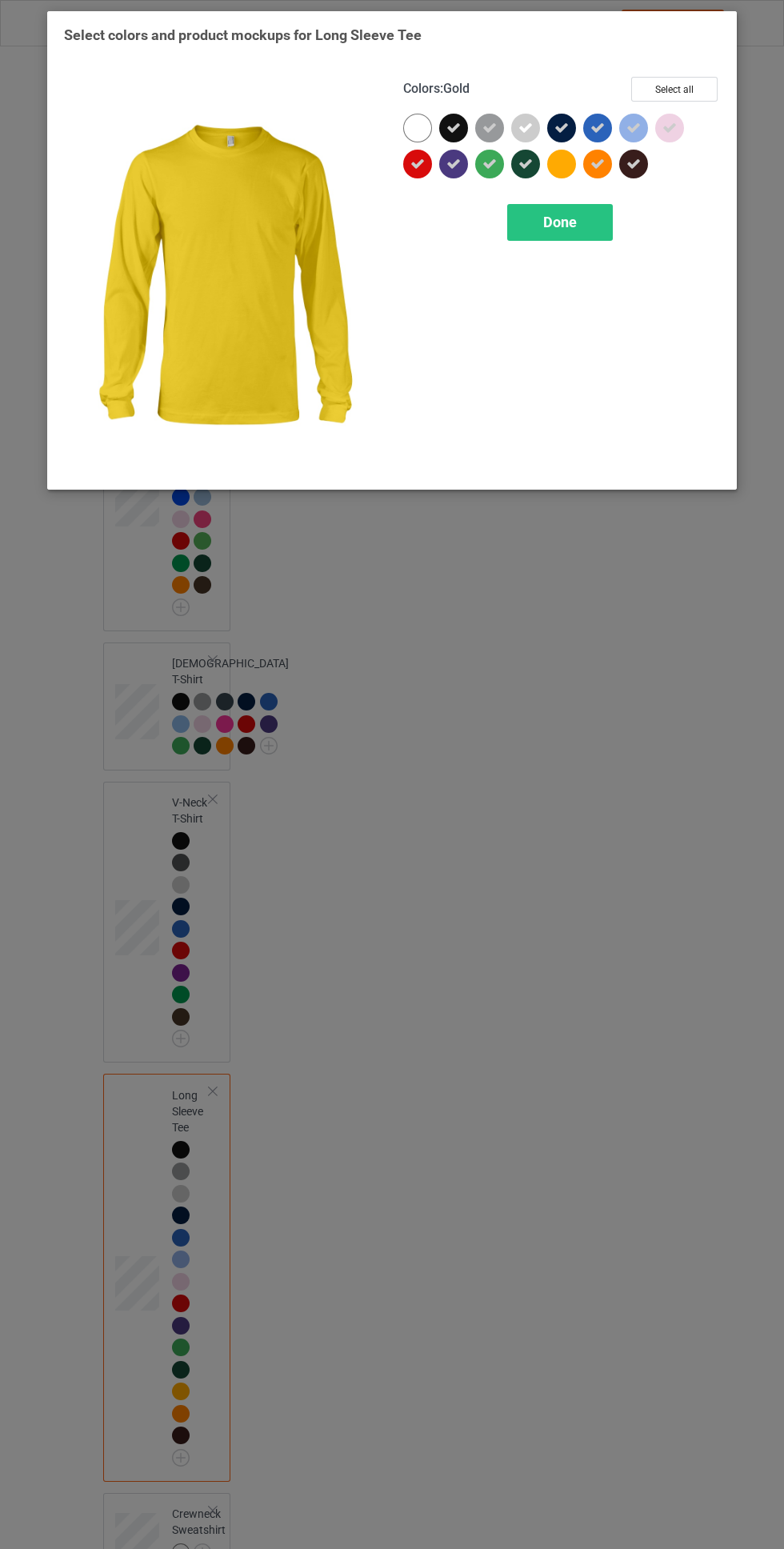
click at [579, 227] on div "Done" at bounding box center [559, 222] width 105 height 37
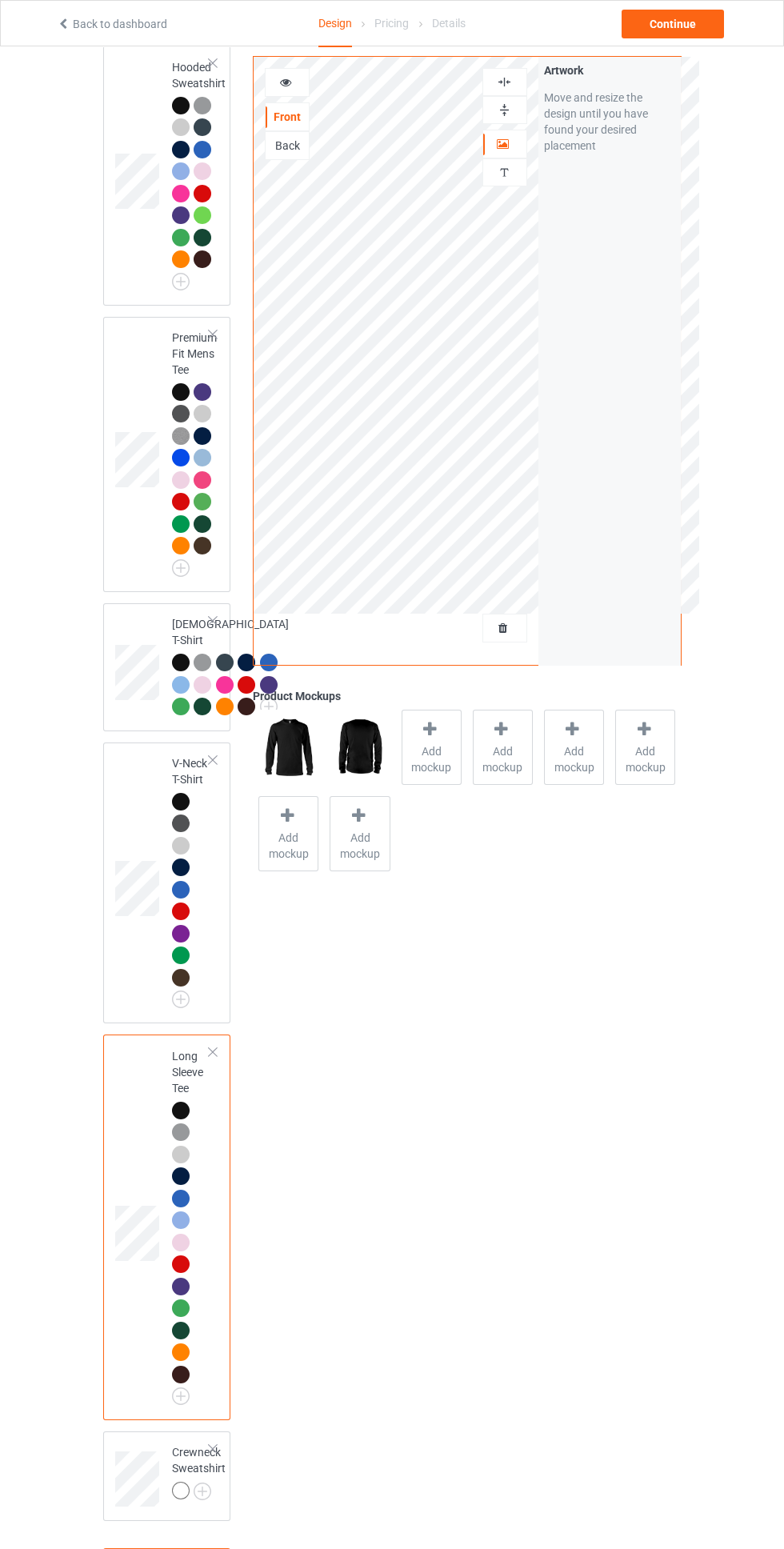
scroll to position [826, 0]
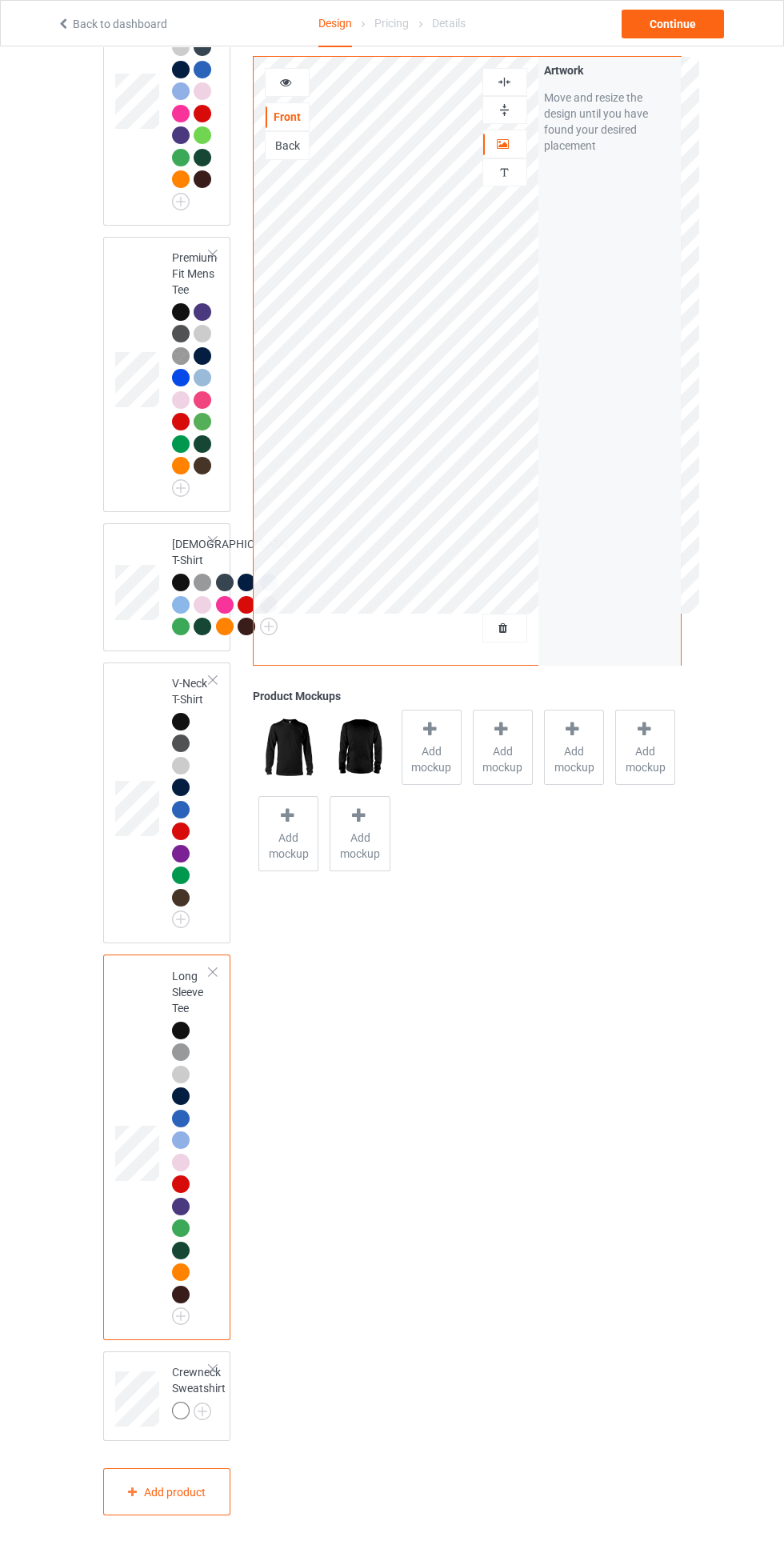
click at [0, 0] on img at bounding box center [0, 0] width 0 height 0
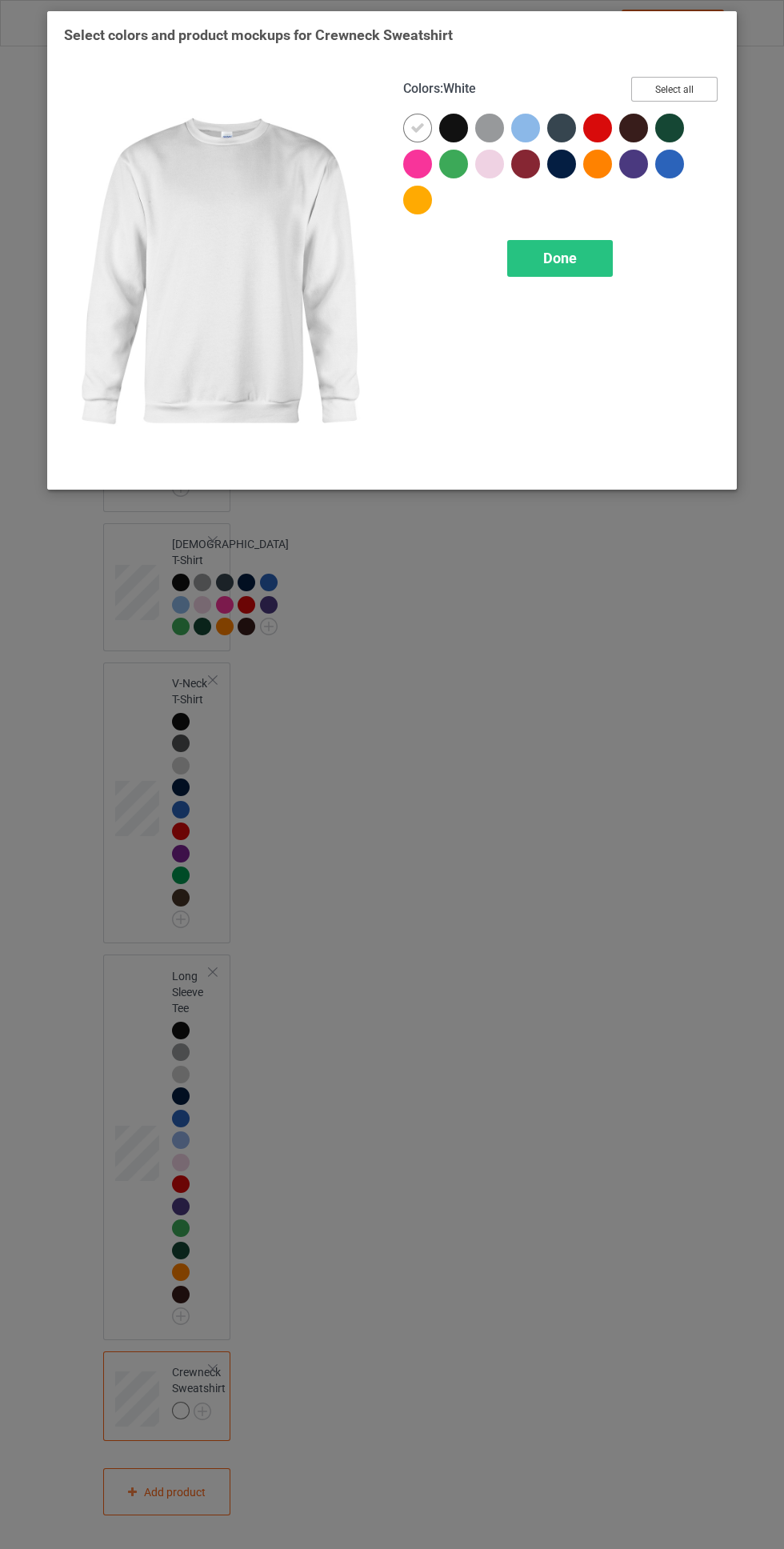
click at [699, 88] on button "Select all" at bounding box center [674, 88] width 87 height 24
click at [418, 127] on icon at bounding box center [417, 127] width 14 height 14
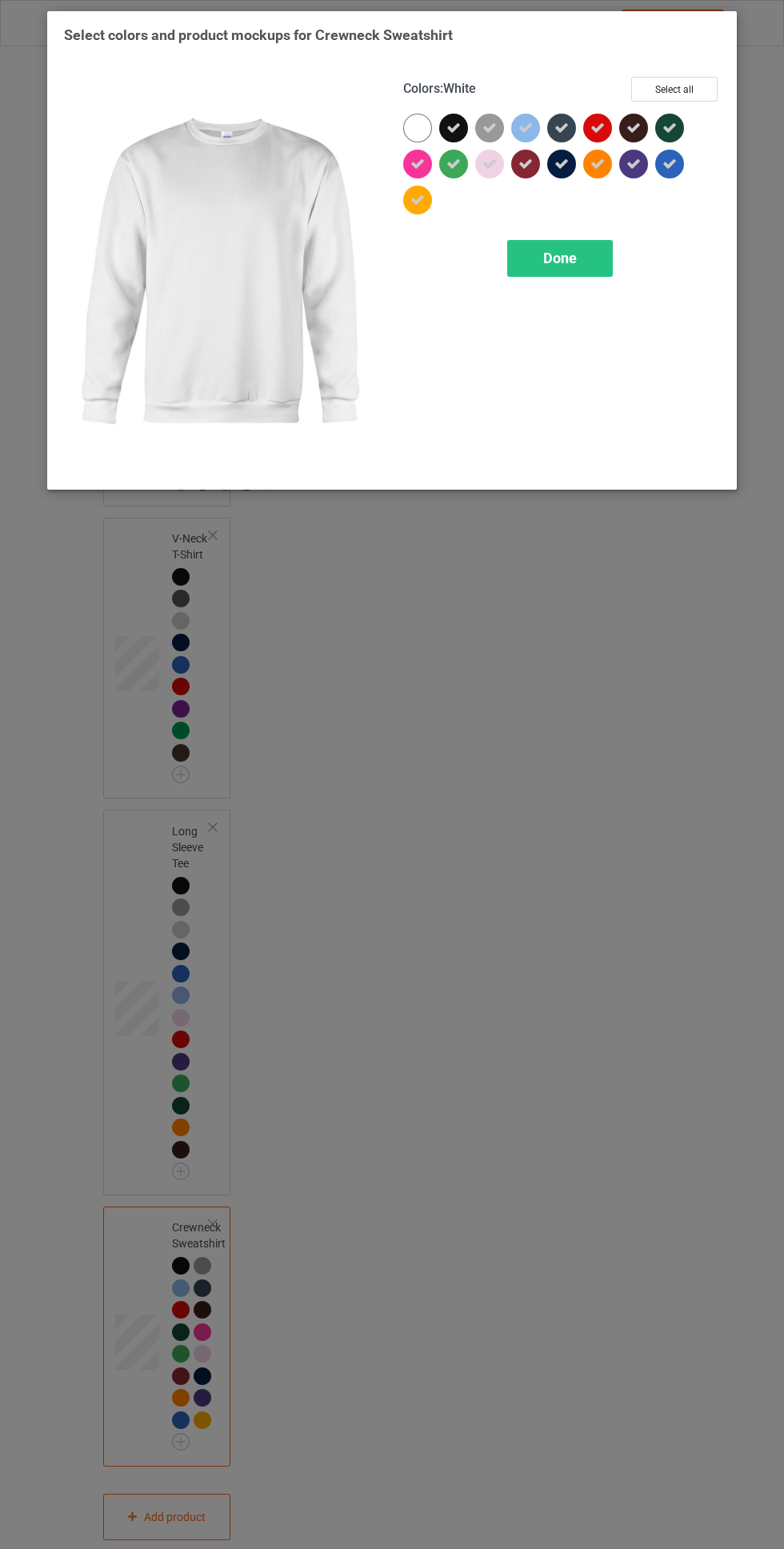
click at [418, 200] on icon at bounding box center [417, 200] width 14 height 14
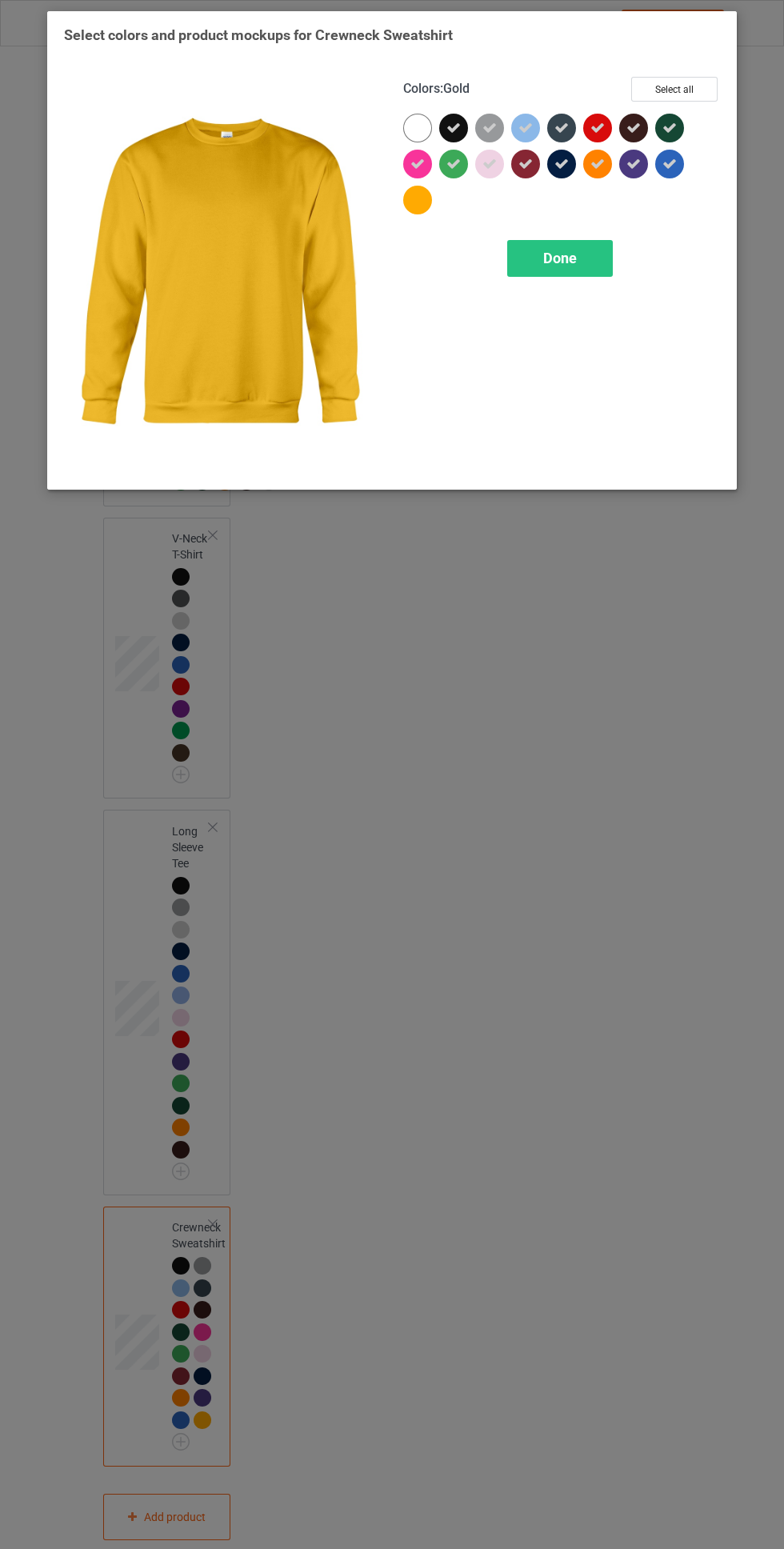
click at [571, 264] on span "Done" at bounding box center [560, 258] width 34 height 17
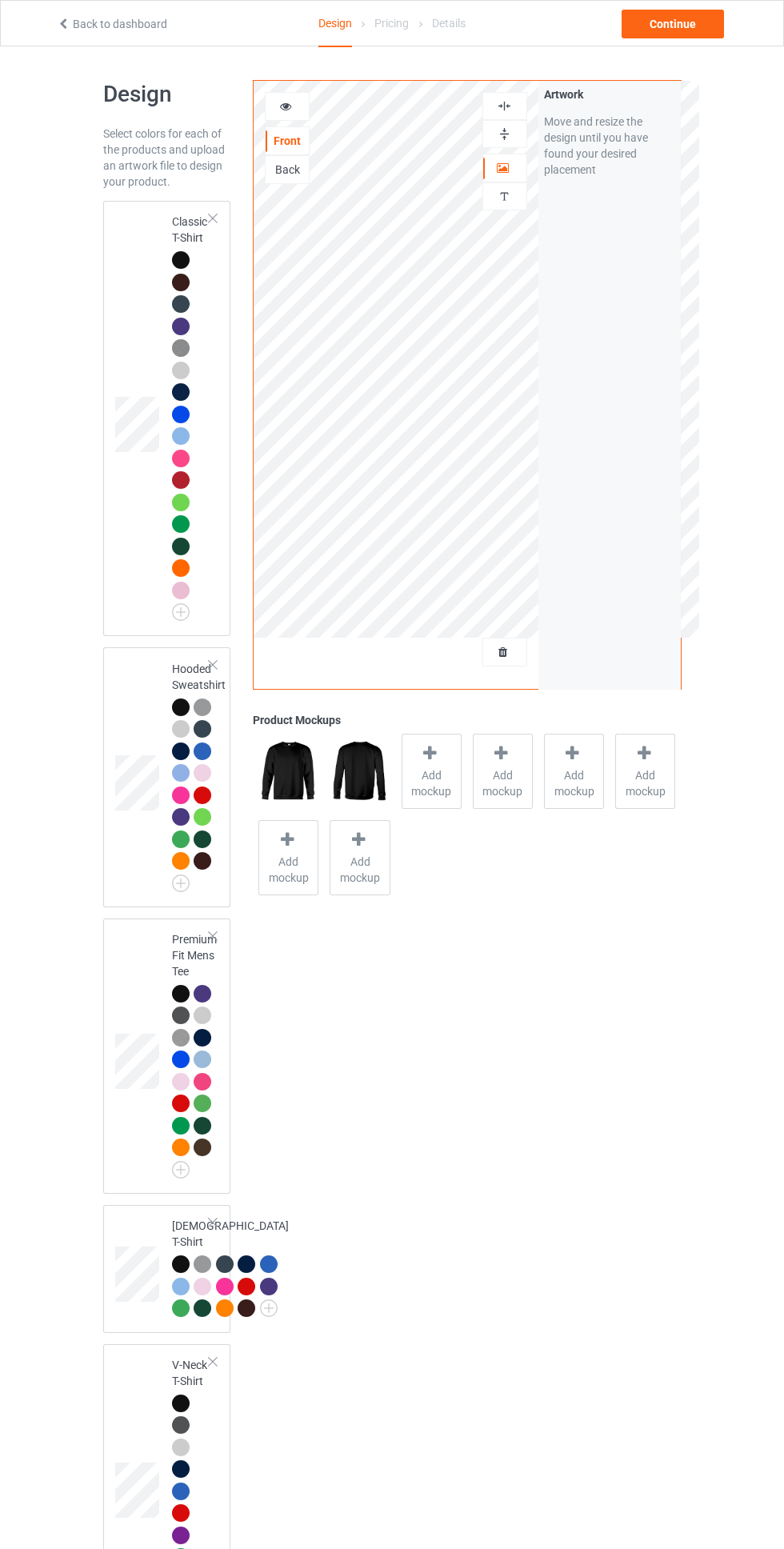
click at [180, 260] on div at bounding box center [180, 259] width 18 height 18
click at [507, 142] on div at bounding box center [504, 133] width 45 height 28
click at [498, 106] on img at bounding box center [504, 106] width 15 height 15
click at [511, 126] on img at bounding box center [504, 134] width 15 height 15
click at [504, 104] on img at bounding box center [504, 106] width 15 height 15
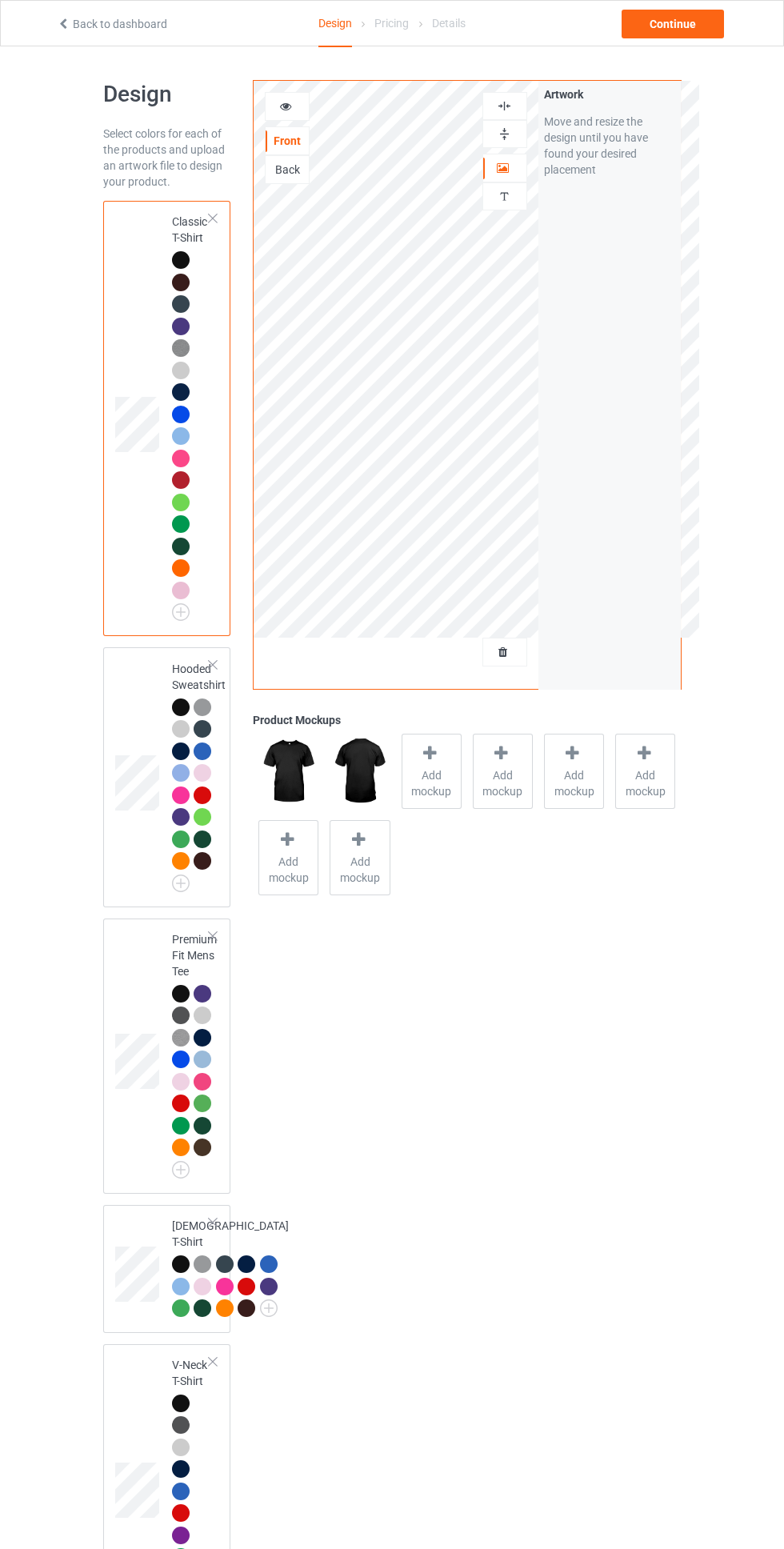
click at [423, 753] on icon at bounding box center [430, 753] width 20 height 17
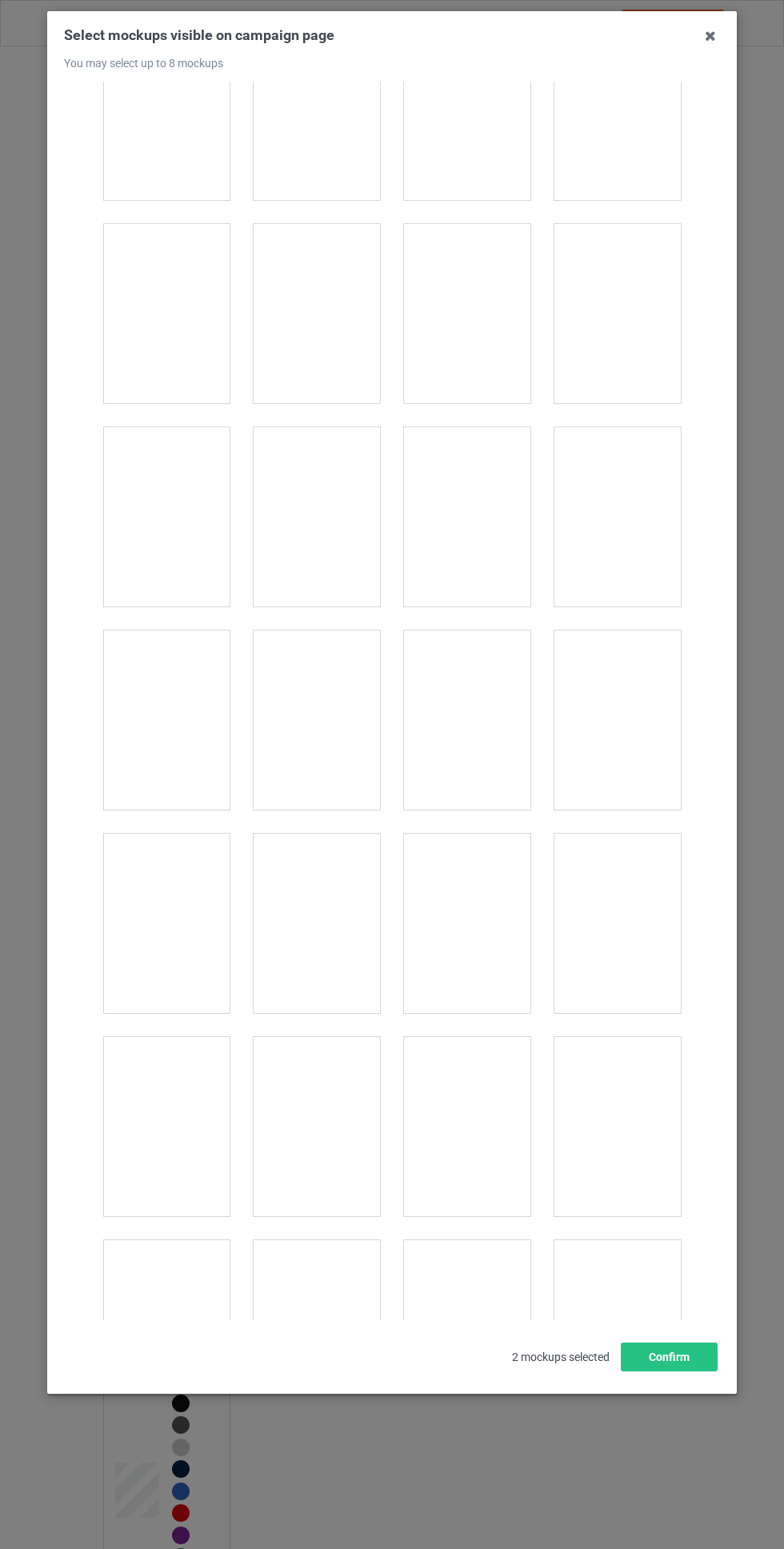
scroll to position [1085, 0]
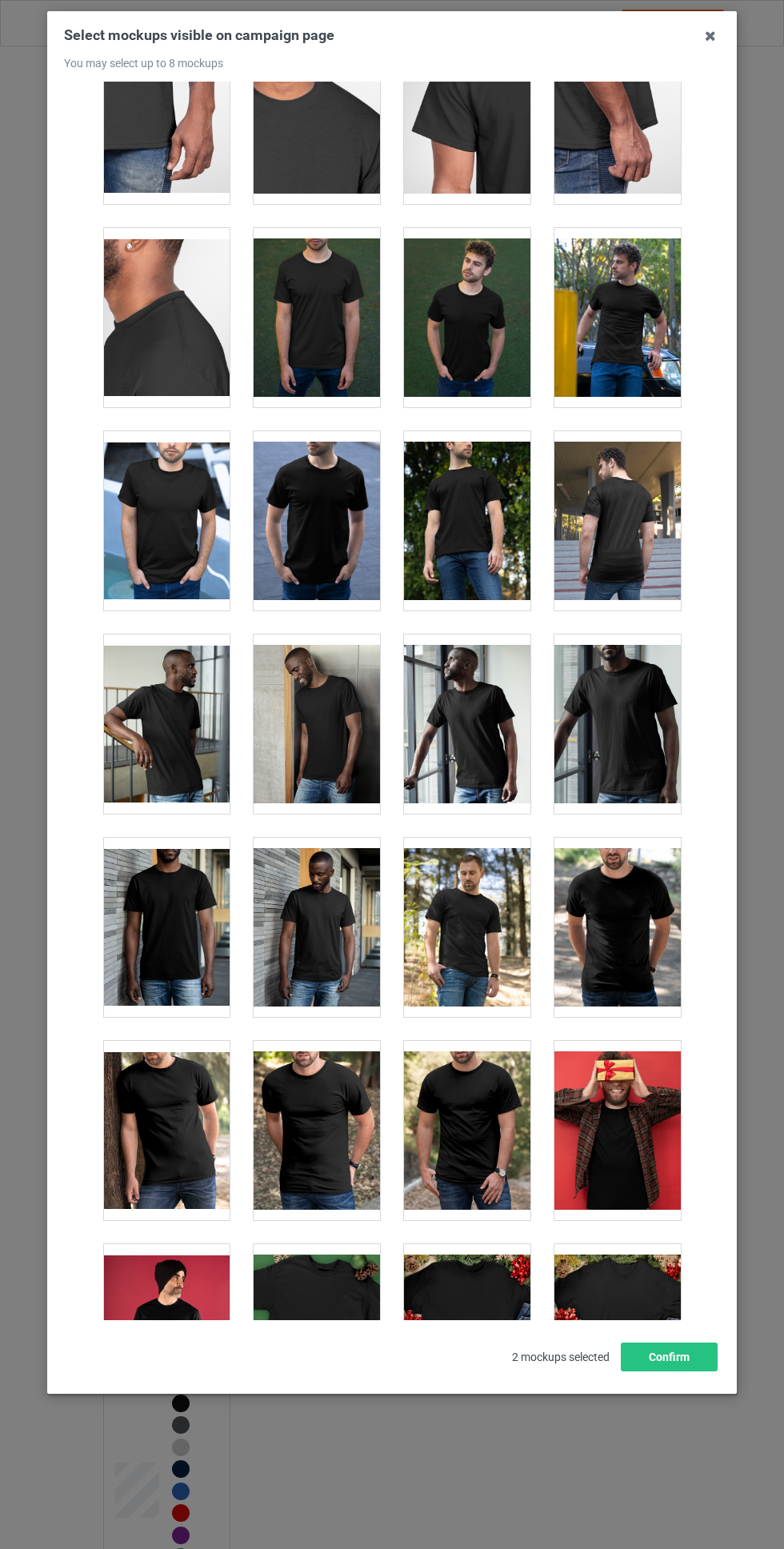
click at [711, 37] on icon at bounding box center [710, 36] width 25 height 25
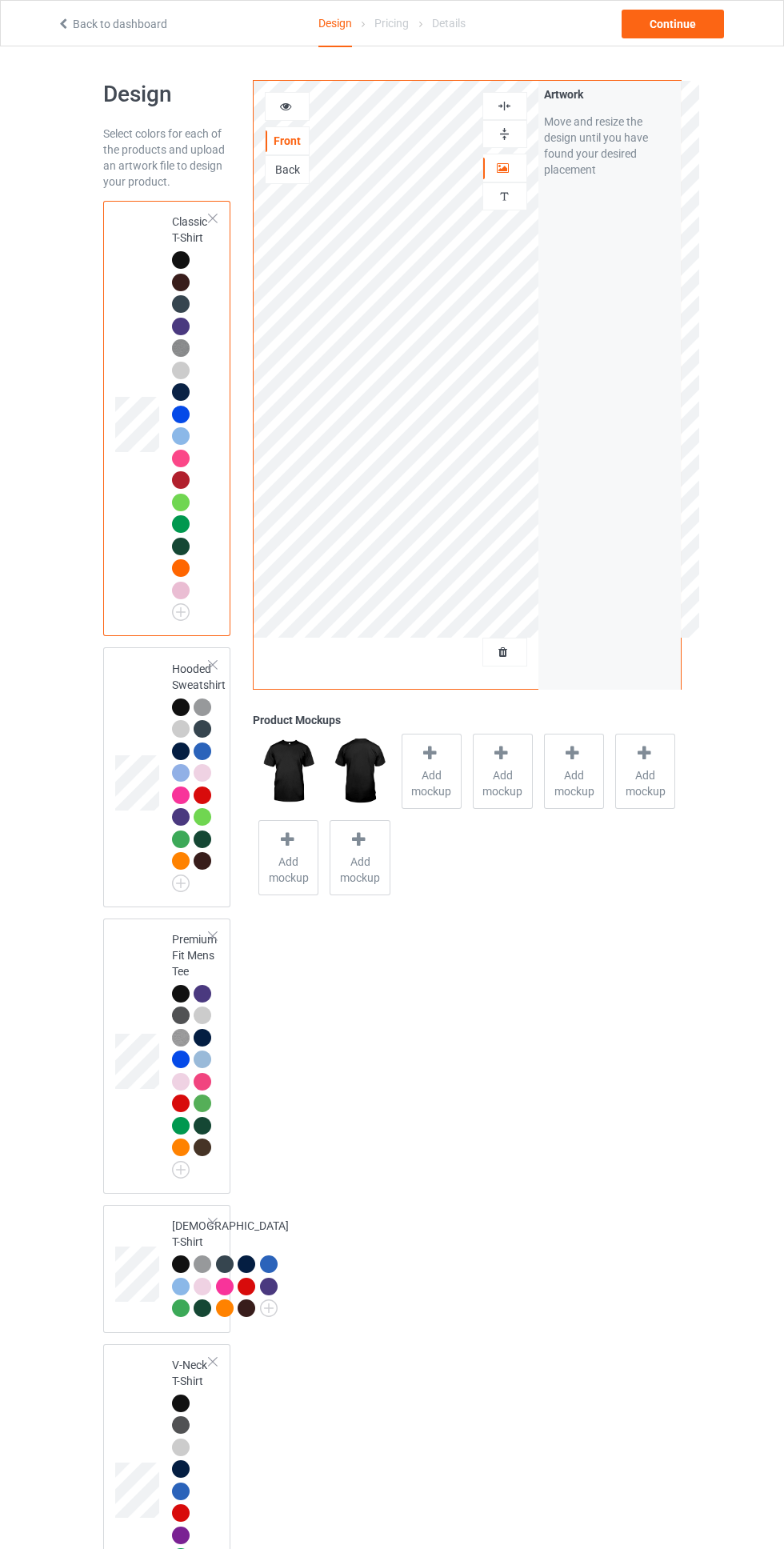
click at [449, 775] on span "Add mockup" at bounding box center [431, 783] width 58 height 32
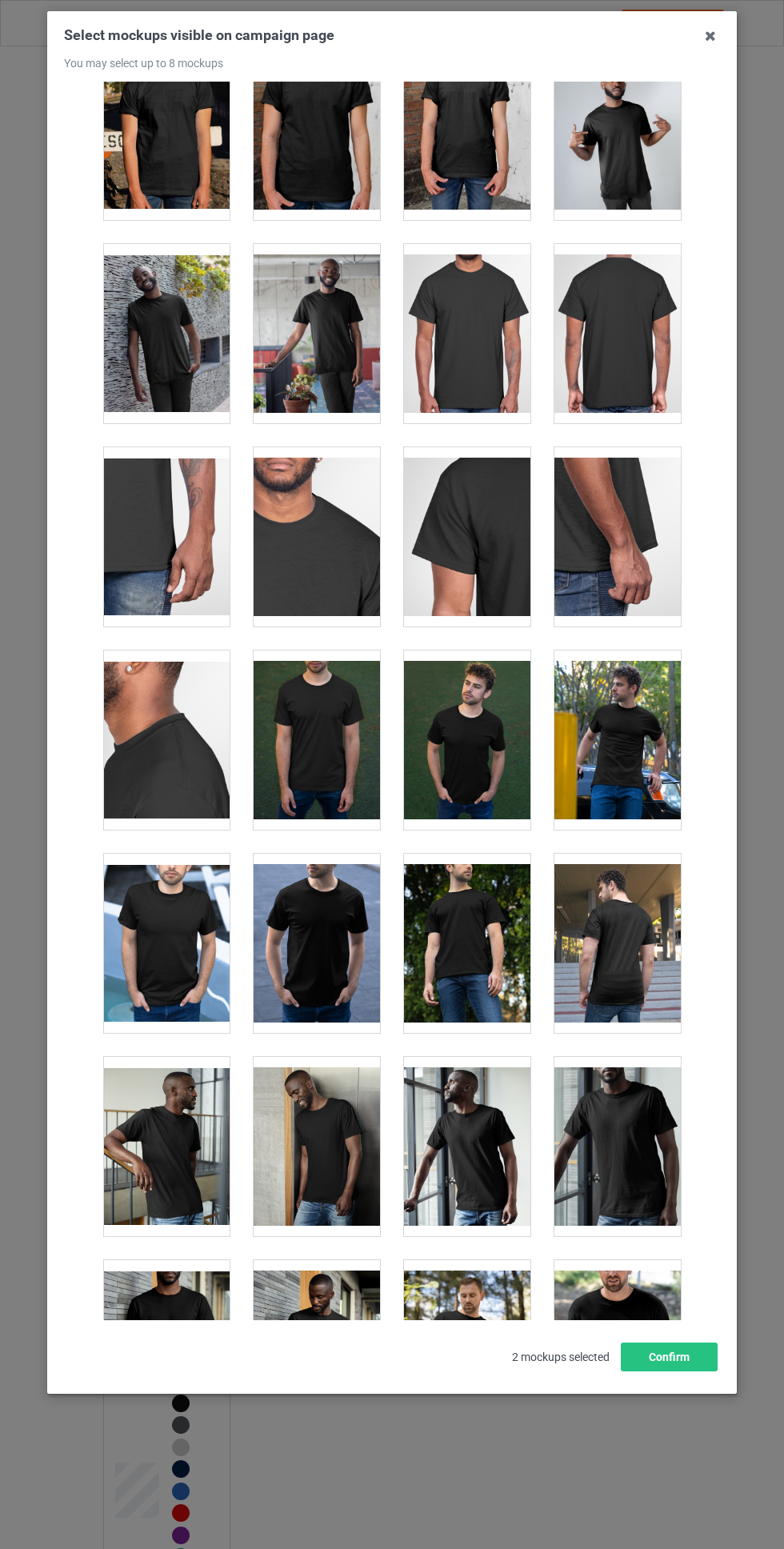
scroll to position [669, 0]
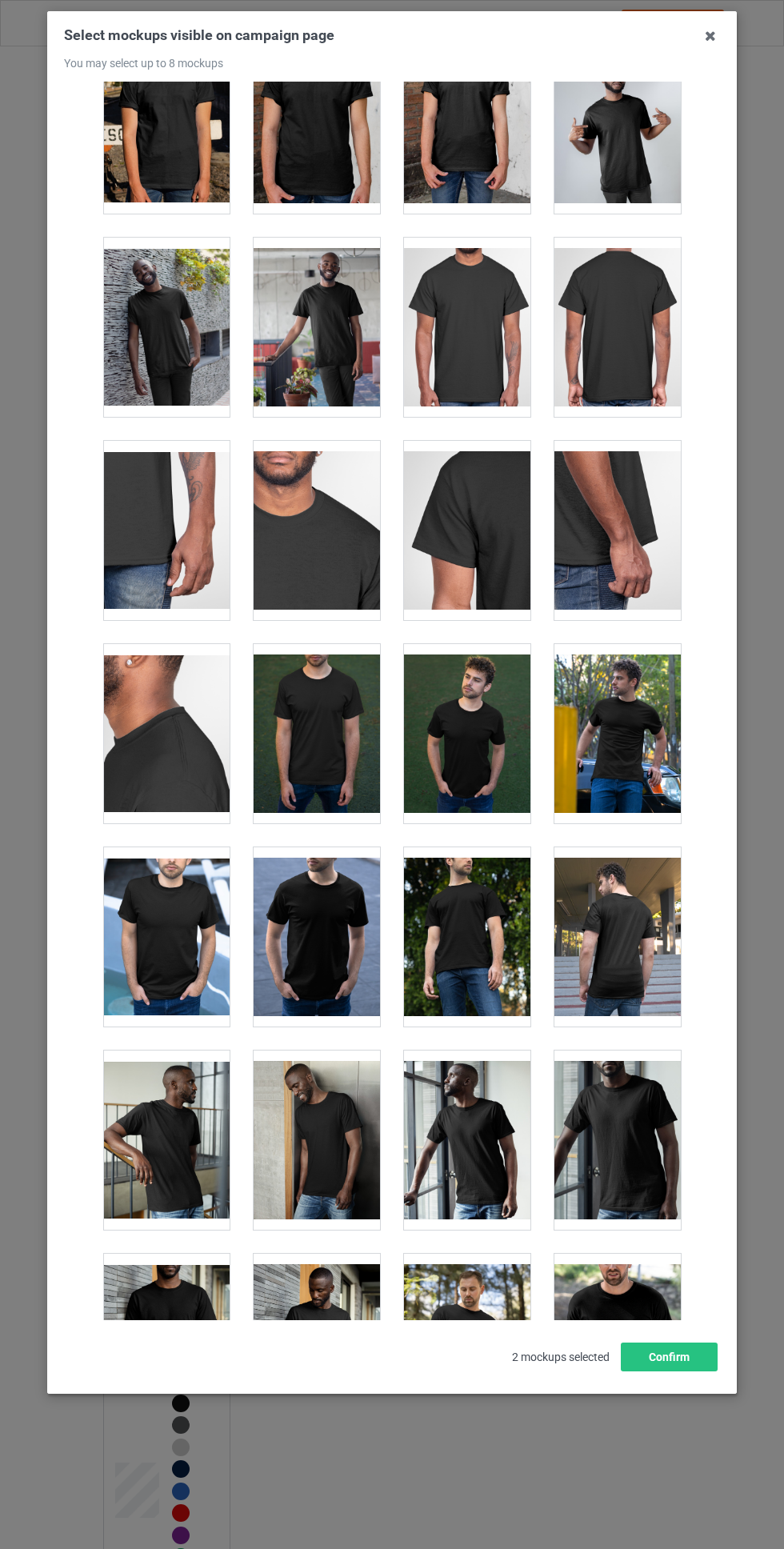
click at [470, 755] on div at bounding box center [467, 734] width 126 height 179
click at [623, 712] on div at bounding box center [617, 734] width 126 height 179
click at [168, 932] on div at bounding box center [167, 937] width 126 height 179
click at [343, 934] on div at bounding box center [317, 937] width 126 height 179
click at [488, 921] on div at bounding box center [467, 937] width 126 height 179
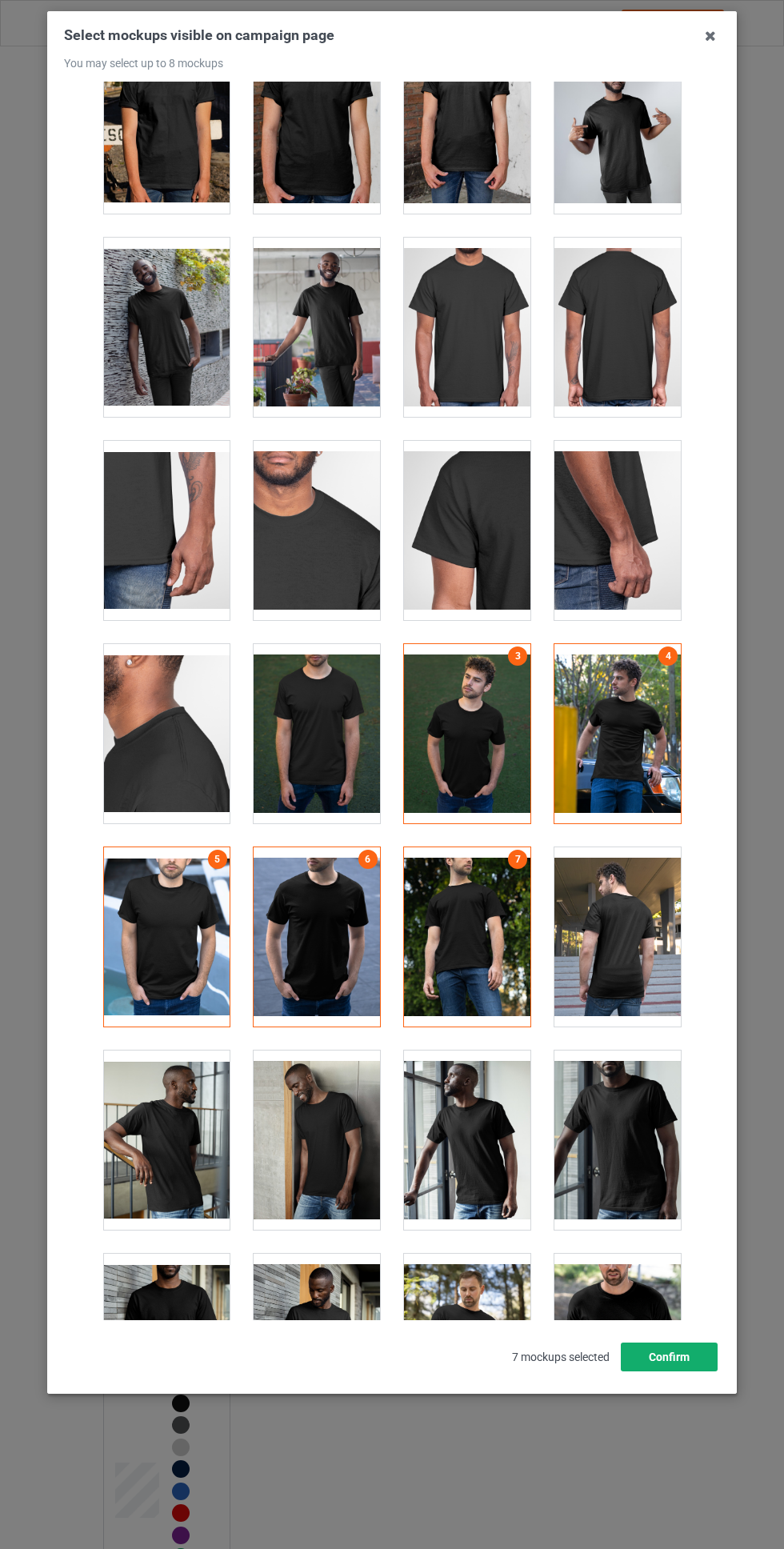
click at [668, 1371] on button "Confirm" at bounding box center [669, 1357] width 97 height 29
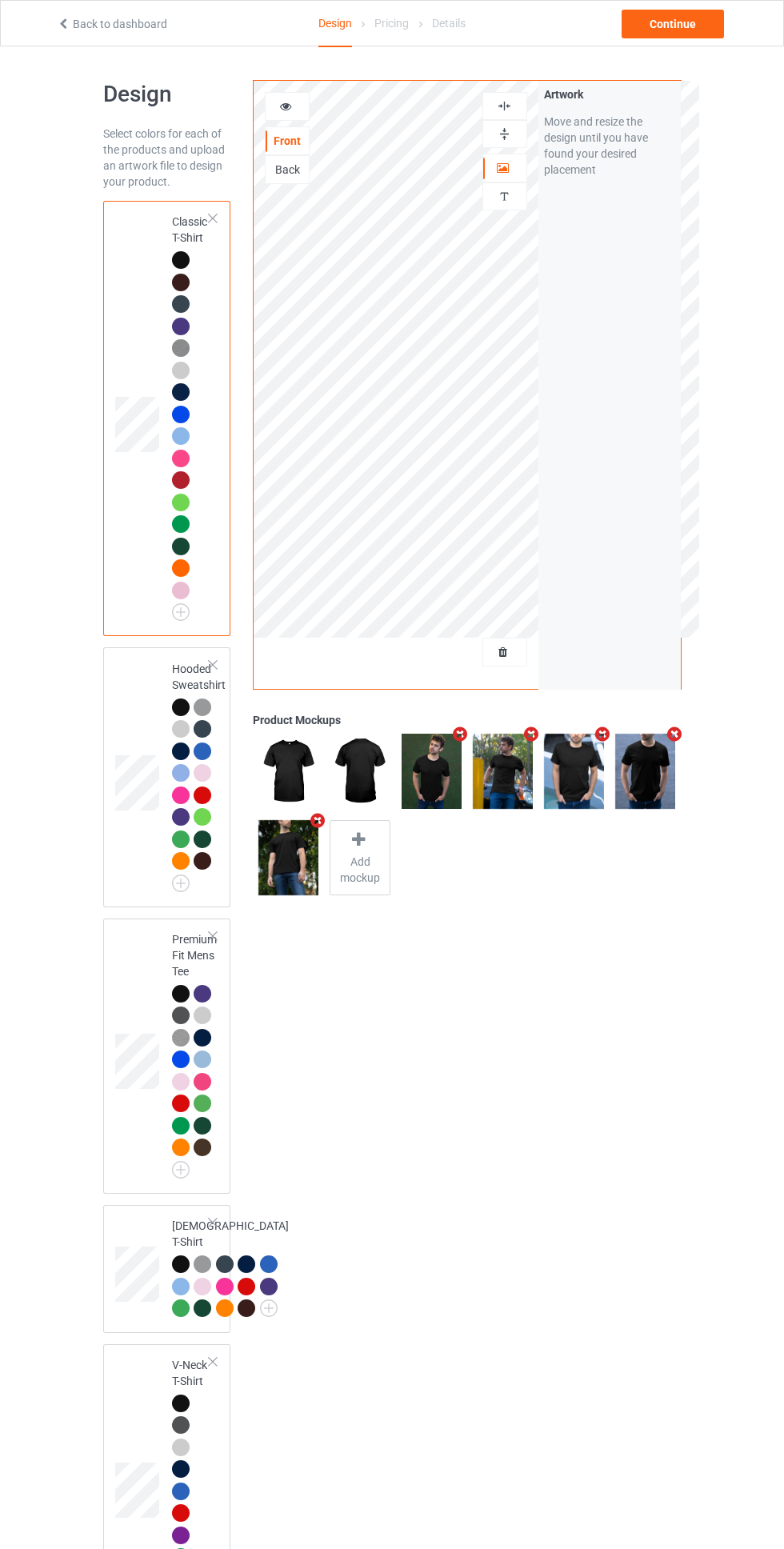
click at [509, 101] on img at bounding box center [504, 106] width 15 height 15
click at [525, 127] on div at bounding box center [504, 134] width 43 height 15
click at [504, 105] on img at bounding box center [504, 106] width 15 height 15
click at [500, 140] on img at bounding box center [504, 134] width 15 height 15
click at [285, 104] on icon at bounding box center [286, 104] width 13 height 11
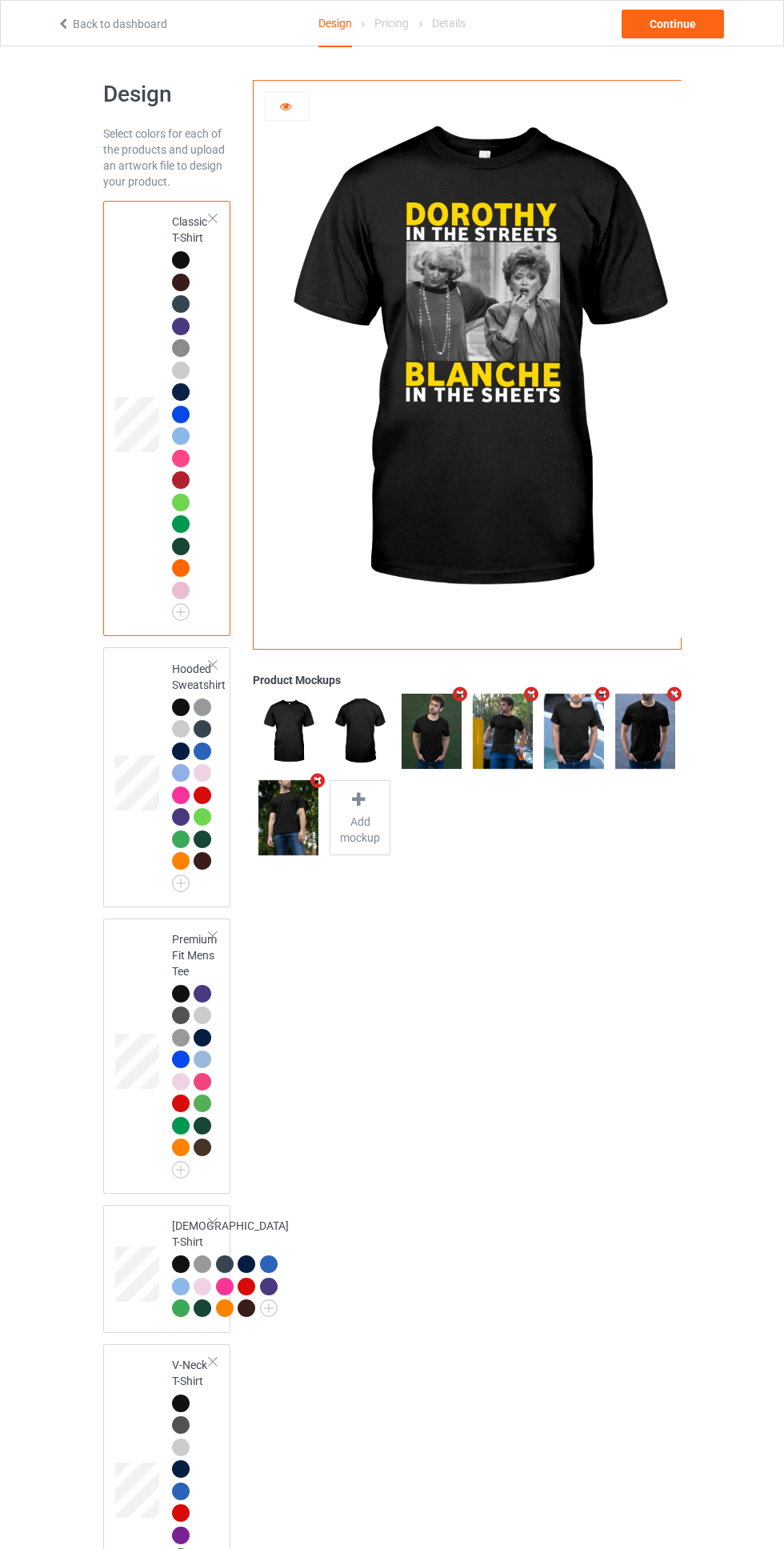
click at [281, 101] on icon at bounding box center [286, 104] width 13 height 11
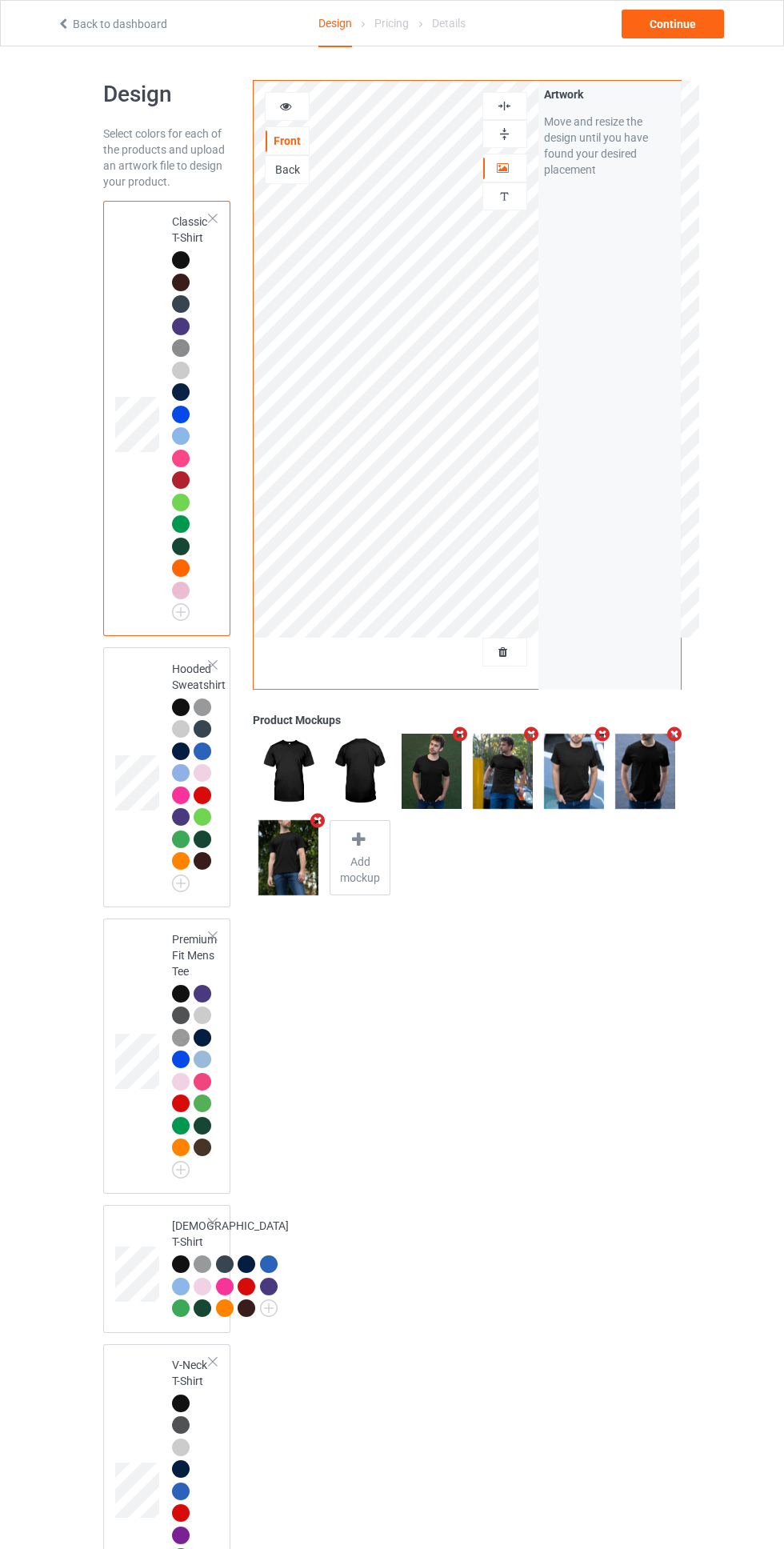
click at [504, 104] on img at bounding box center [504, 106] width 15 height 15
click at [523, 128] on div at bounding box center [504, 134] width 43 height 15
click at [699, 14] on div "Continue" at bounding box center [673, 24] width 103 height 29
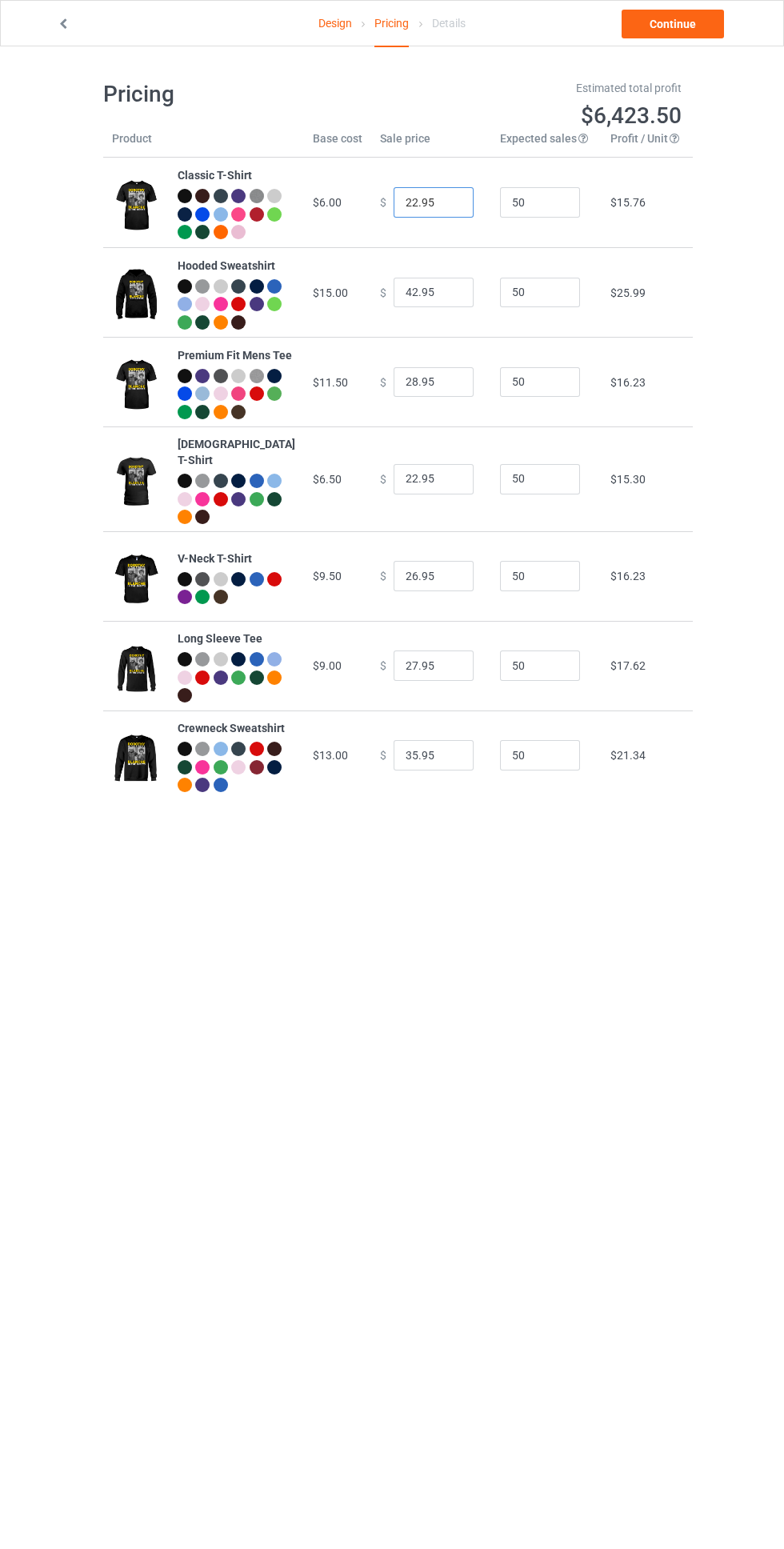
click at [393, 211] on input "22.95" at bounding box center [433, 202] width 80 height 30
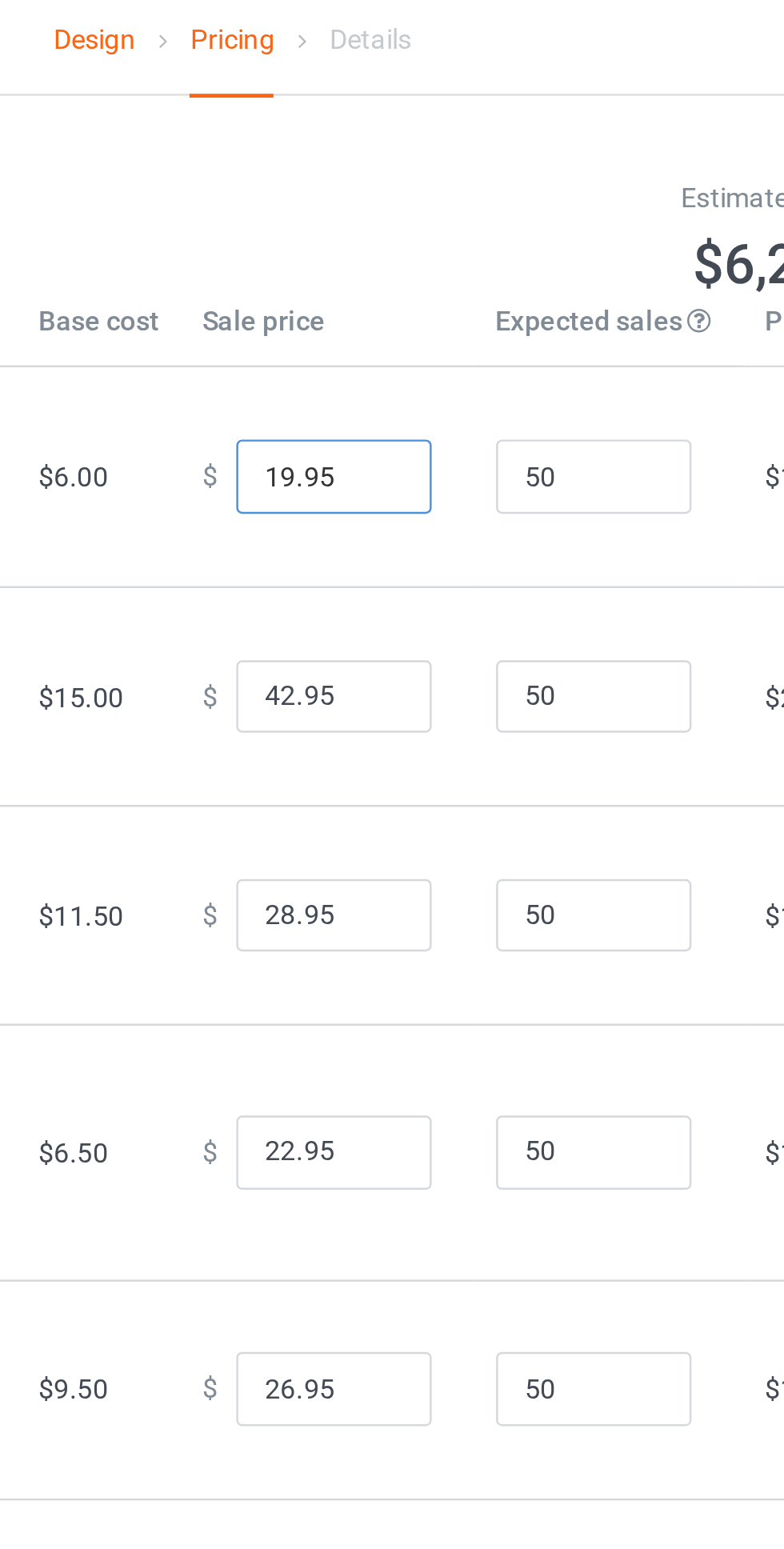
click at [432, 213] on input "19.95" at bounding box center [433, 202] width 80 height 30
type input "19.99"
click at [439, 308] on input "42.95" at bounding box center [433, 293] width 80 height 30
click at [400, 308] on input "42.99" at bounding box center [433, 293] width 80 height 30
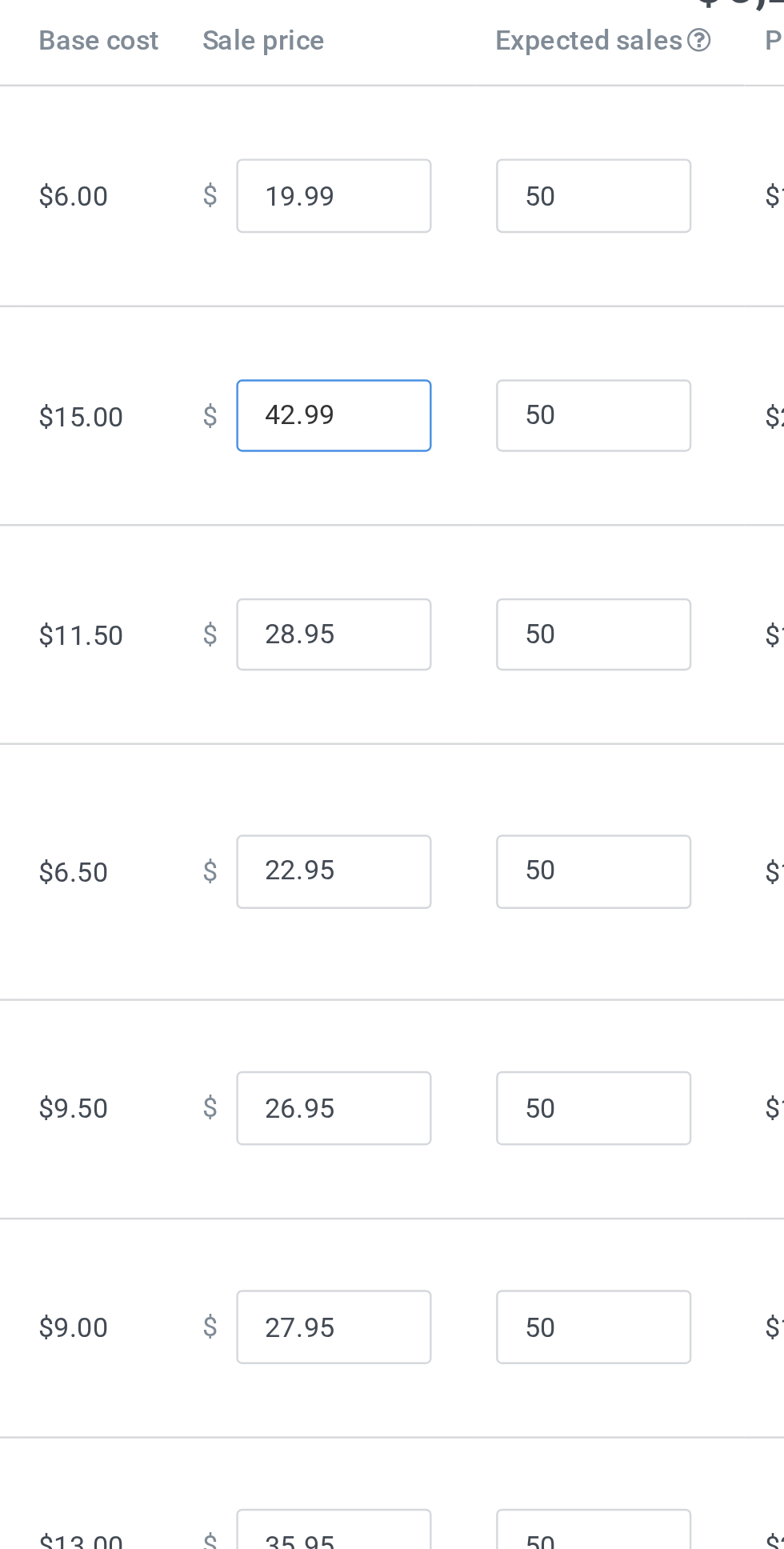
type input "42.99"
click at [433, 398] on input "28.95" at bounding box center [433, 382] width 80 height 30
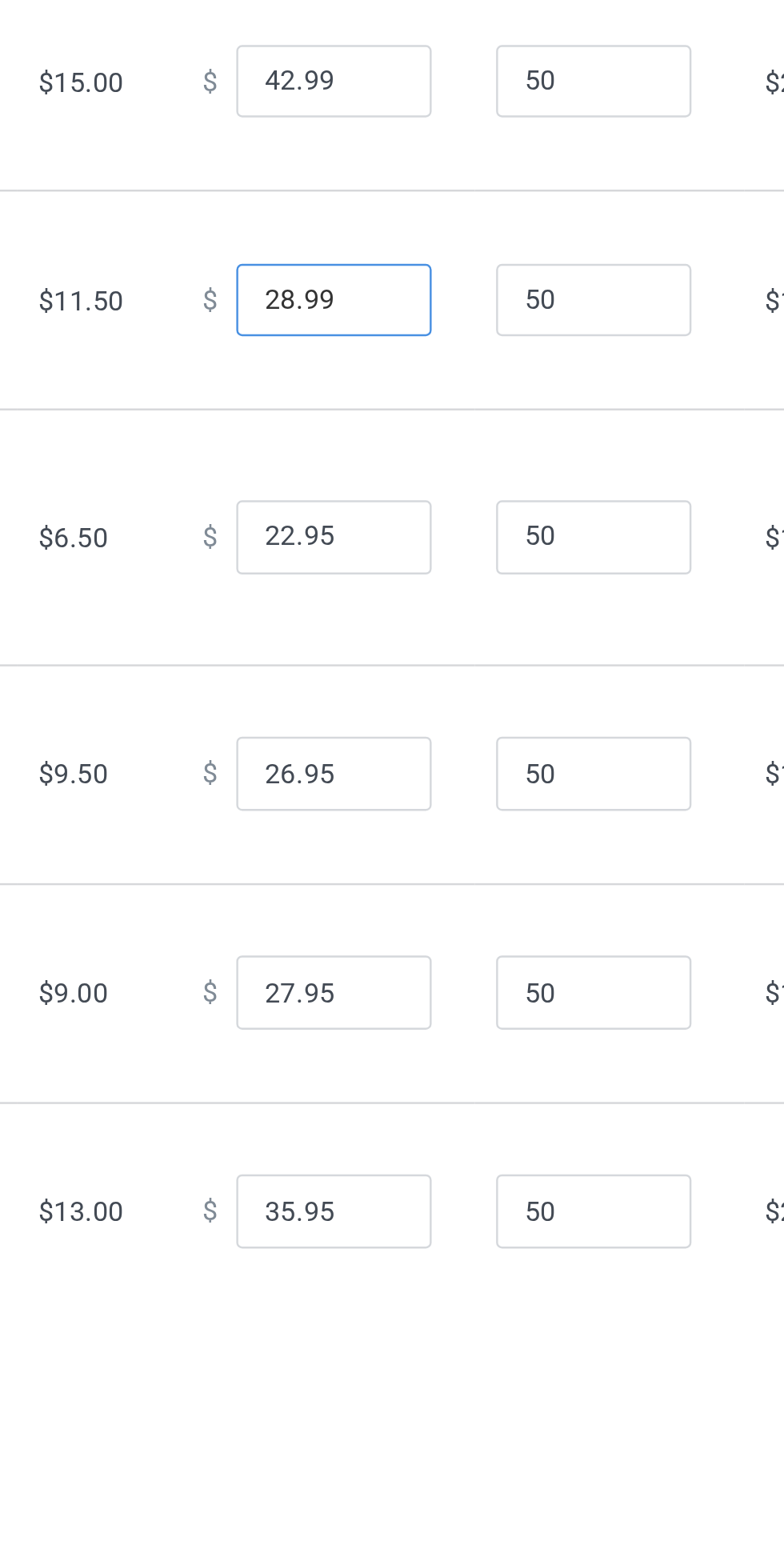
type input "28.99"
click at [438, 494] on input "22.95" at bounding box center [433, 479] width 80 height 30
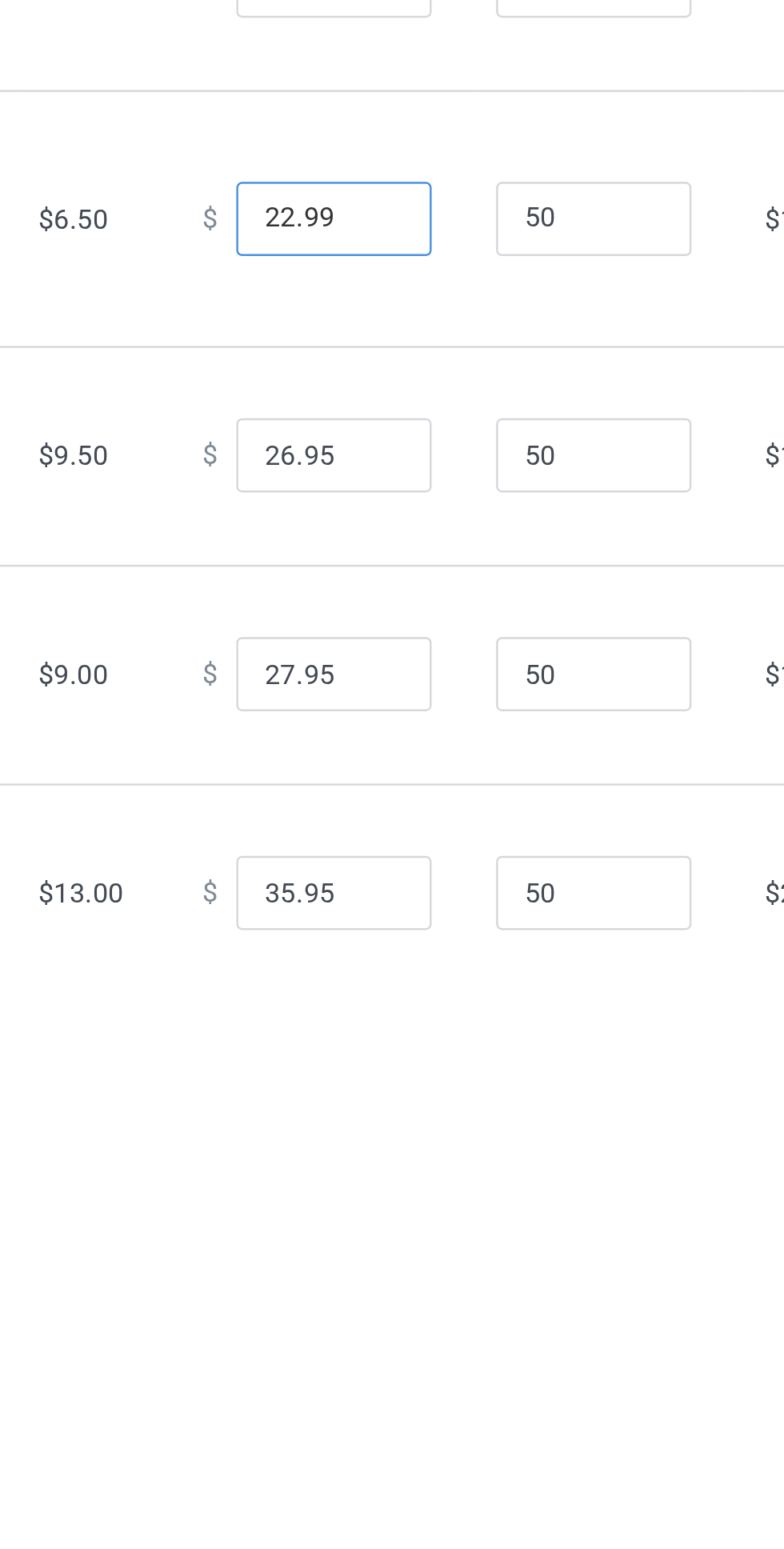
type input "22.99"
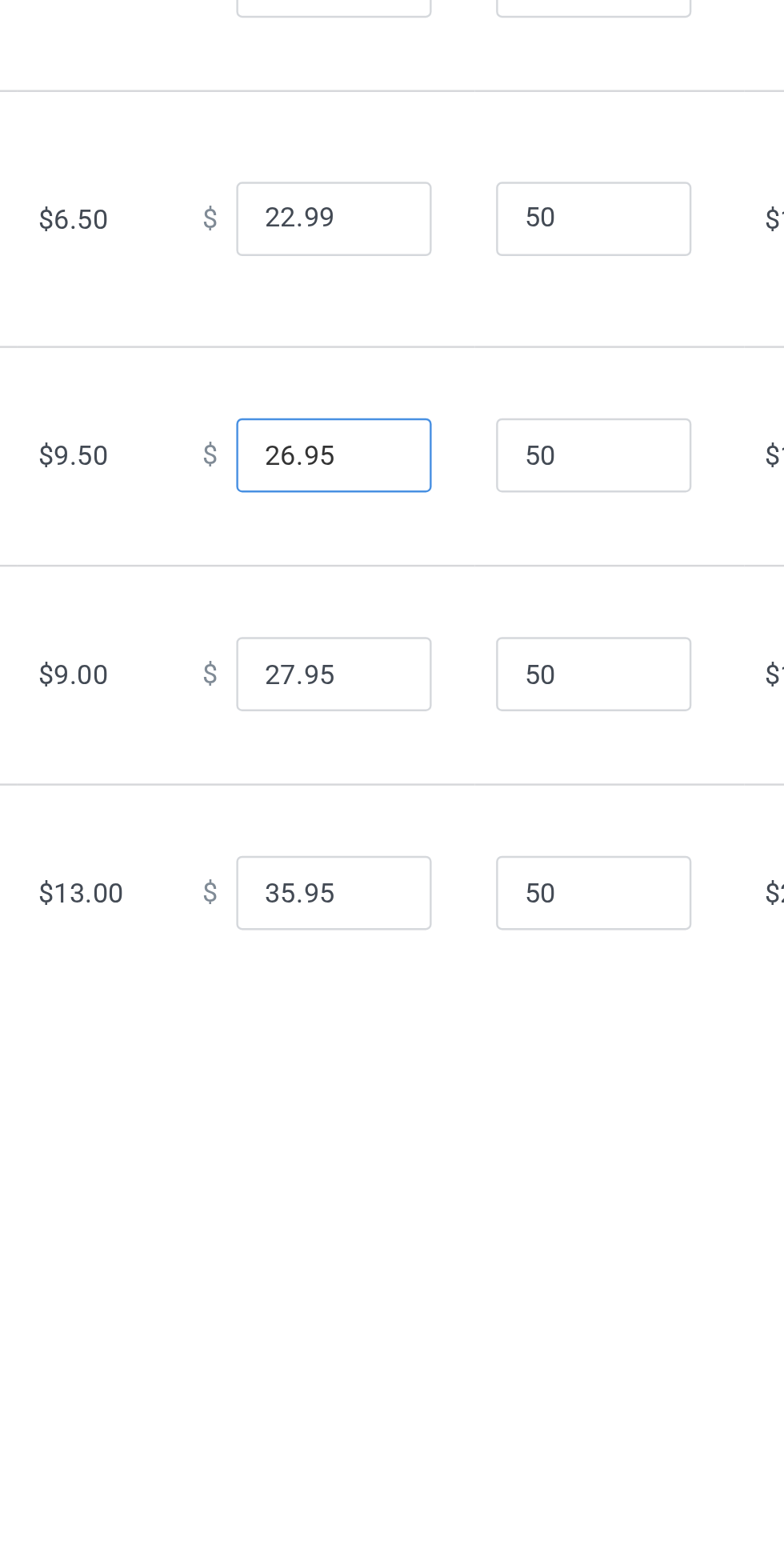
click at [440, 591] on input "26.95" at bounding box center [433, 576] width 80 height 30
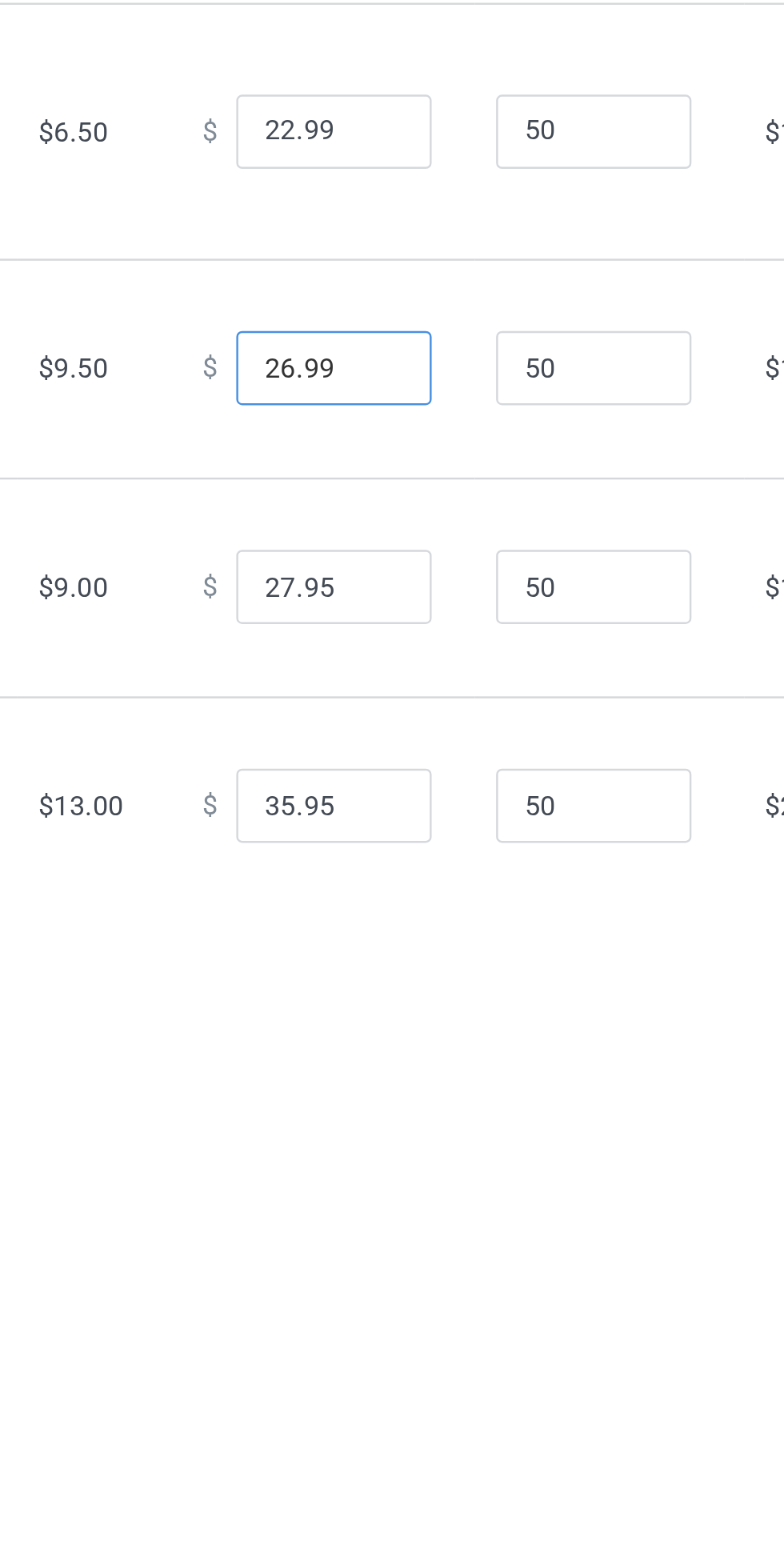
type input "26.99"
click at [440, 681] on input "27.95" at bounding box center [433, 665] width 80 height 30
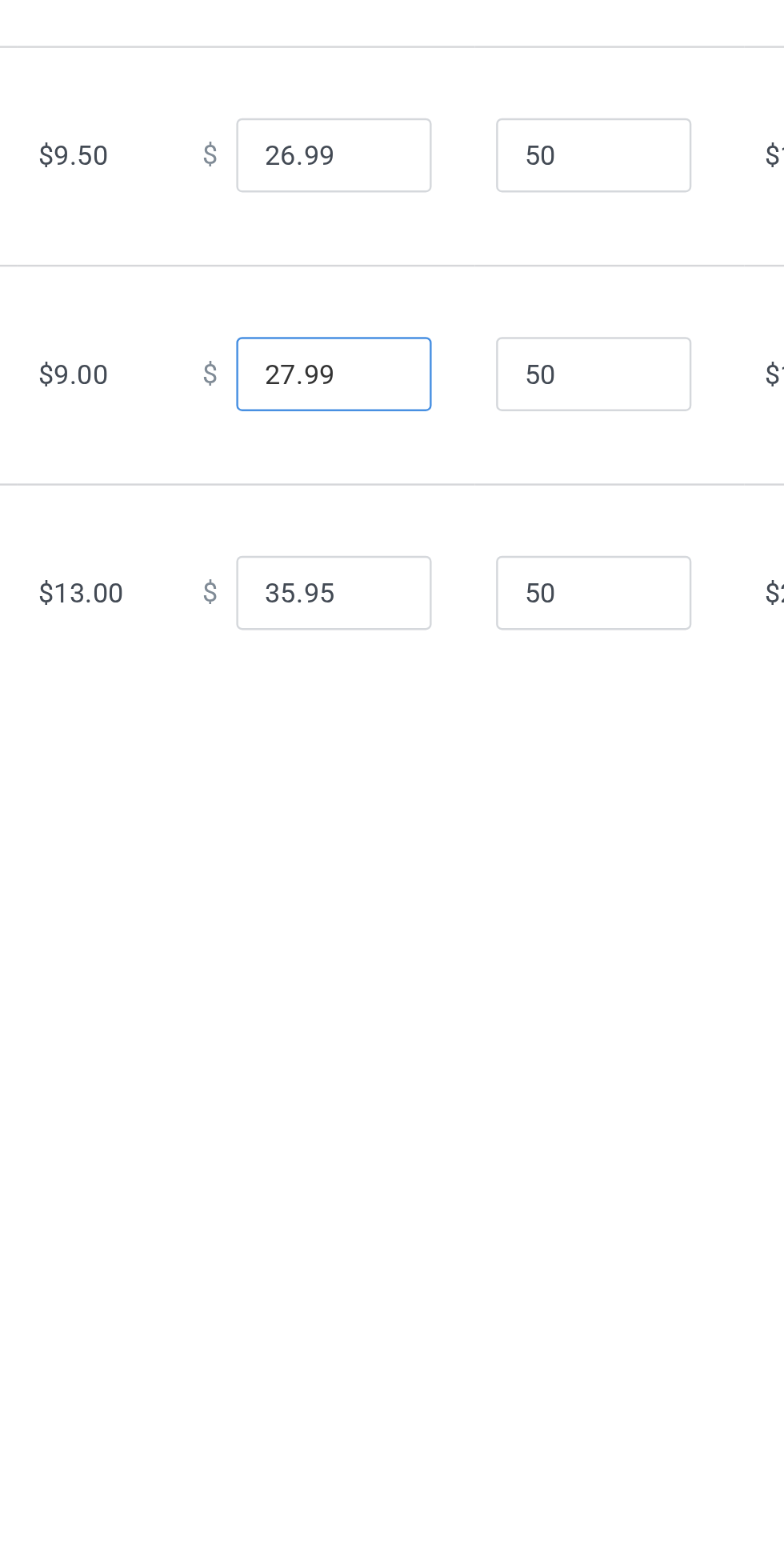
type input "27.99"
click at [430, 771] on input "35.95" at bounding box center [433, 756] width 80 height 30
type input "35.99"
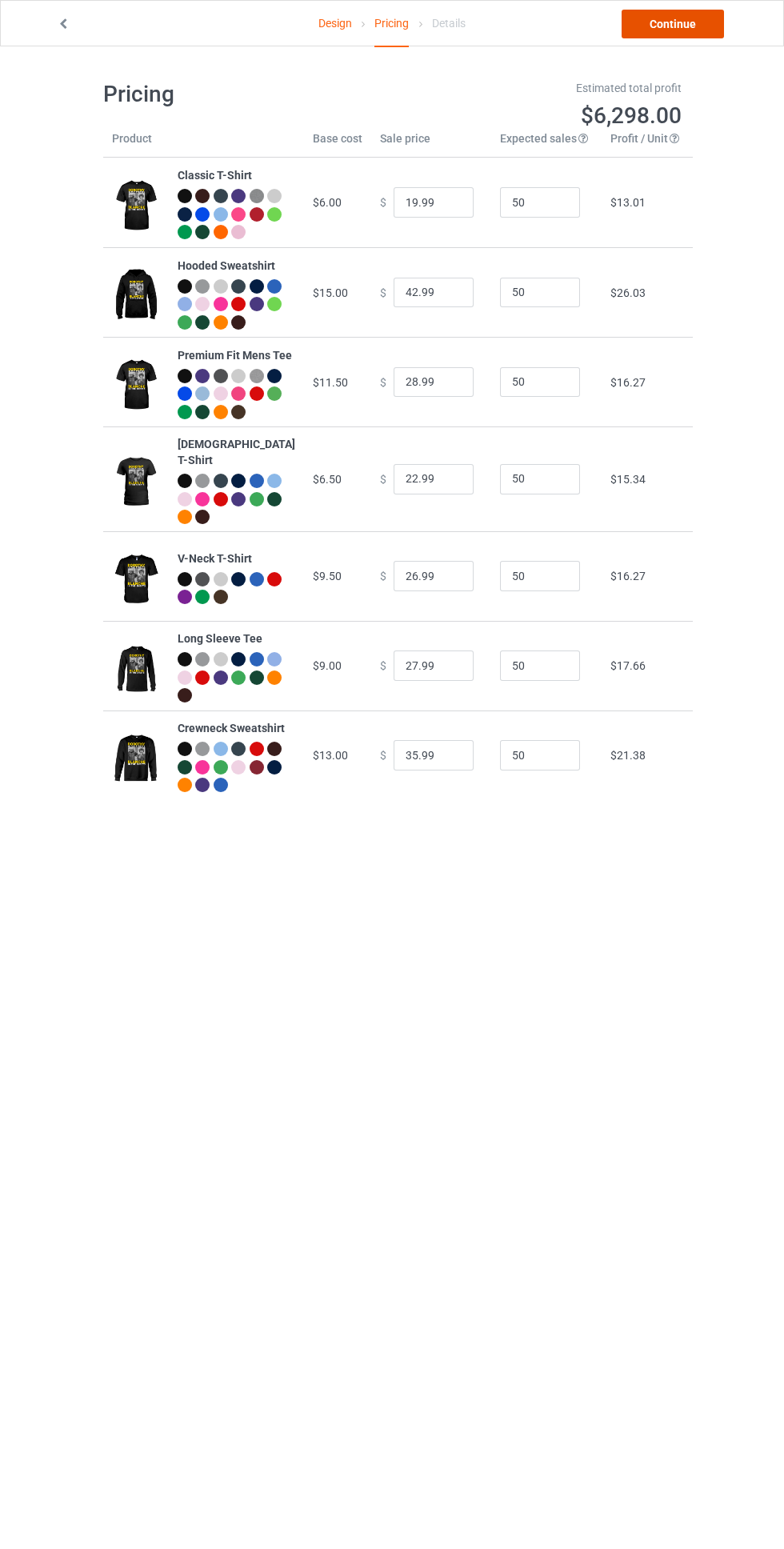
click at [682, 21] on link "Continue" at bounding box center [673, 24] width 103 height 29
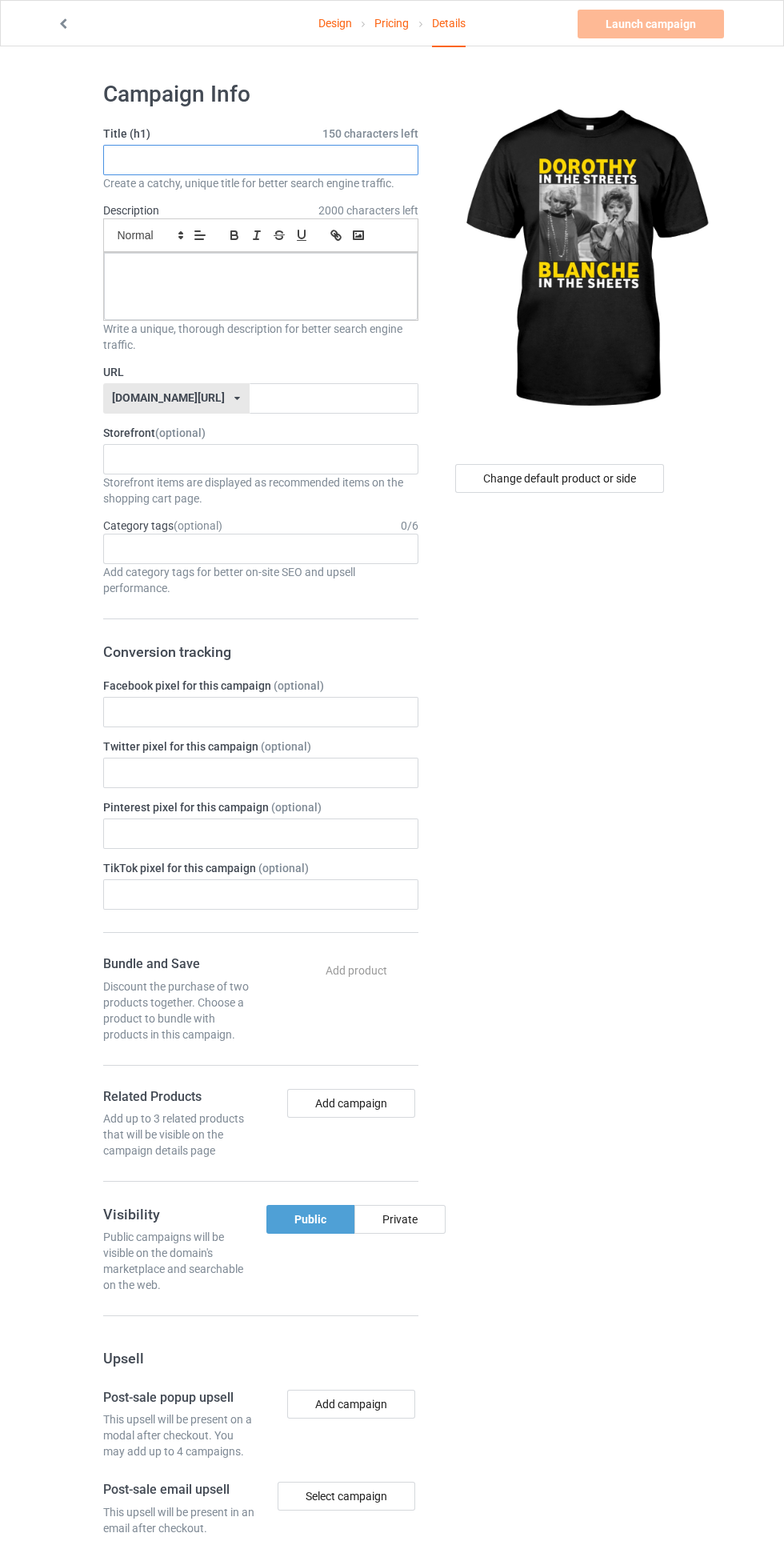
click at [146, 152] on input "text" at bounding box center [261, 160] width 315 height 30
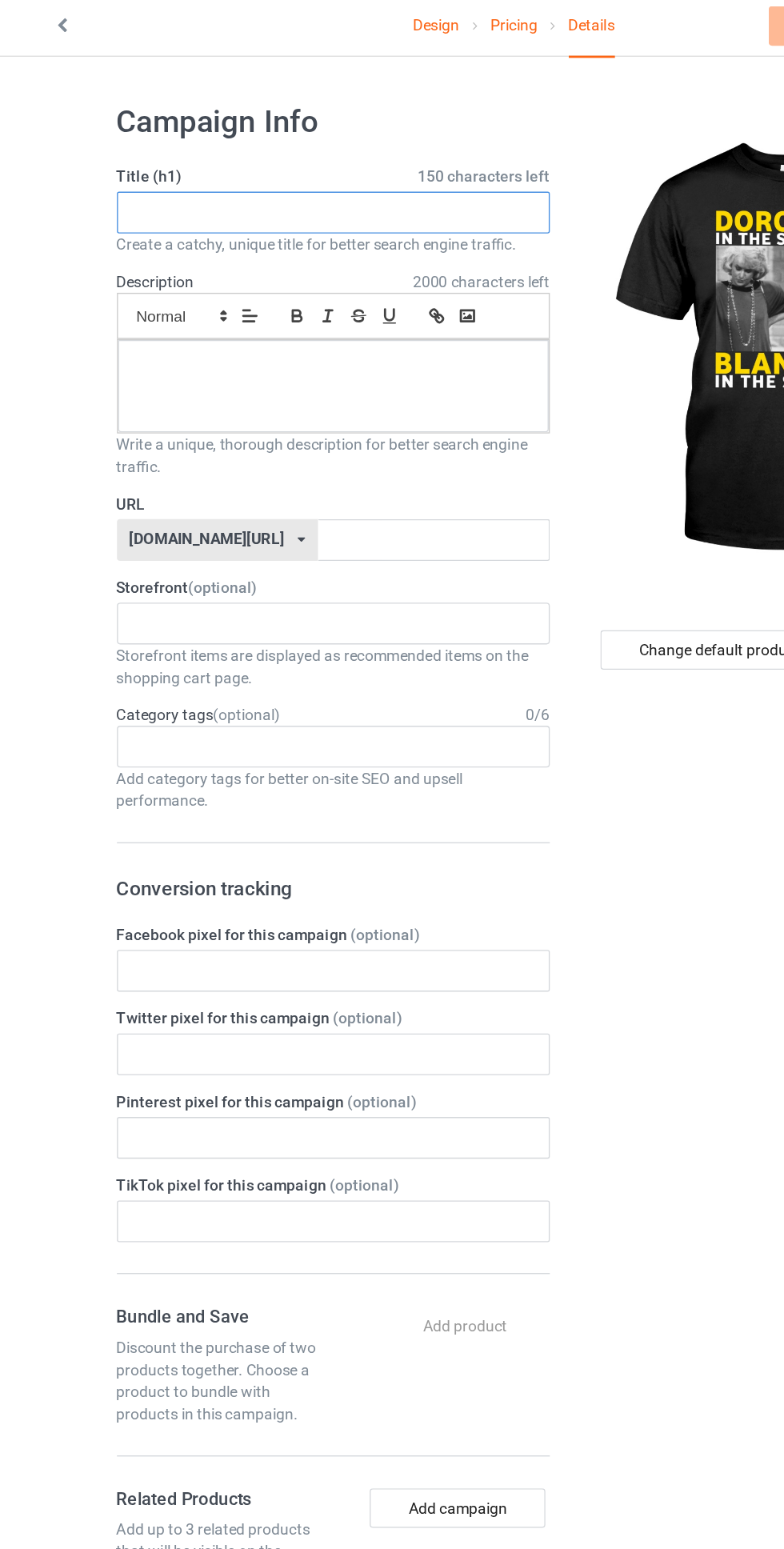
click at [135, 160] on input "text" at bounding box center [261, 160] width 315 height 30
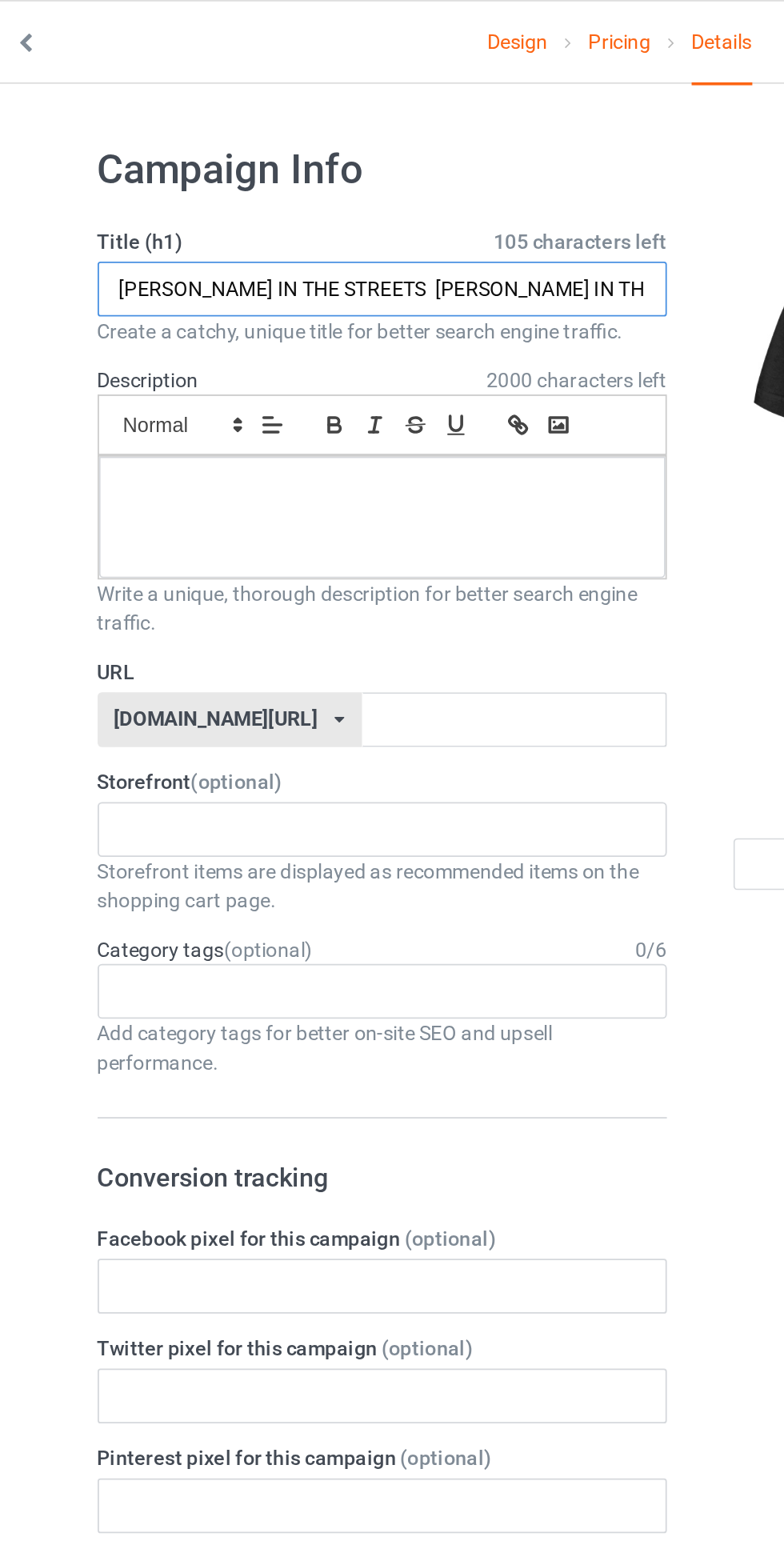
type input "DOROTHY IN THE STREETS BLANCHE IN THE SHEETS"
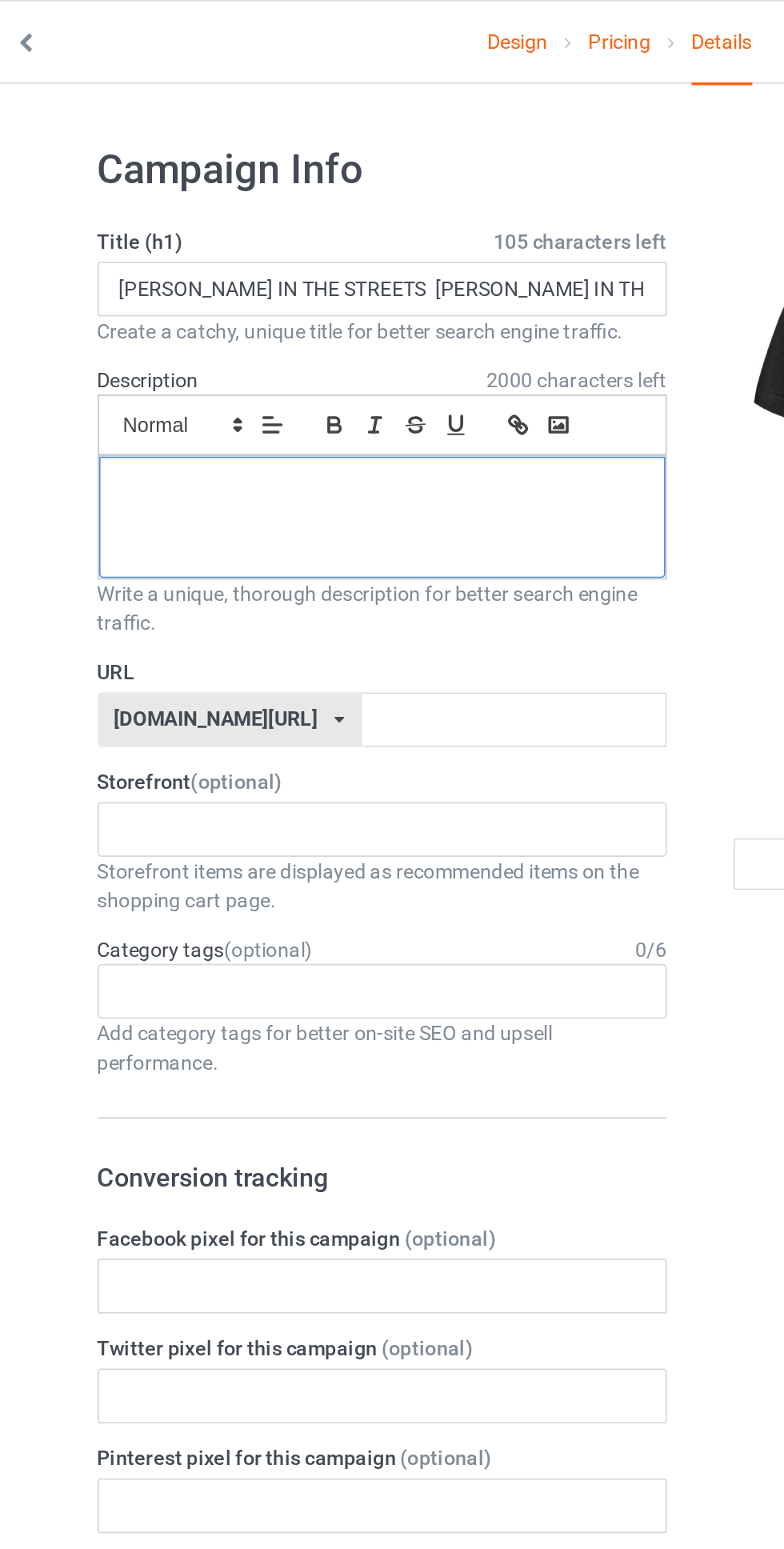
click at [157, 293] on div at bounding box center [260, 286] width 313 height 67
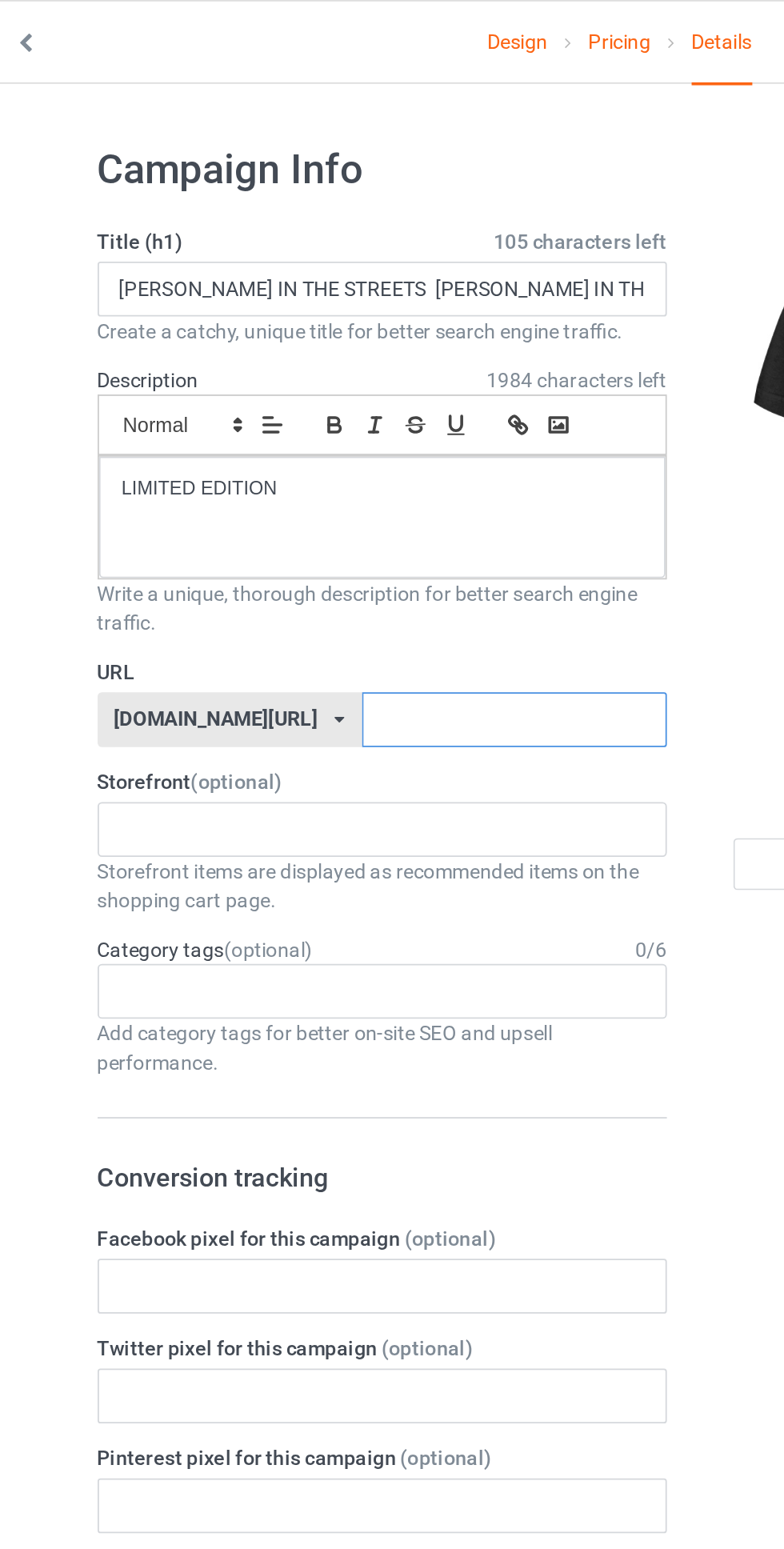
click at [372, 397] on input "text" at bounding box center [333, 398] width 168 height 30
type input "zkp23s1m"
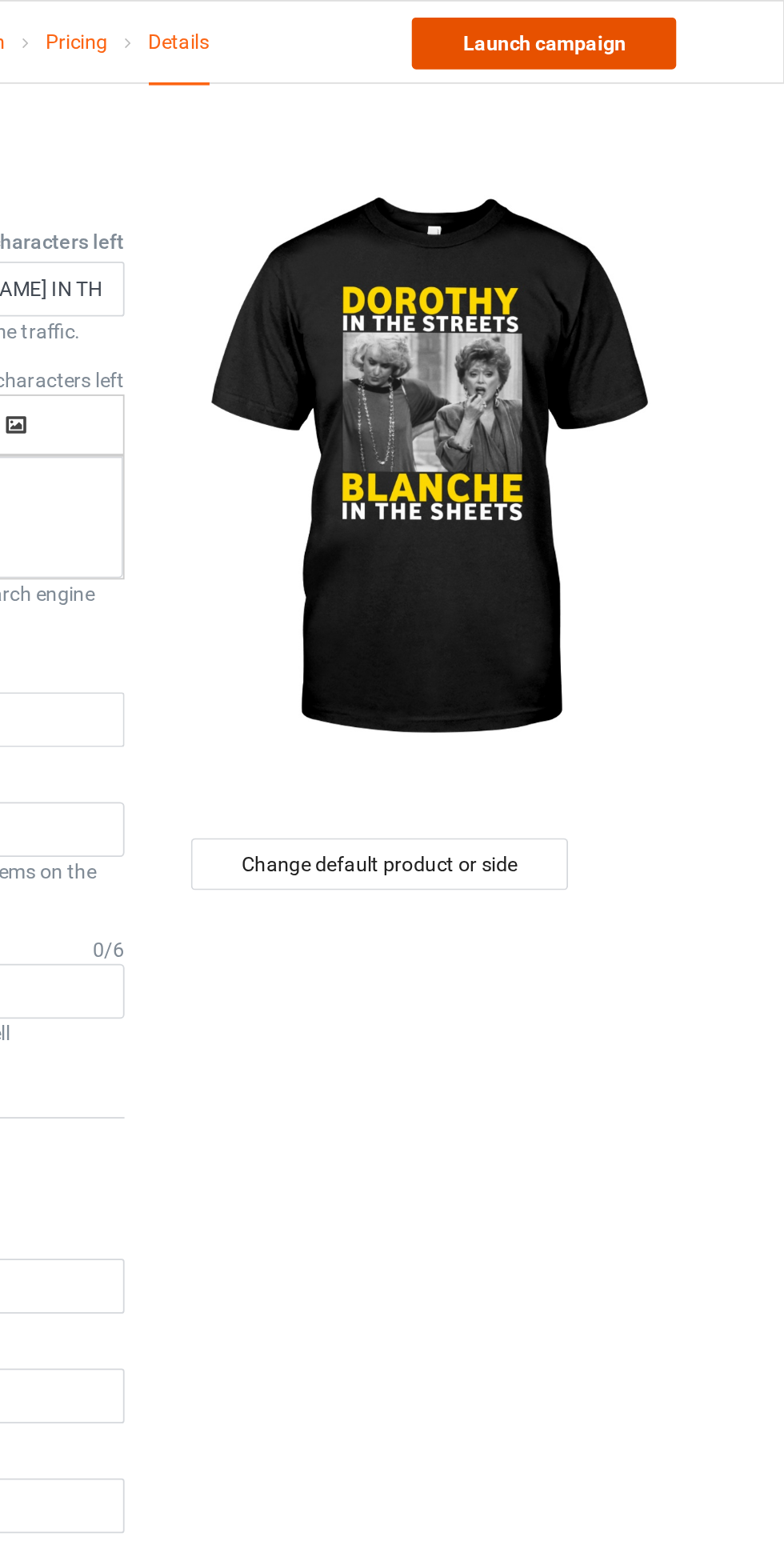
click at [680, 22] on link "Launch campaign" at bounding box center [651, 24] width 147 height 29
